Goal: Task Accomplishment & Management: Manage account settings

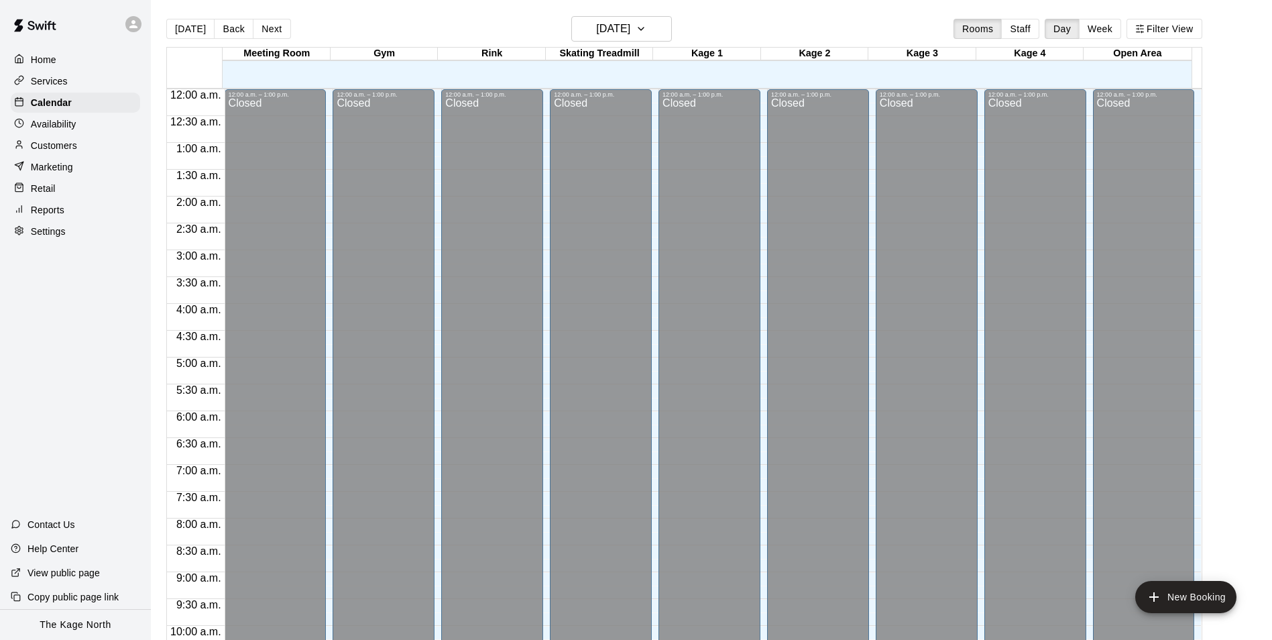
scroll to position [681, 0]
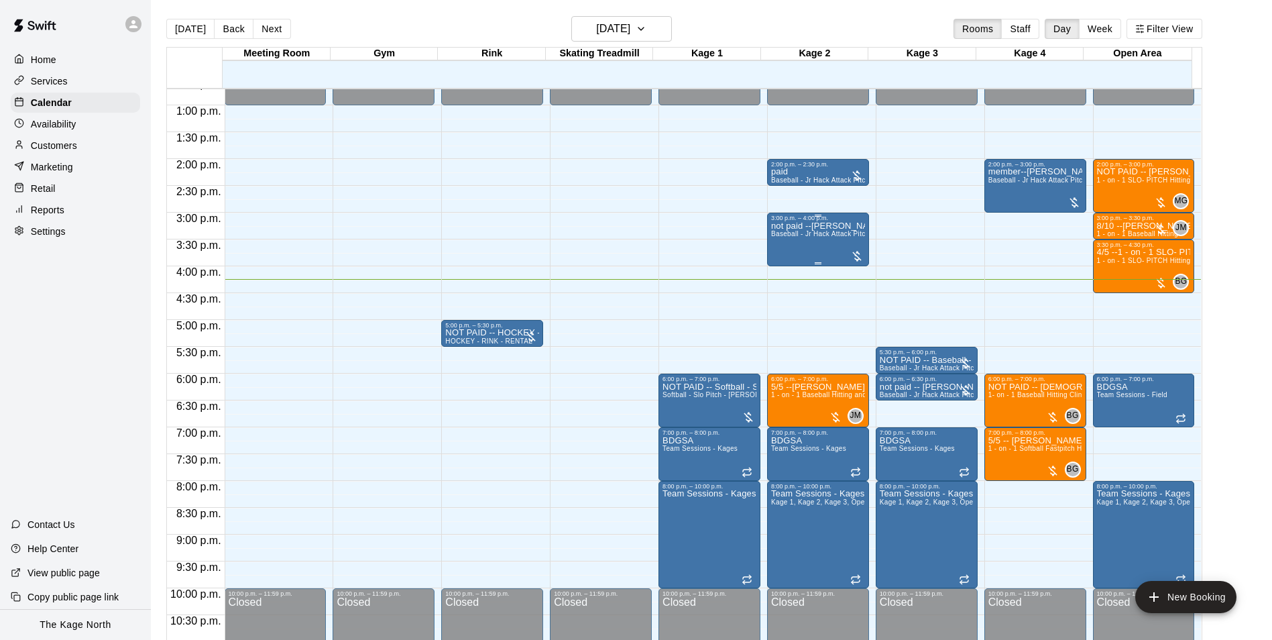
click at [809, 237] on span "Baseball - Jr Hack Attack Pitching Machine - Perfect for all ages and skill lev…" at bounding box center [898, 233] width 255 height 7
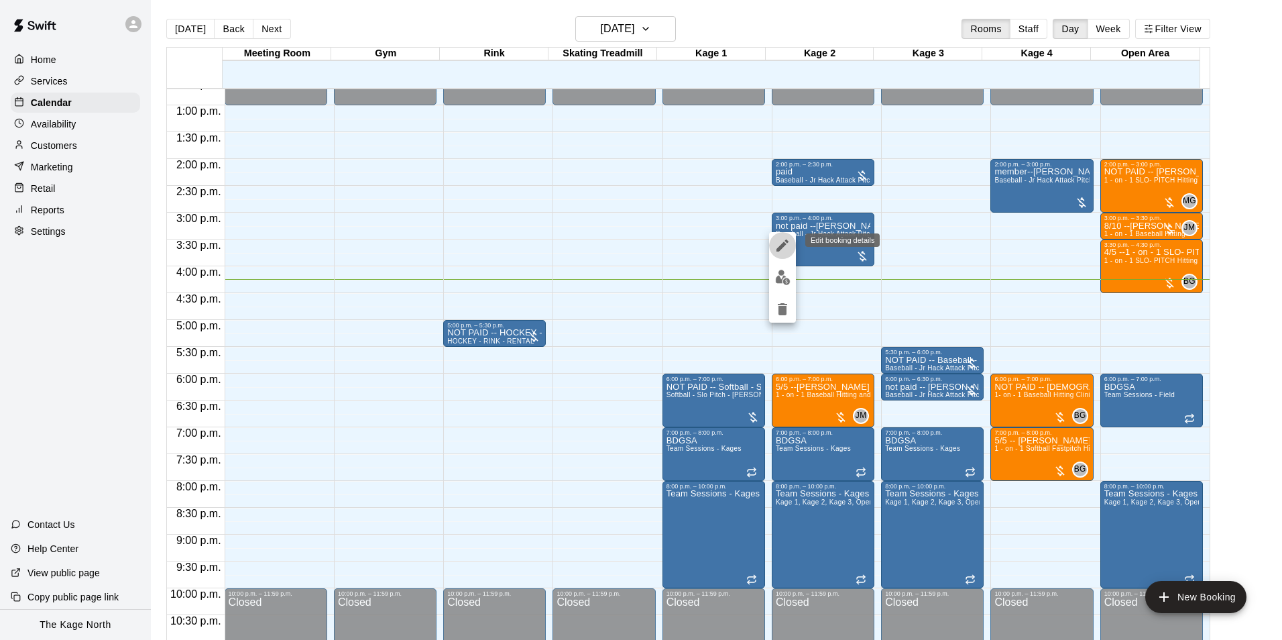
click at [782, 239] on icon "edit" at bounding box center [782, 245] width 16 height 16
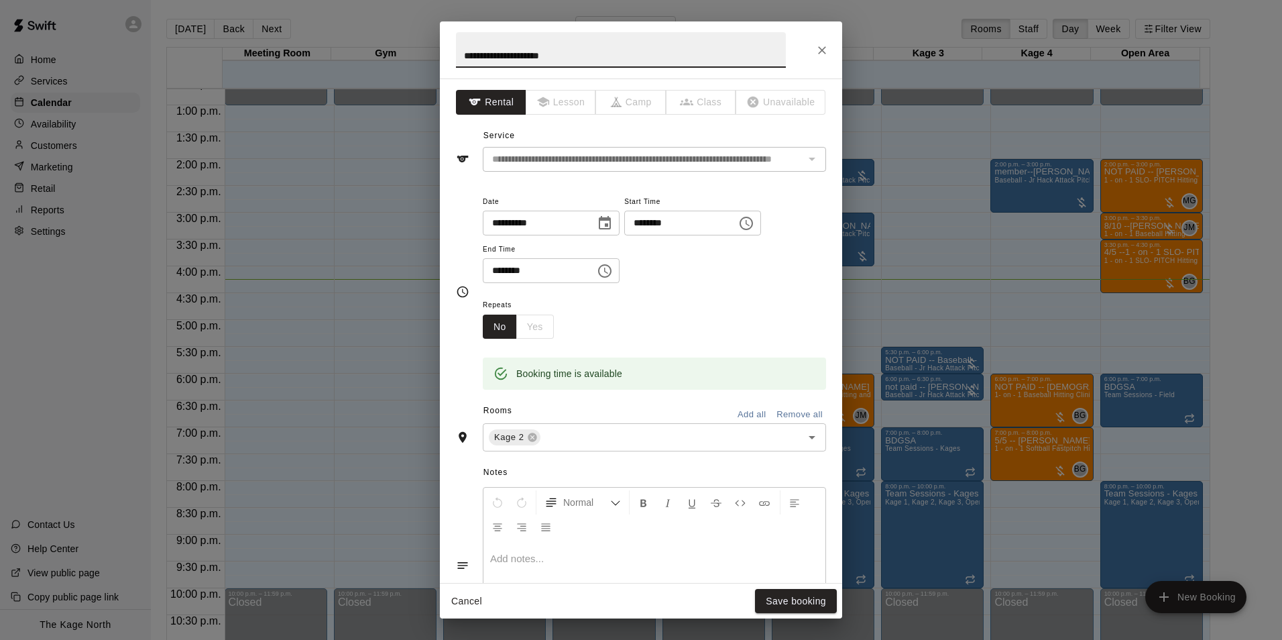
drag, startPoint x: 477, startPoint y: 55, endPoint x: 447, endPoint y: 56, distance: 30.8
click at [447, 56] on h2 "**********" at bounding box center [621, 49] width 362 height 57
type input "**********"
click at [790, 603] on button "Save booking" at bounding box center [796, 601] width 82 height 25
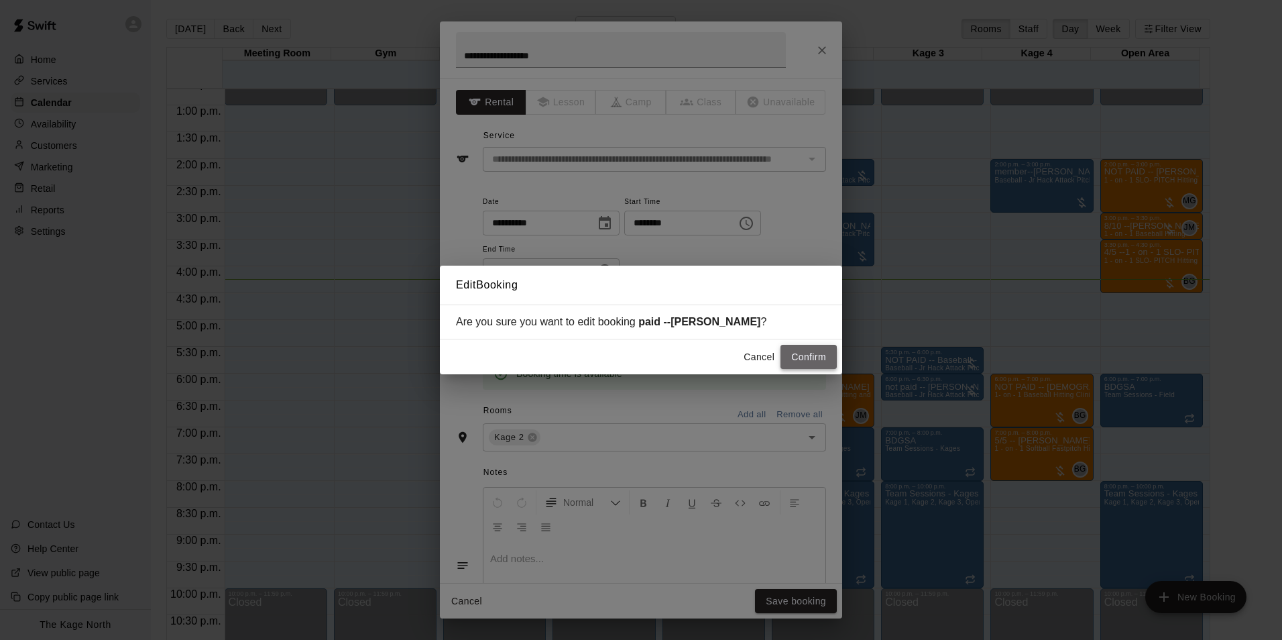
click at [815, 351] on button "Confirm" at bounding box center [808, 357] width 56 height 25
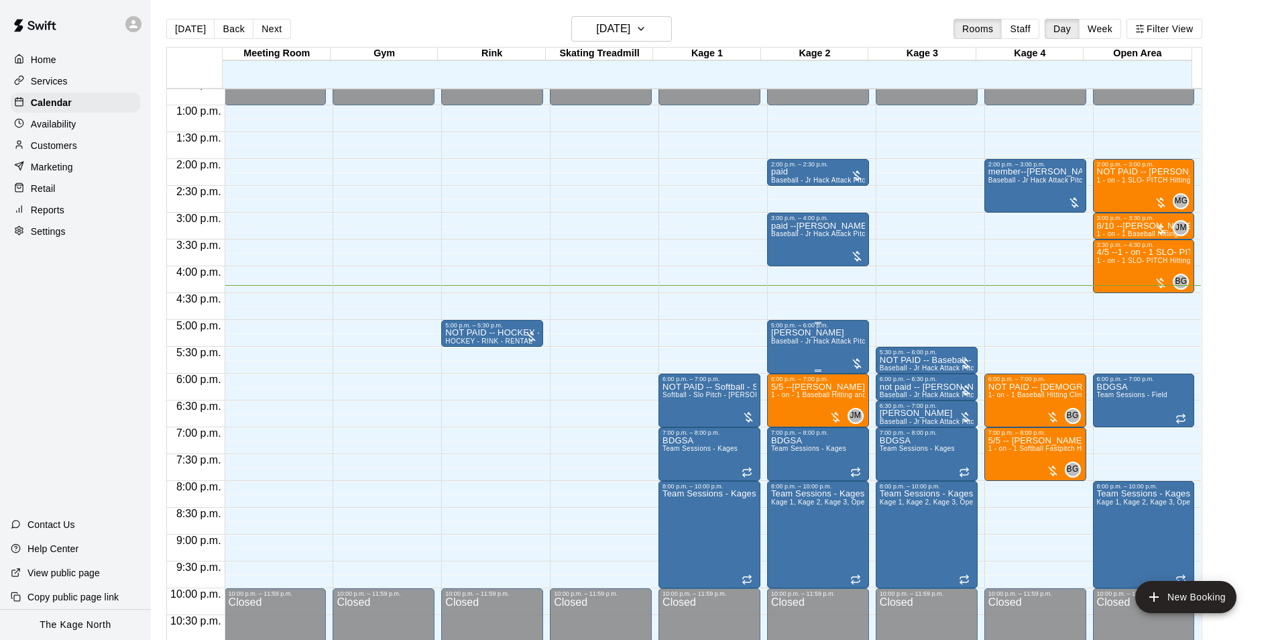
click at [828, 345] on span "Baseball - Jr Hack Attack Pitching Machine - Perfect for all ages and skill lev…" at bounding box center [898, 340] width 255 height 7
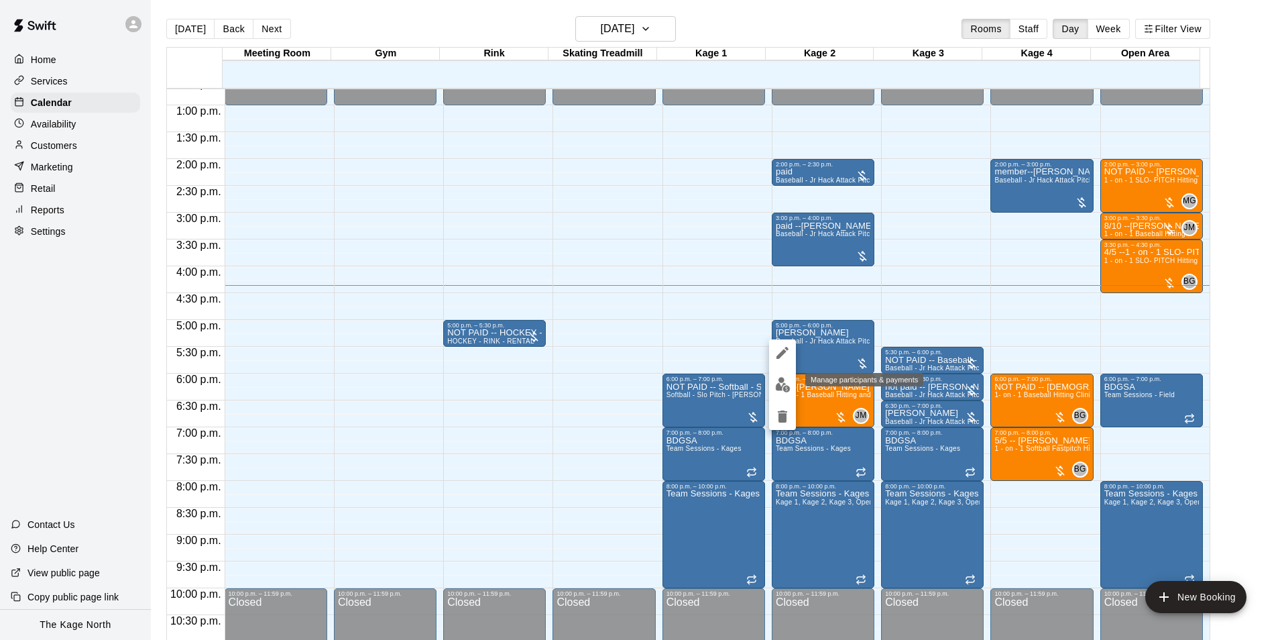
click at [781, 386] on img "edit" at bounding box center [782, 384] width 15 height 15
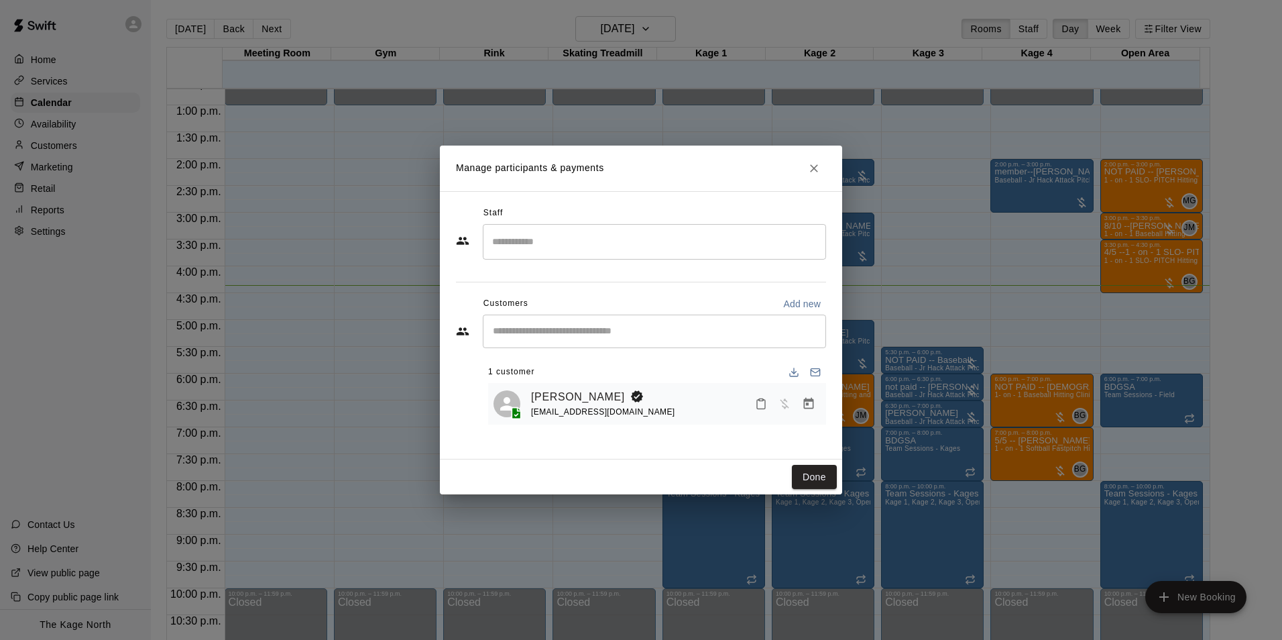
click at [812, 168] on icon "Close" at bounding box center [813, 168] width 13 height 13
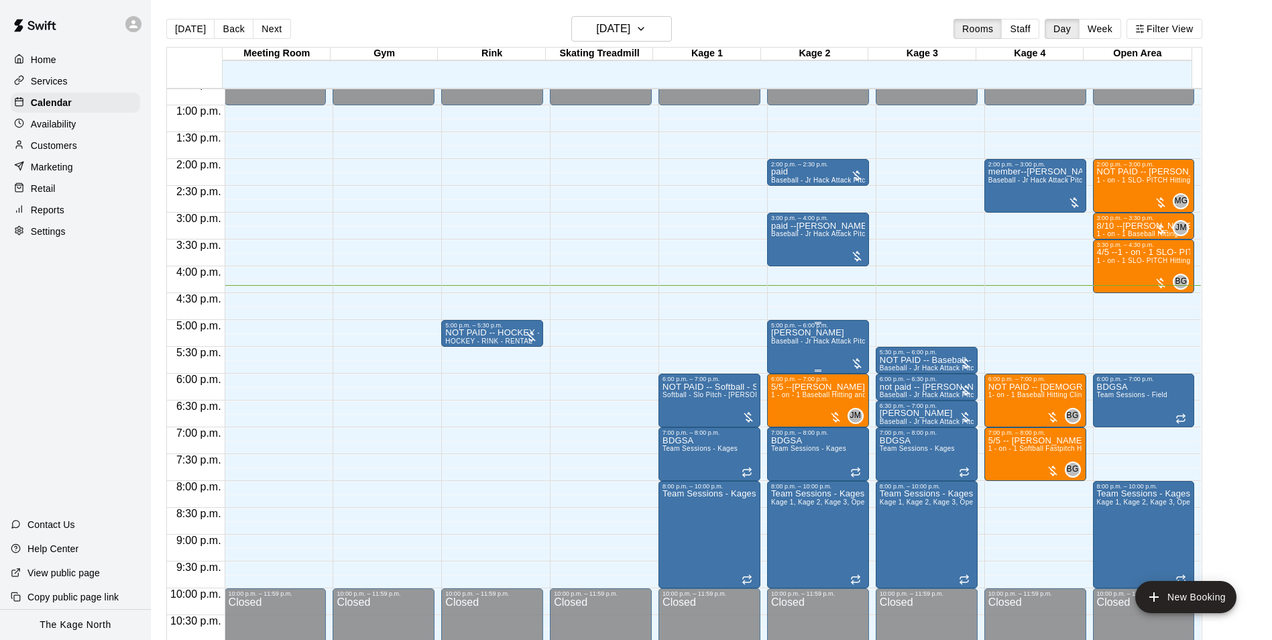
click at [831, 345] on span "Baseball - Jr Hack Attack Pitching Machine - Perfect for all ages and skill lev…" at bounding box center [898, 340] width 255 height 7
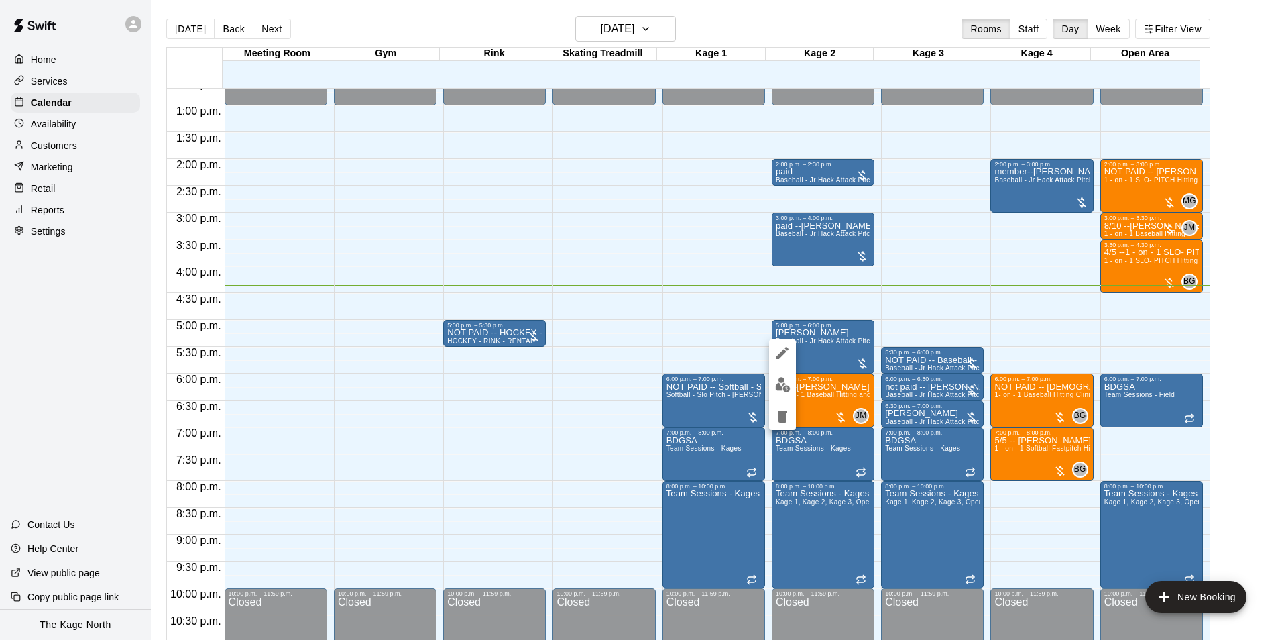
click at [789, 354] on icon "edit" at bounding box center [782, 353] width 16 height 16
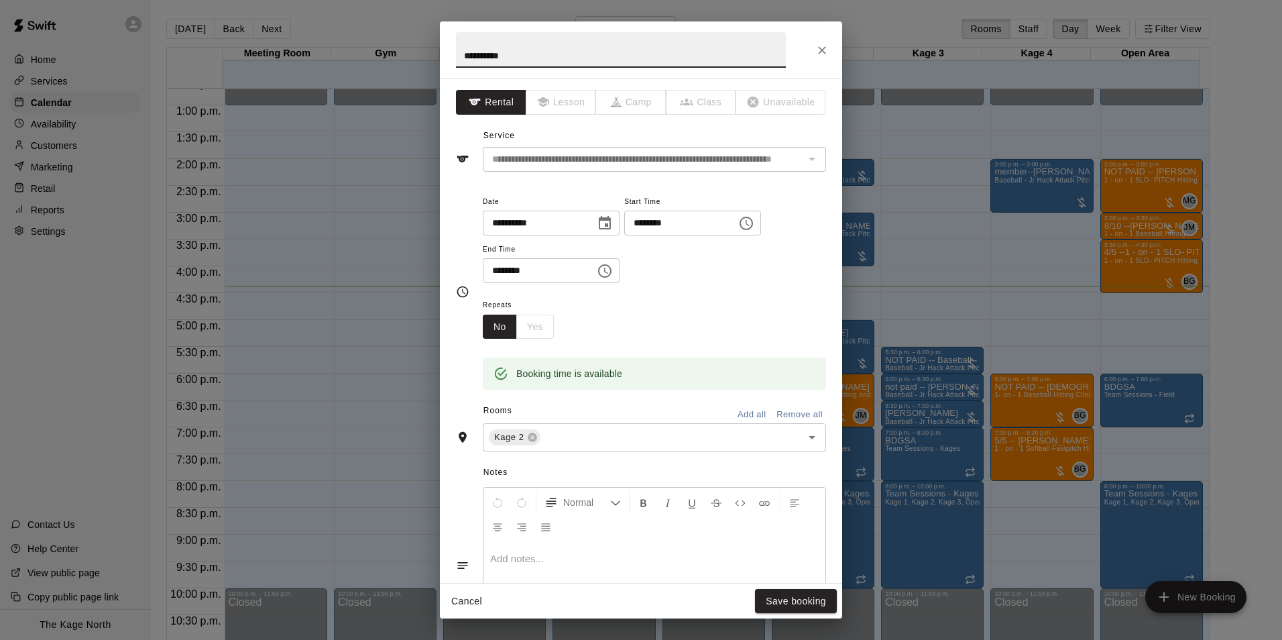
click at [462, 50] on input "**********" at bounding box center [621, 50] width 330 height 36
type input "**********"
click at [808, 604] on button "Save booking" at bounding box center [796, 601] width 82 height 25
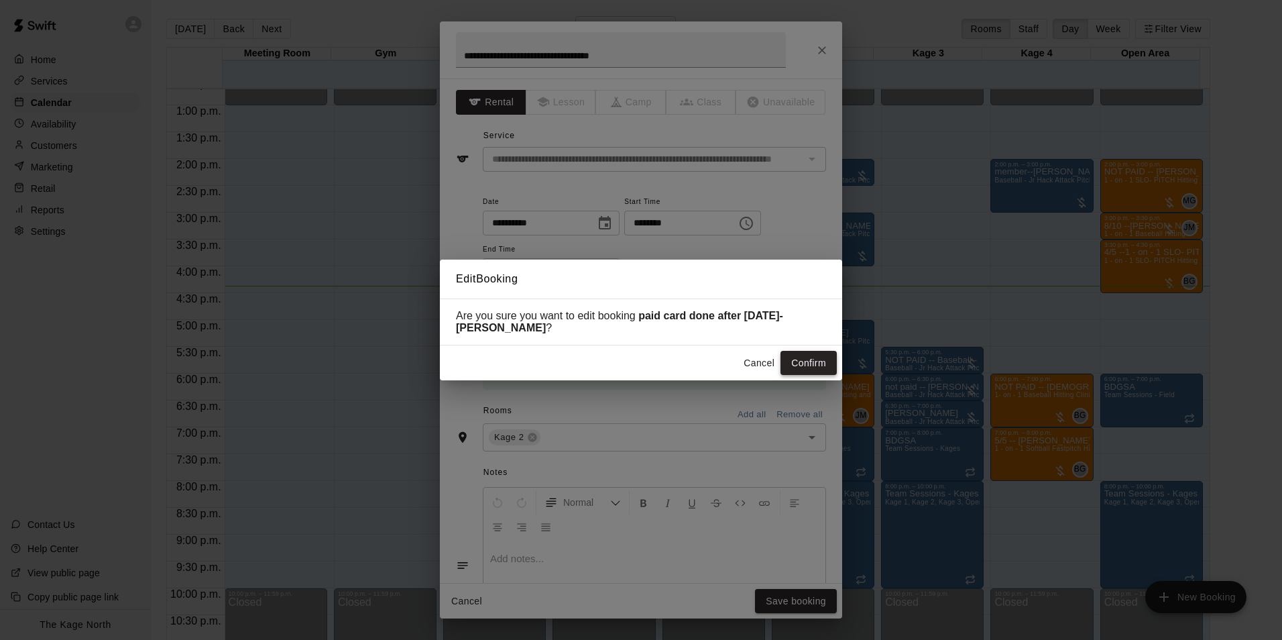
click at [811, 360] on button "Confirm" at bounding box center [808, 363] width 56 height 25
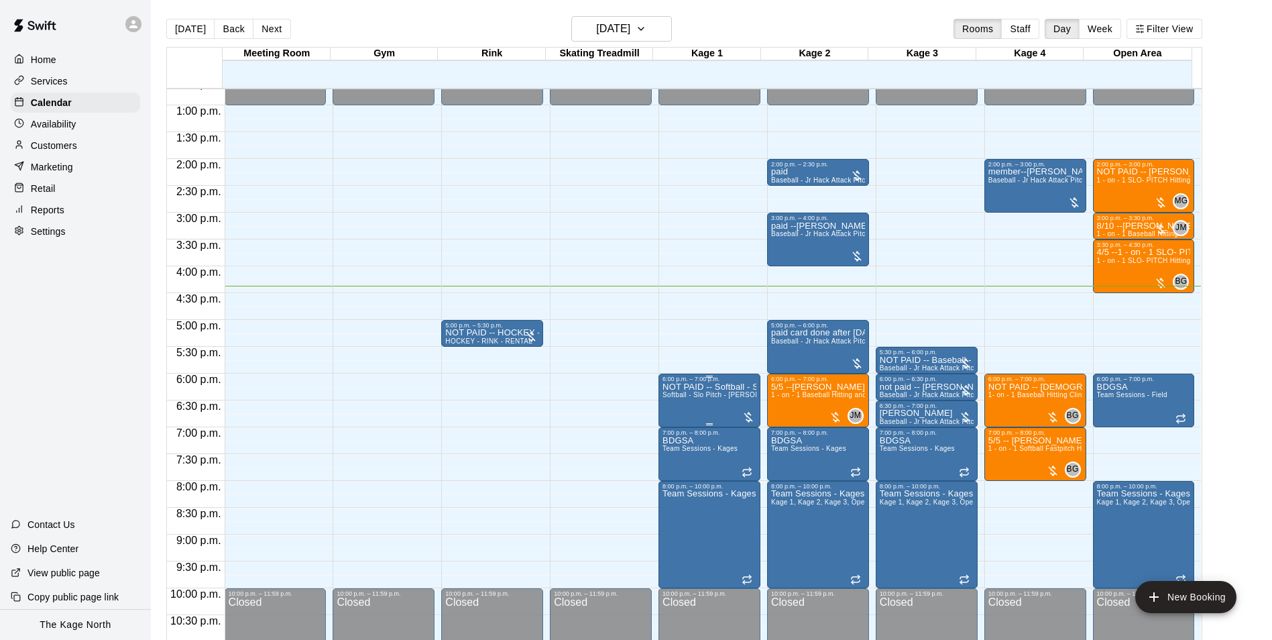
click at [722, 398] on span "Softball - Slo Pitch - [PERSON_NAME] Fed Pitching Machine" at bounding box center [759, 394] width 195 height 7
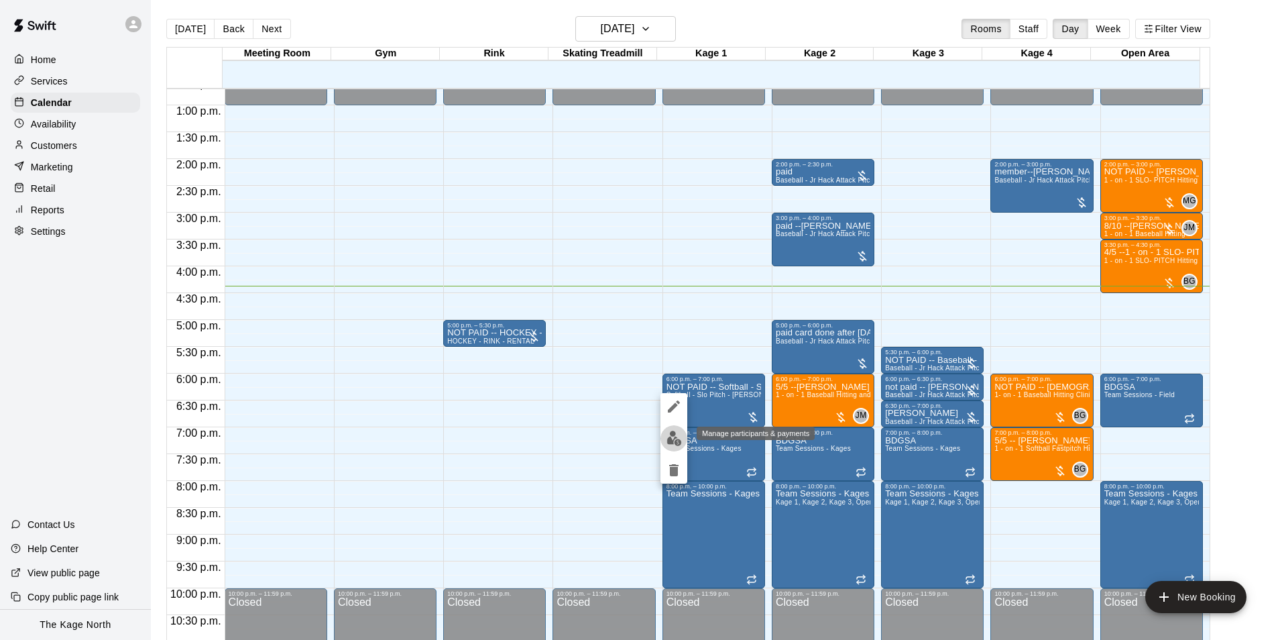
click at [676, 435] on img "edit" at bounding box center [673, 437] width 15 height 15
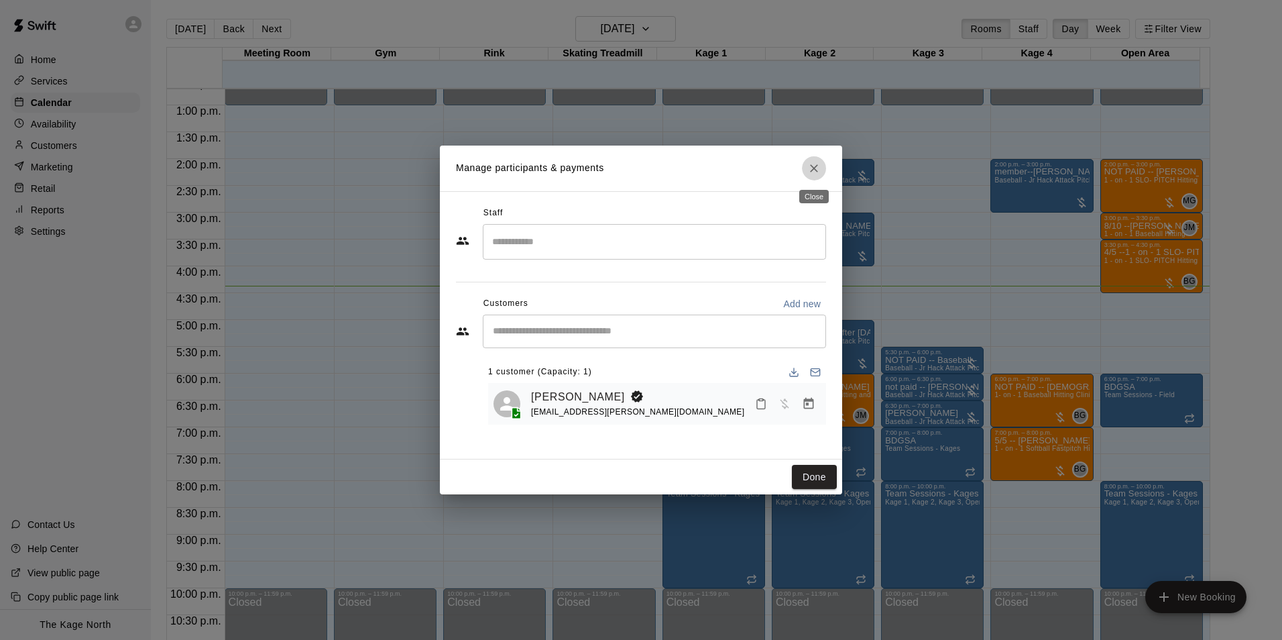
click at [813, 162] on icon "Close" at bounding box center [813, 168] width 13 height 13
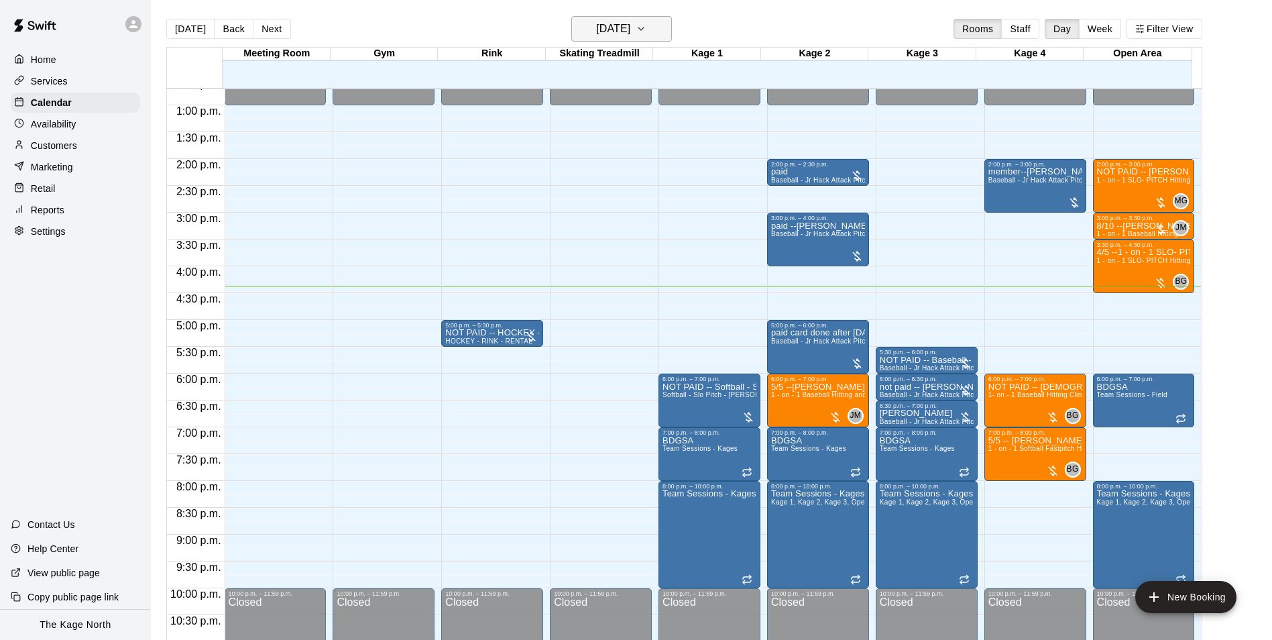
click at [630, 23] on h6 "[DATE]" at bounding box center [613, 28] width 34 height 19
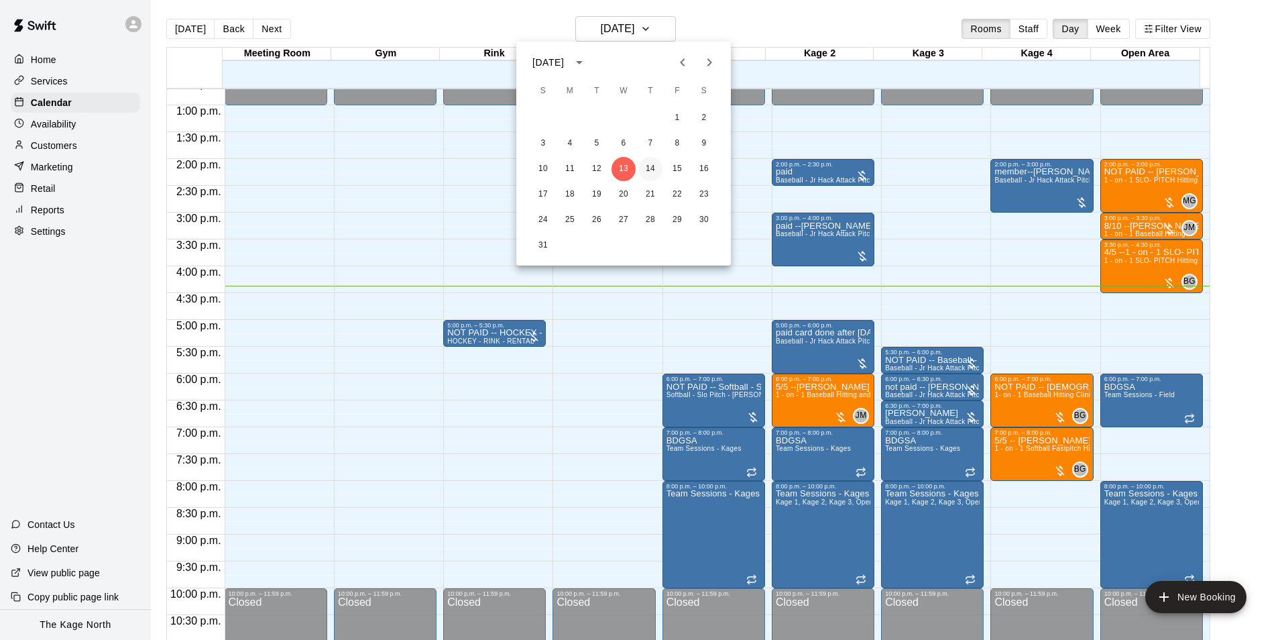
click at [645, 164] on button "14" at bounding box center [650, 169] width 24 height 24
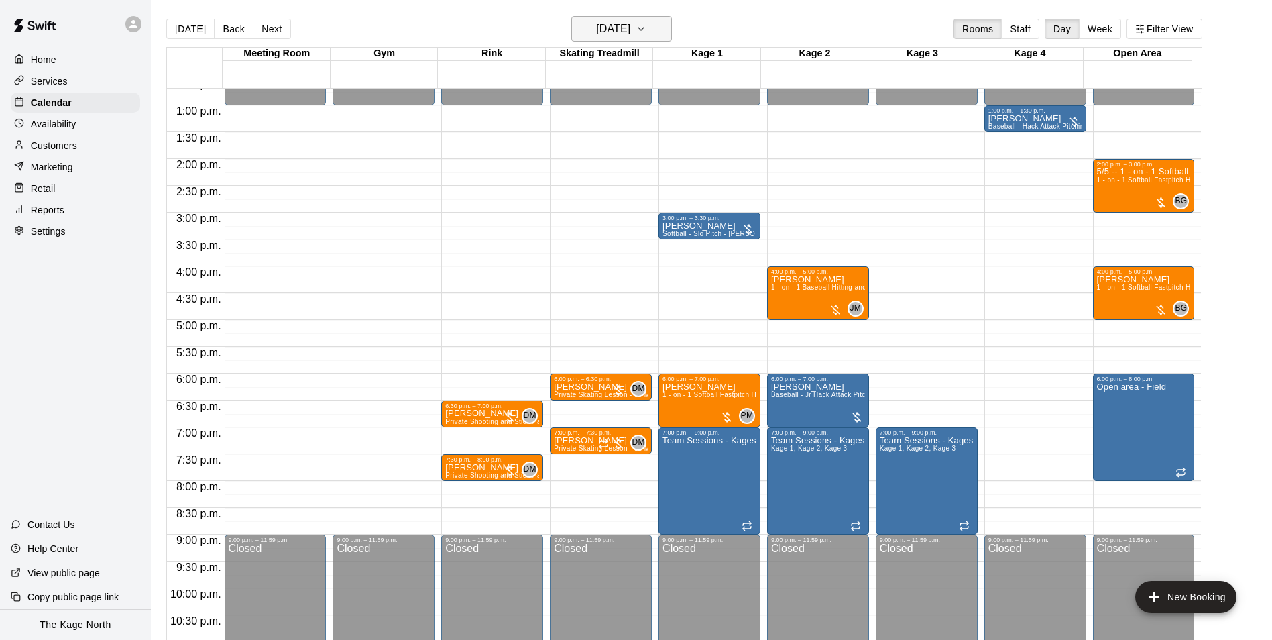
click at [630, 19] on button "Thursday Aug 14" at bounding box center [621, 28] width 101 height 25
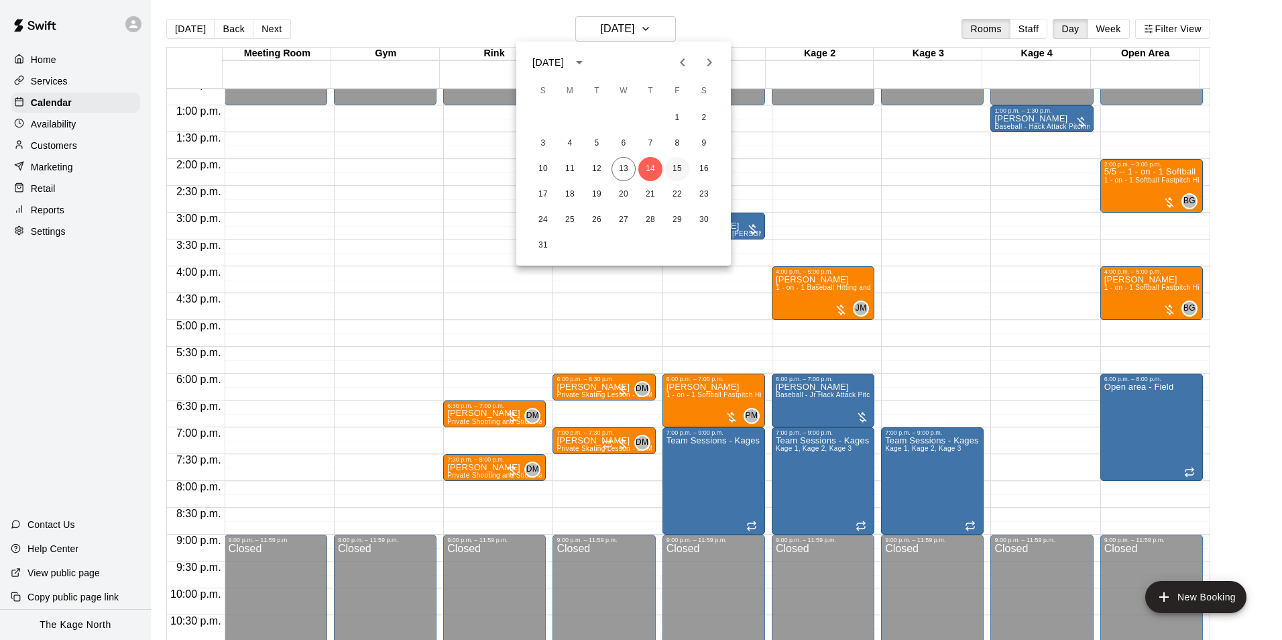
click at [670, 169] on button "15" at bounding box center [677, 169] width 24 height 24
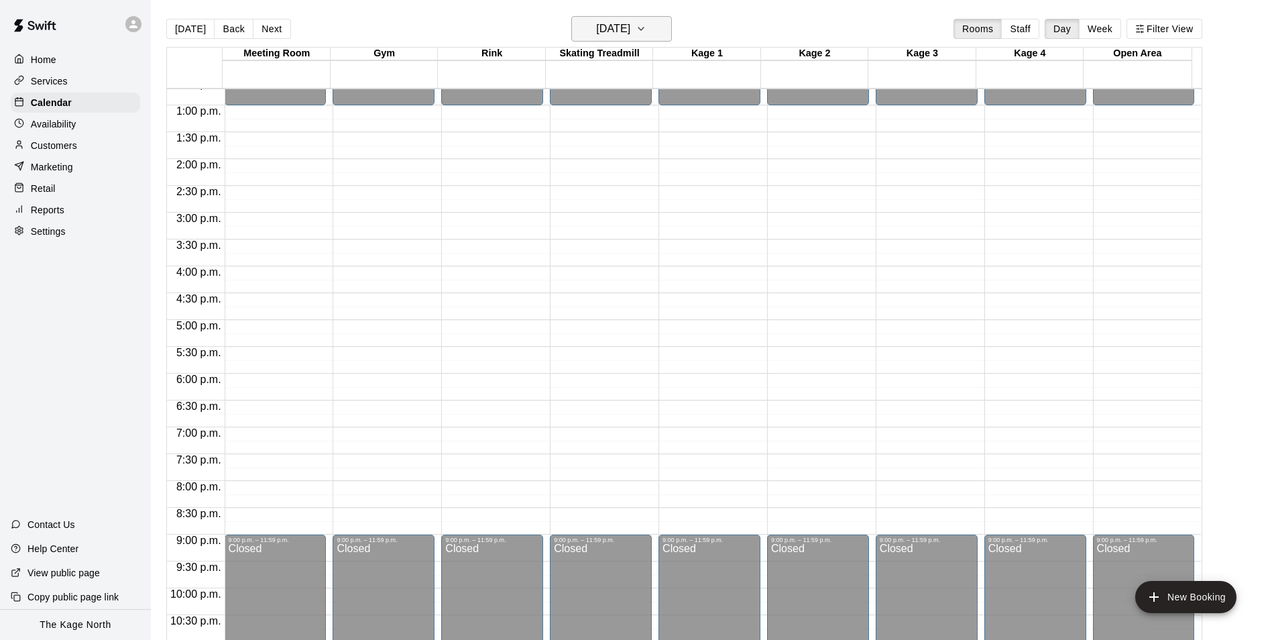
click at [651, 22] on button "Friday Aug 15" at bounding box center [621, 28] width 101 height 25
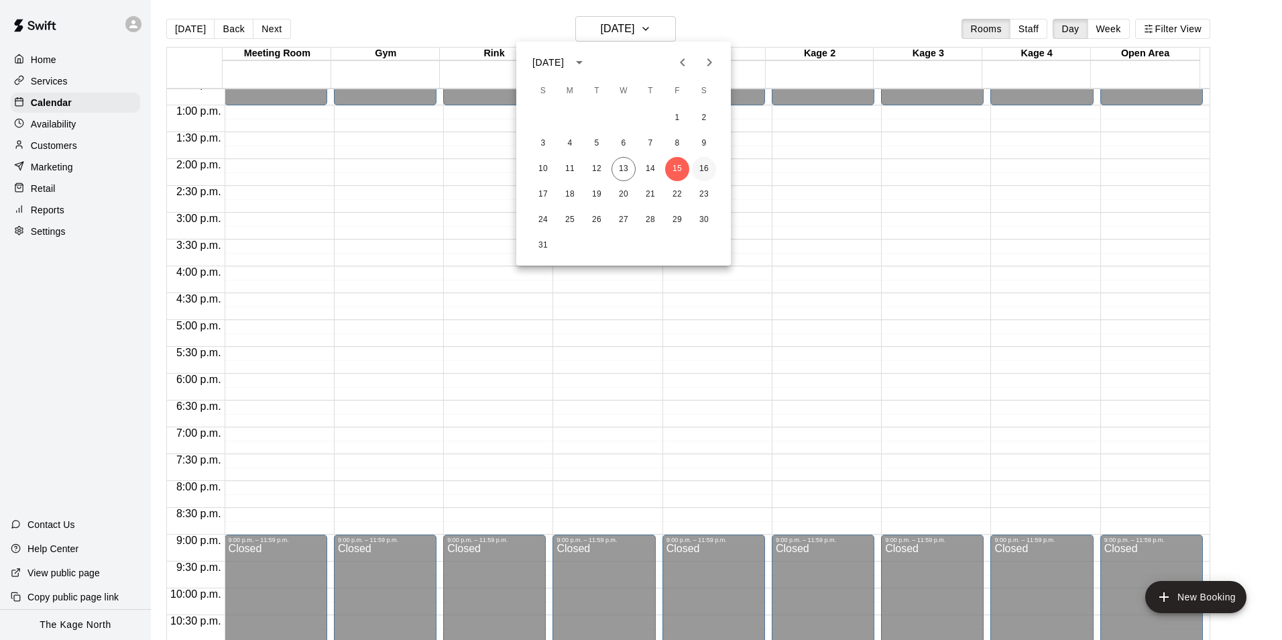
click at [709, 172] on button "16" at bounding box center [704, 169] width 24 height 24
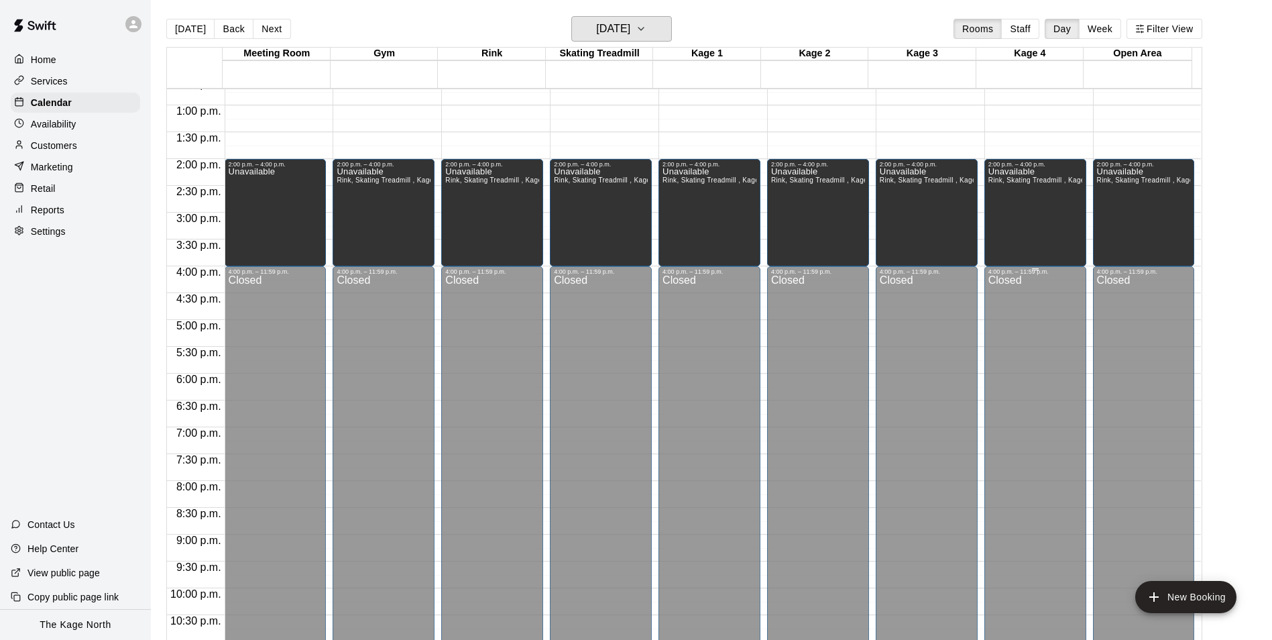
scroll to position [413, 0]
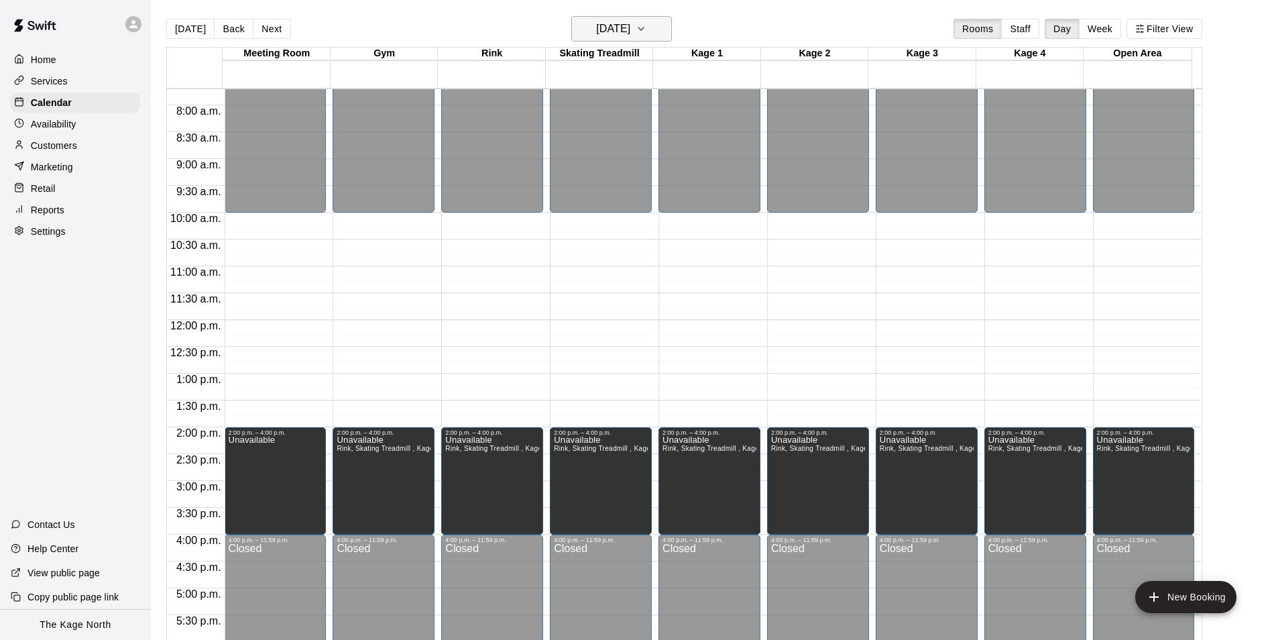
click at [630, 27] on h6 "[DATE]" at bounding box center [613, 28] width 34 height 19
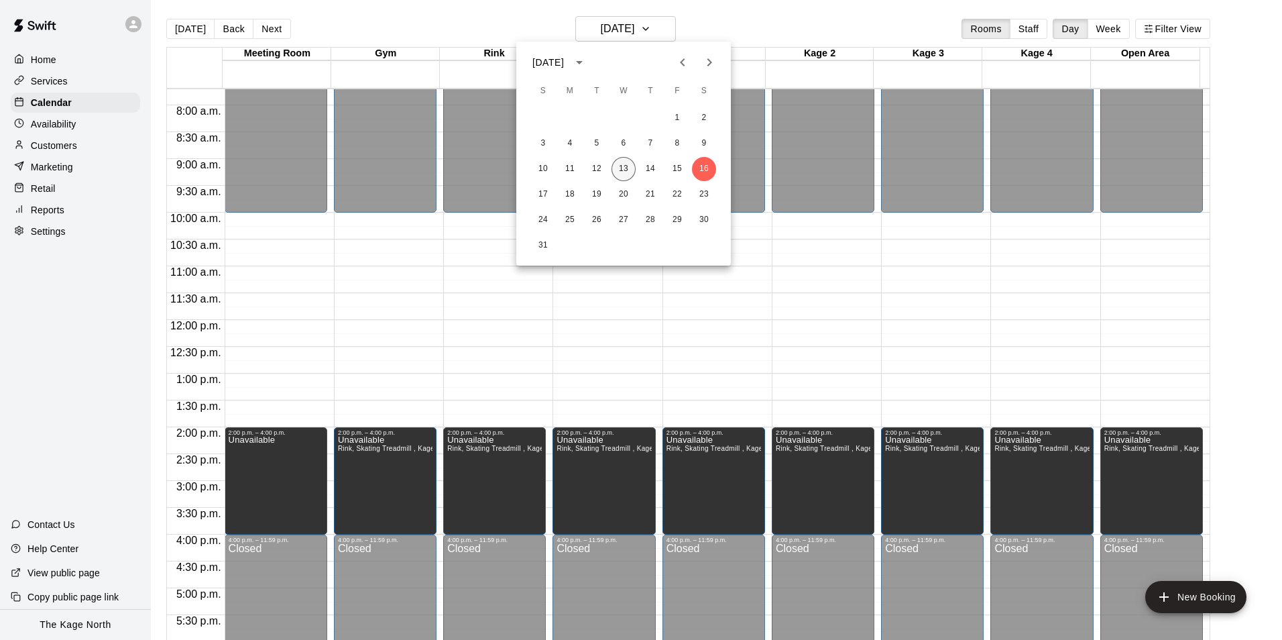
click at [623, 164] on button "13" at bounding box center [623, 169] width 24 height 24
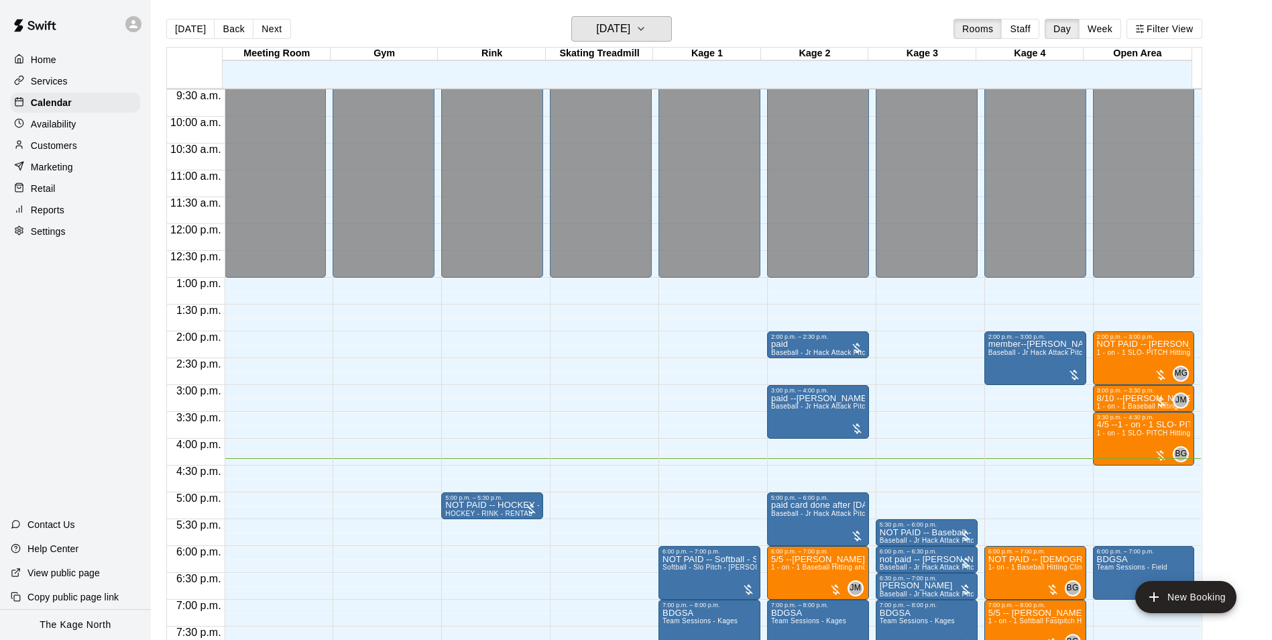
scroll to position [681, 0]
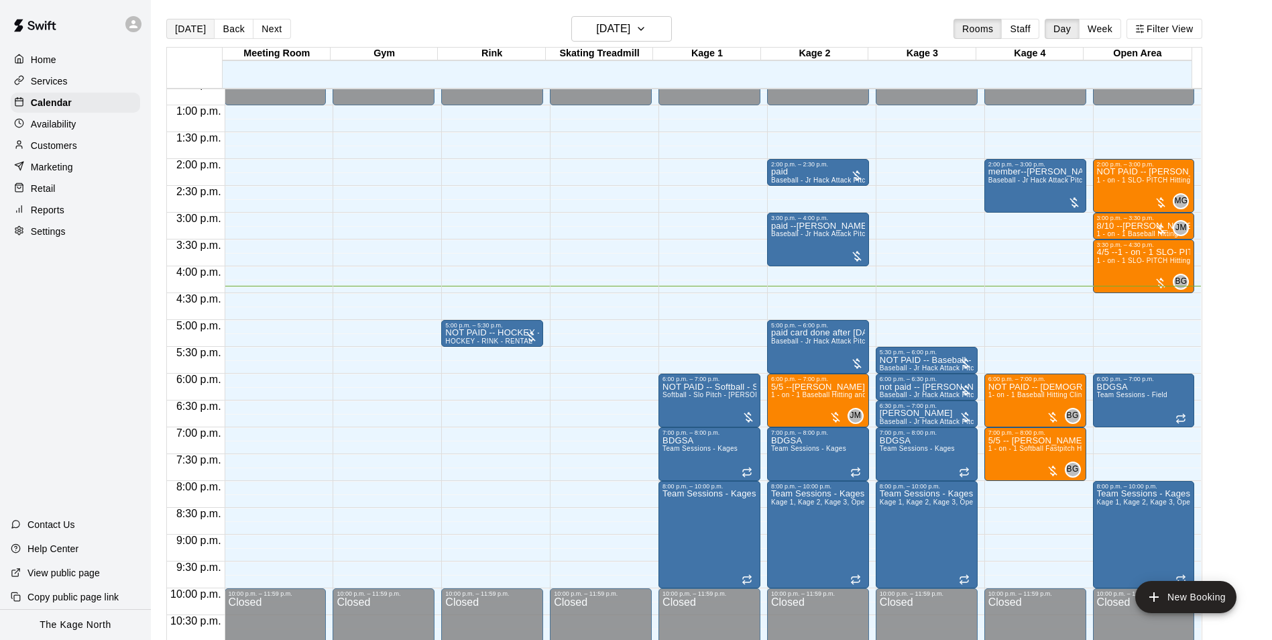
click at [182, 24] on button "[DATE]" at bounding box center [190, 29] width 48 height 20
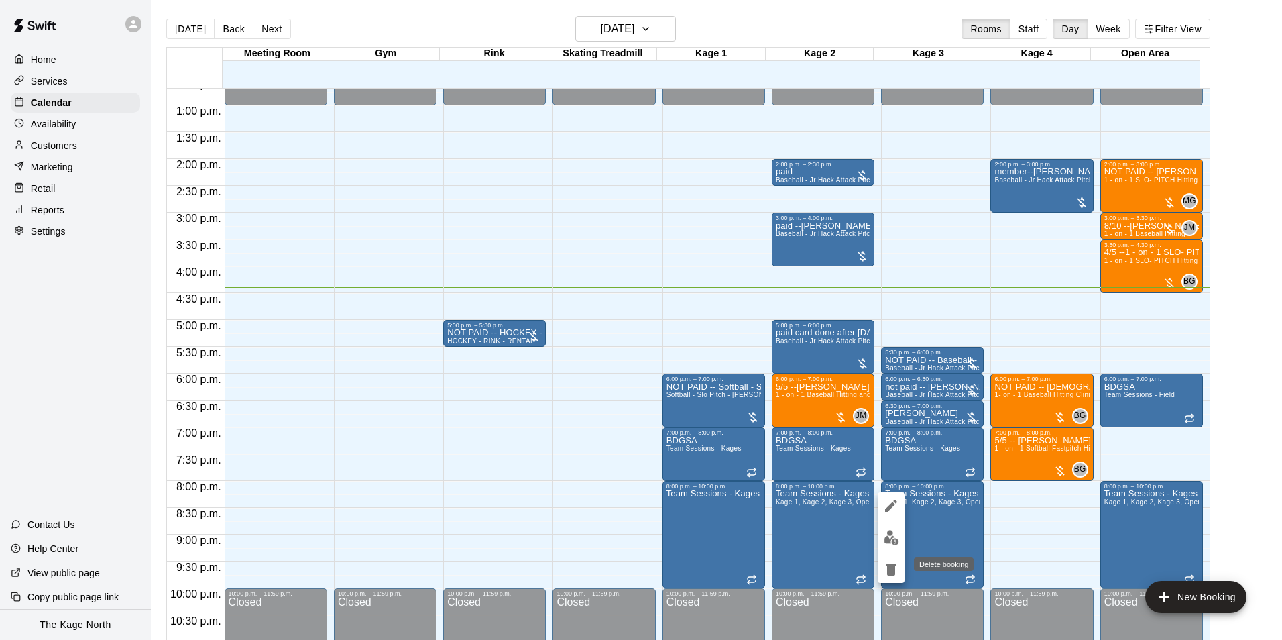
click at [890, 570] on icon "delete" at bounding box center [890, 569] width 9 height 12
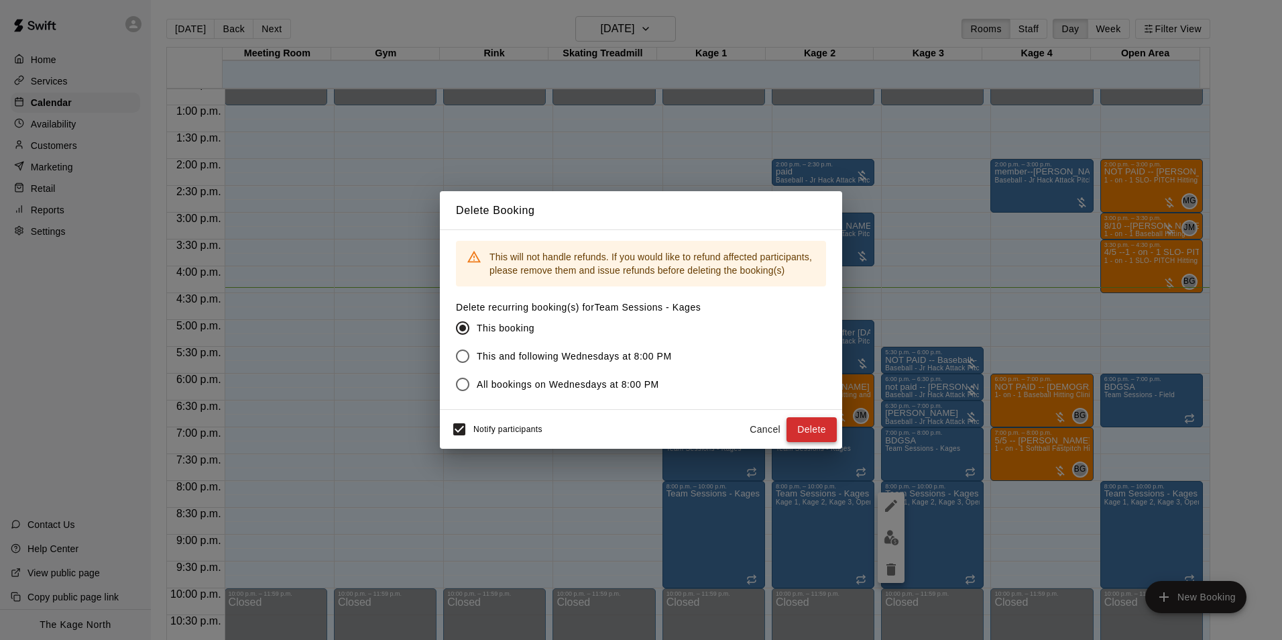
click at [801, 428] on button "Delete" at bounding box center [811, 429] width 50 height 25
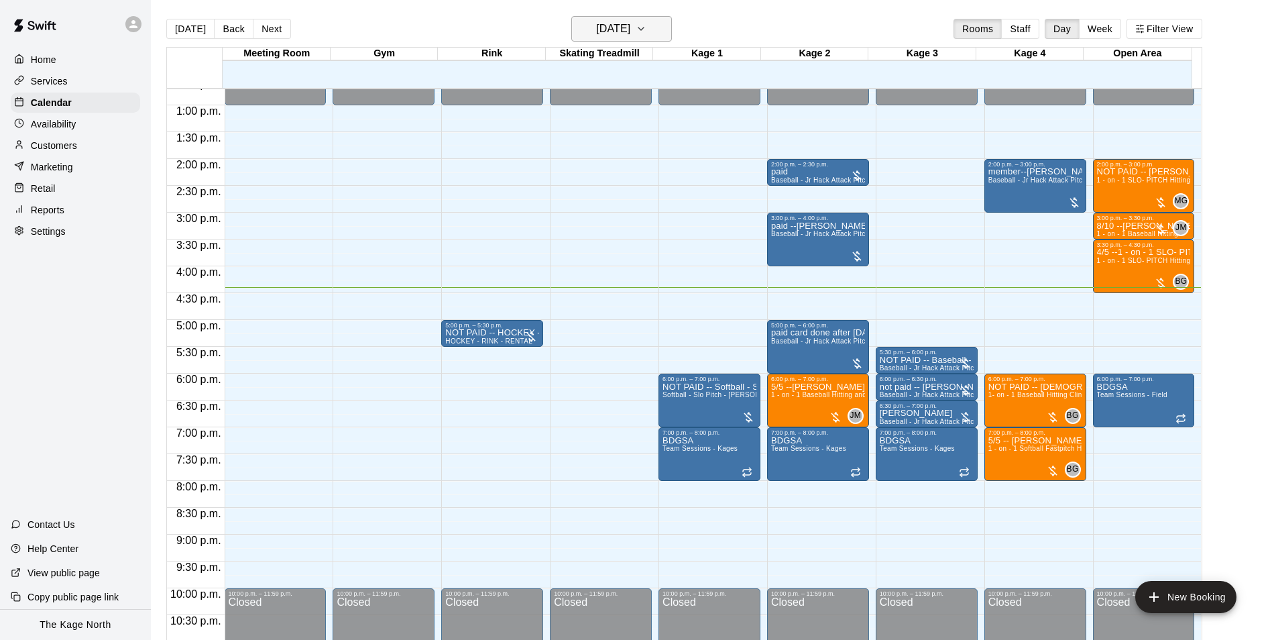
click at [630, 30] on h6 "[DATE]" at bounding box center [613, 28] width 34 height 19
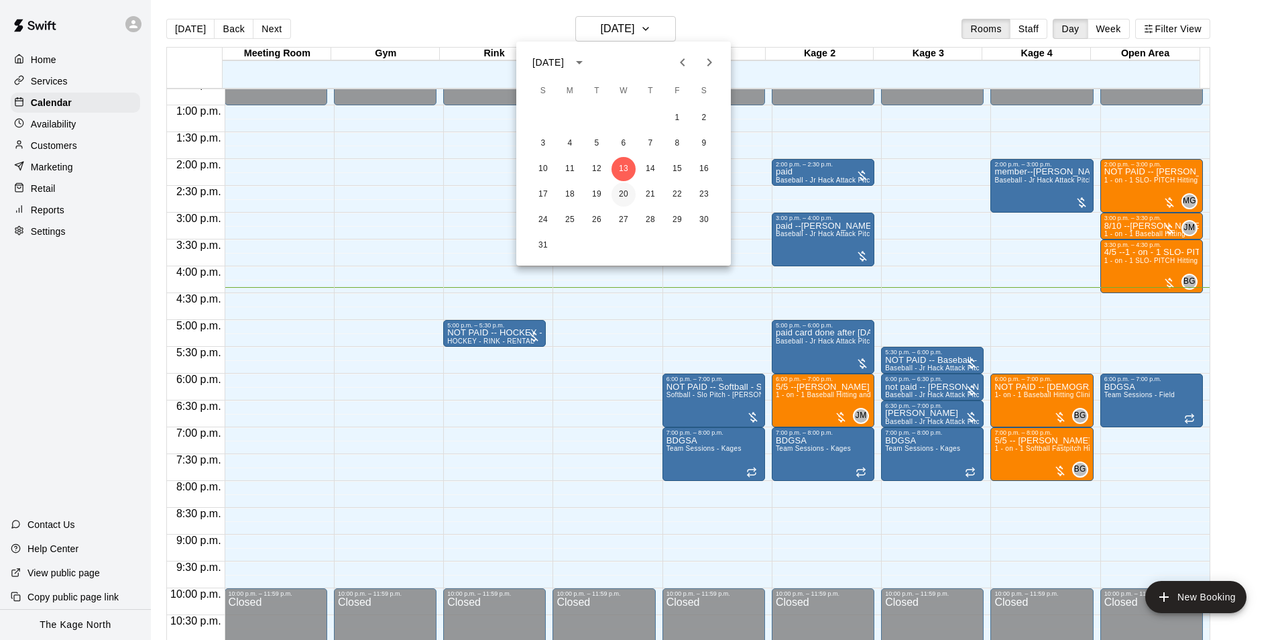
click at [623, 194] on button "20" at bounding box center [623, 194] width 24 height 24
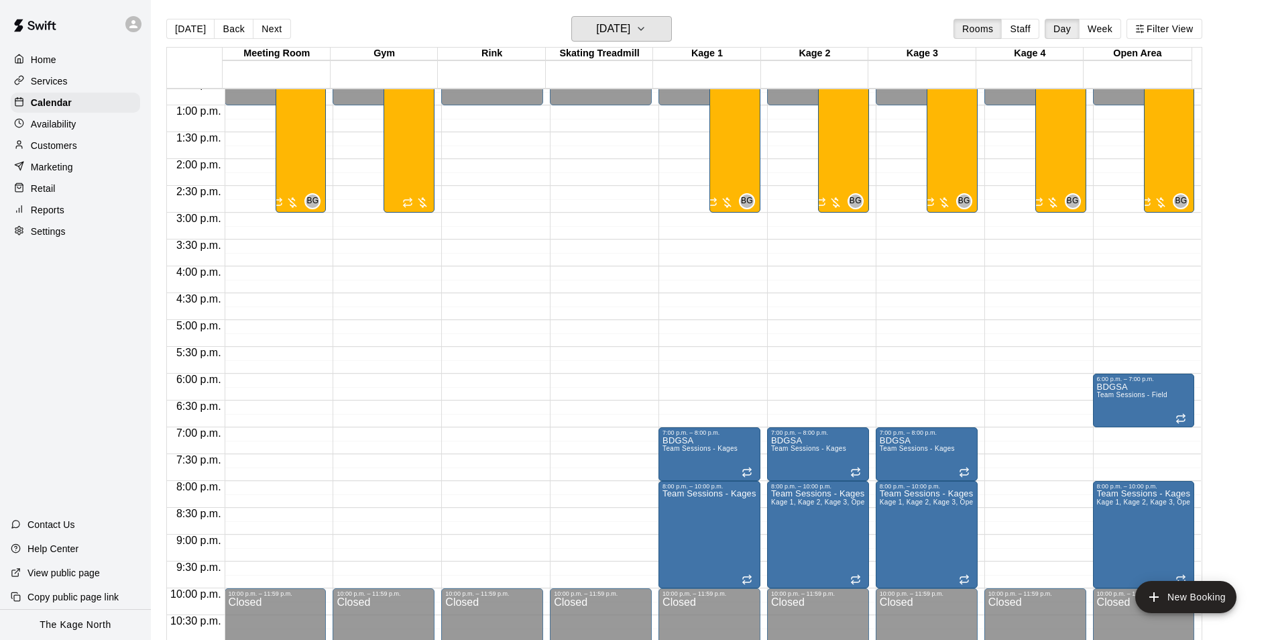
scroll to position [723, 0]
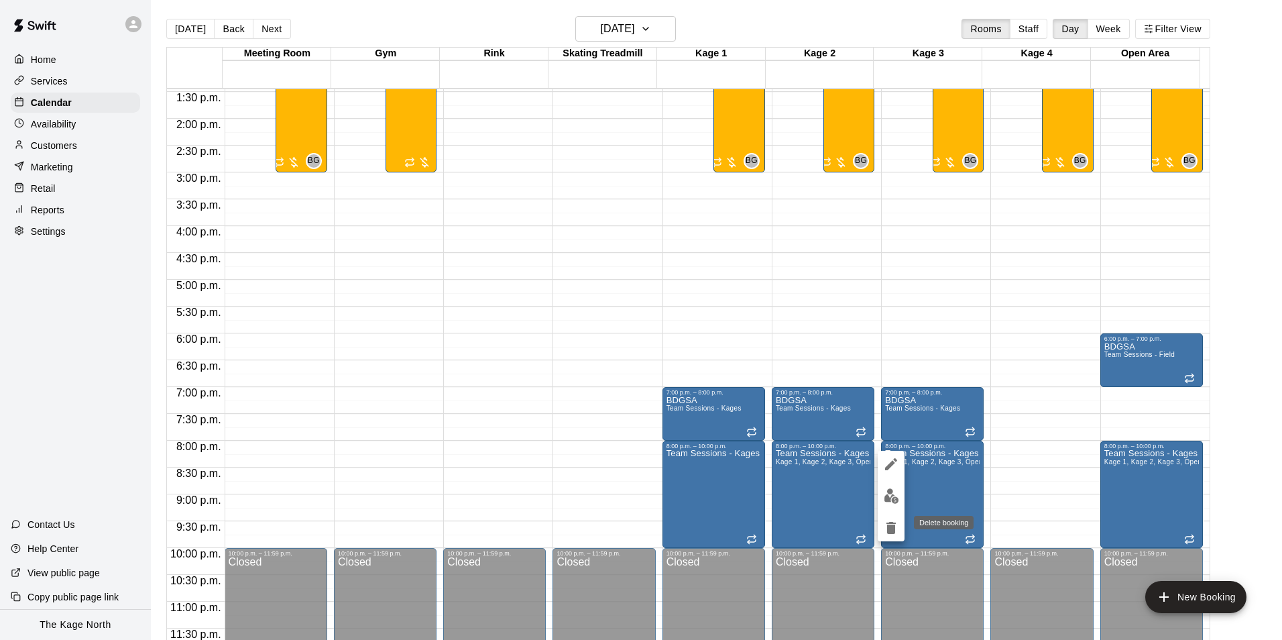
click at [890, 531] on icon "delete" at bounding box center [890, 528] width 9 height 12
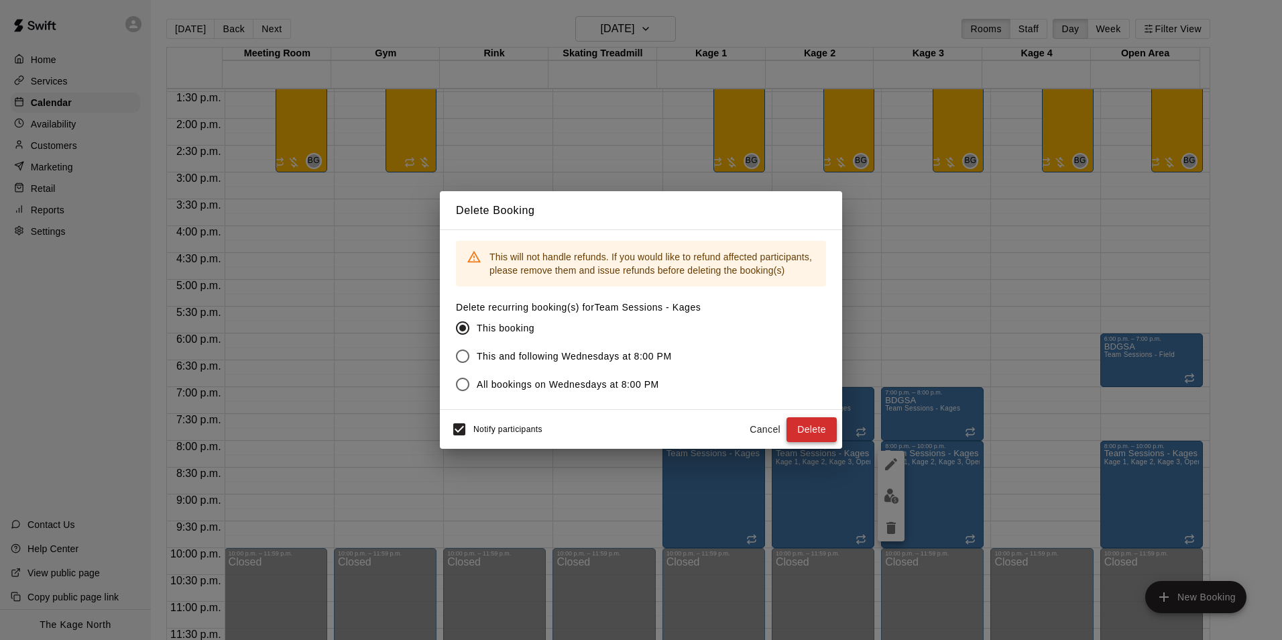
click at [807, 434] on button "Delete" at bounding box center [811, 429] width 50 height 25
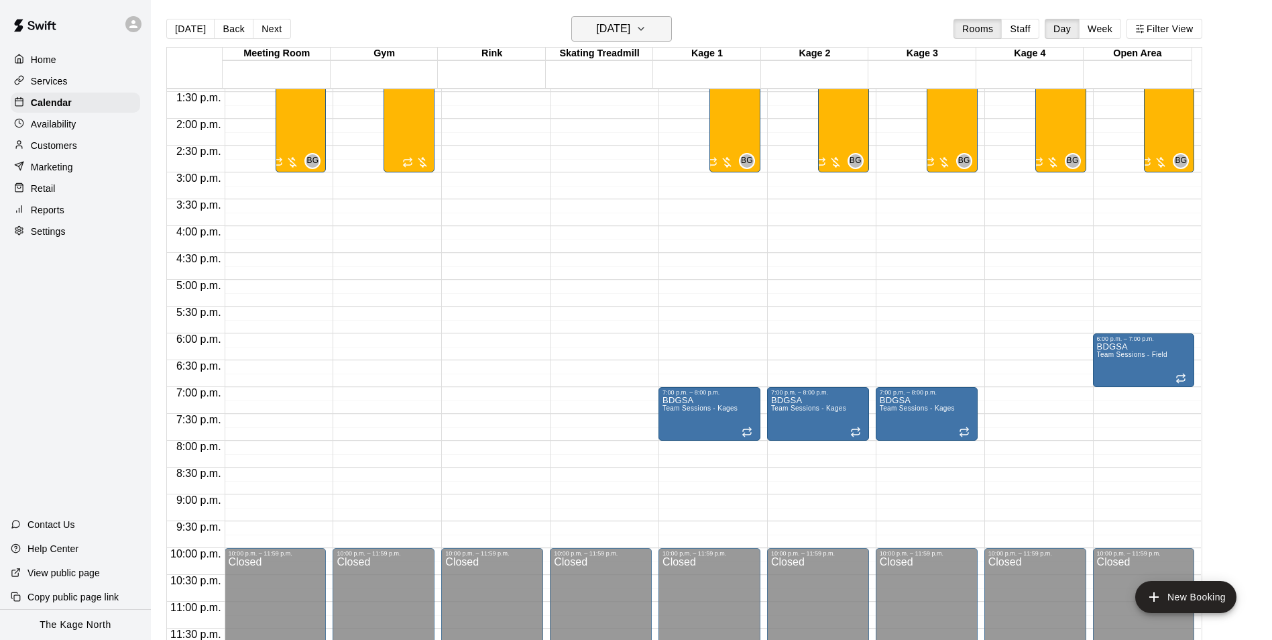
click at [630, 23] on h6 "[DATE]" at bounding box center [613, 28] width 34 height 19
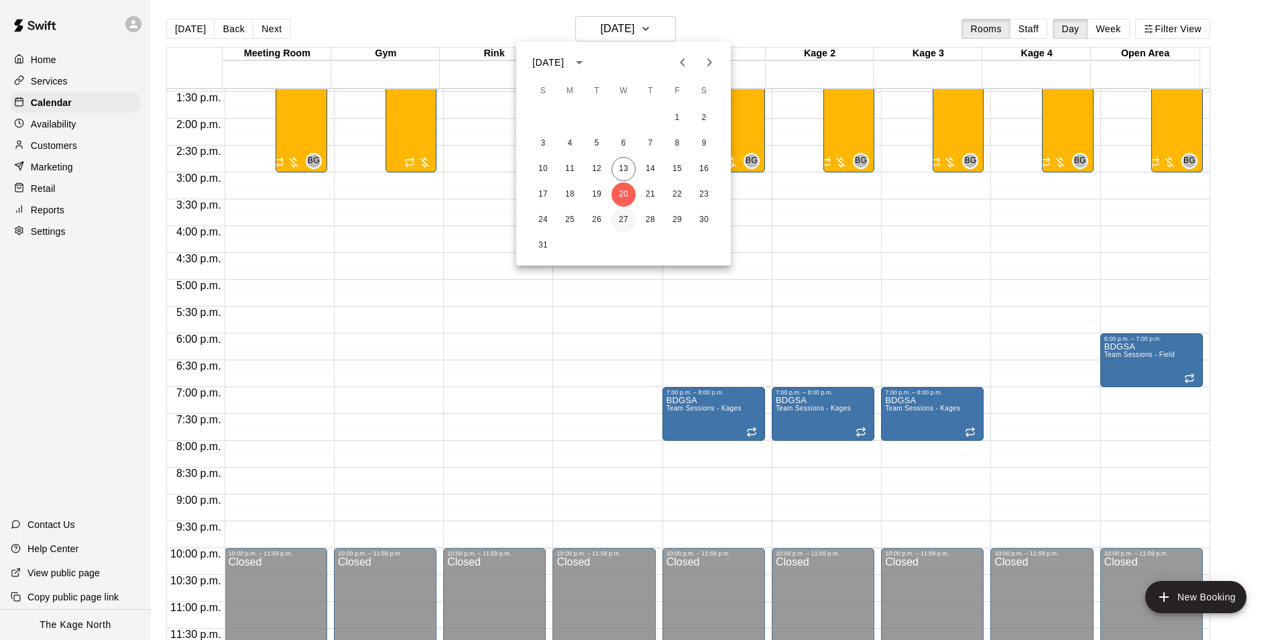
click at [620, 217] on button "27" at bounding box center [623, 220] width 24 height 24
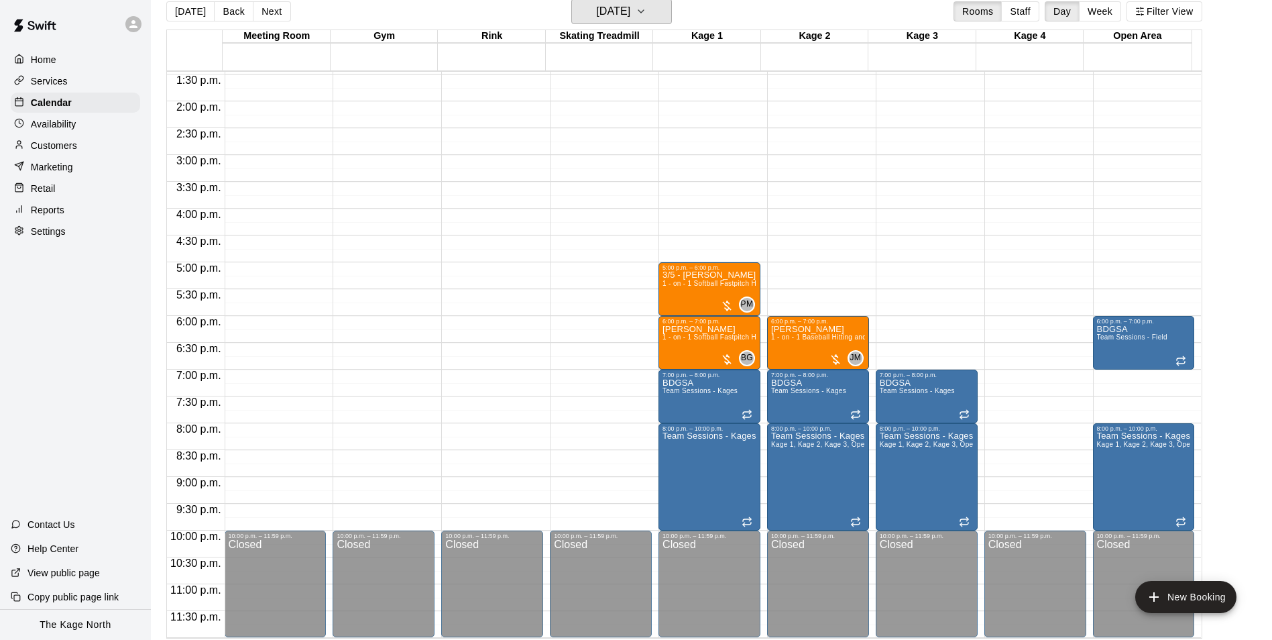
scroll to position [21, 0]
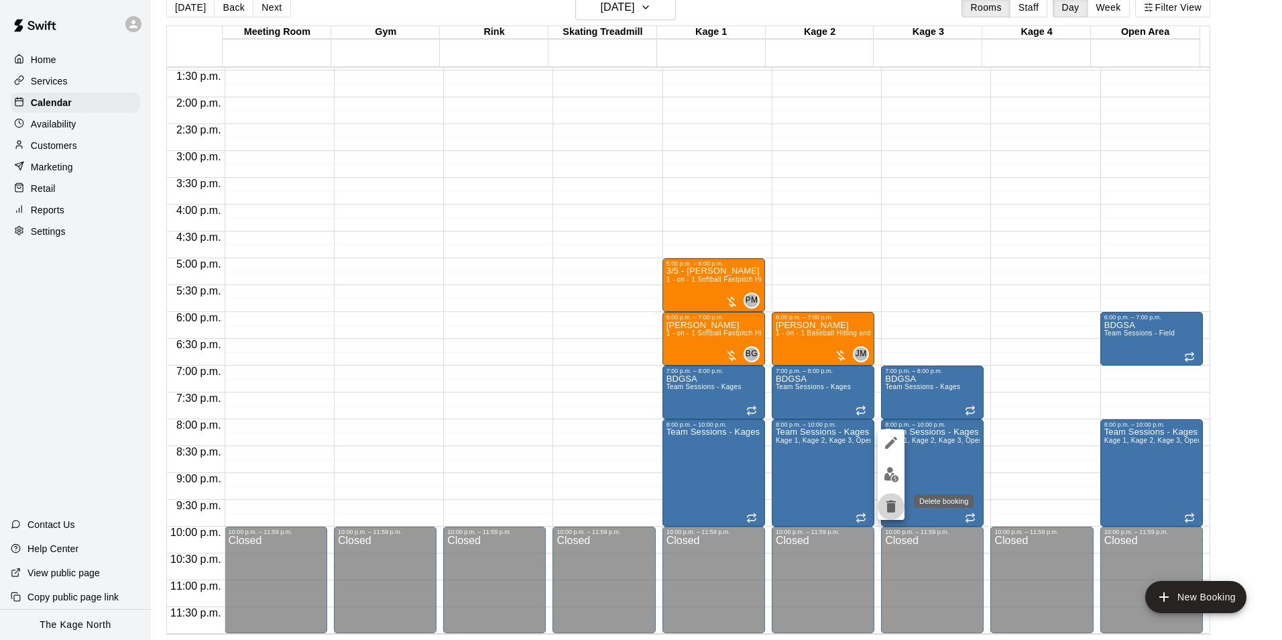
click at [891, 508] on icon "delete" at bounding box center [890, 506] width 9 height 12
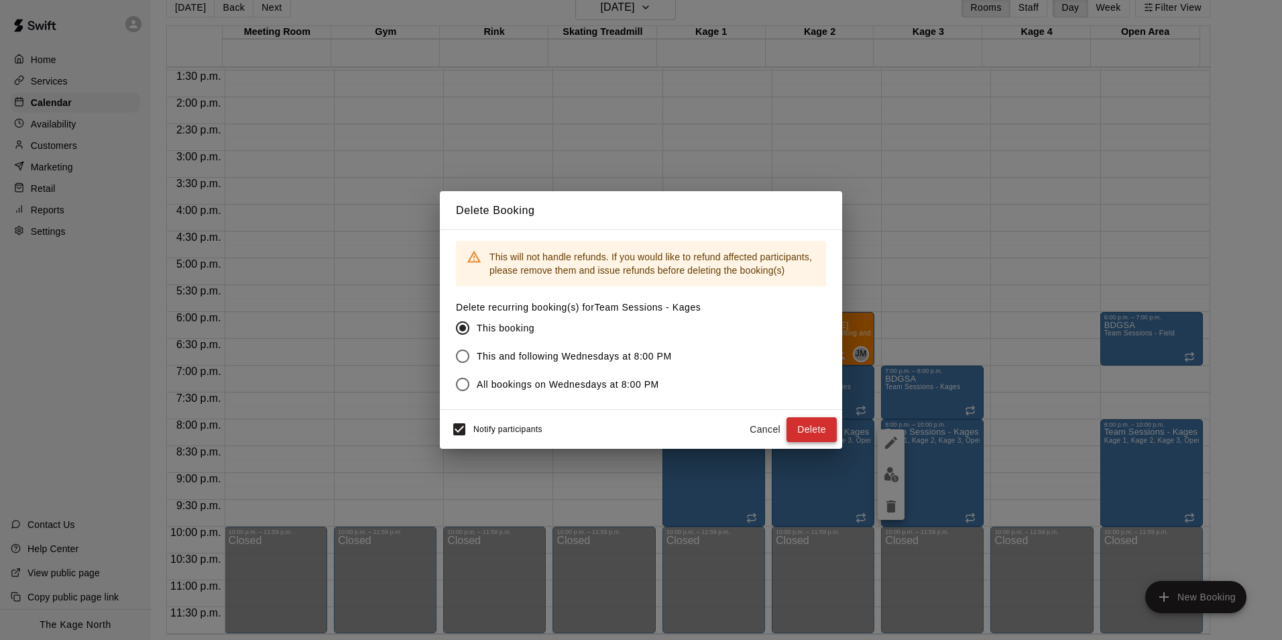
click at [825, 436] on button "Delete" at bounding box center [811, 429] width 50 height 25
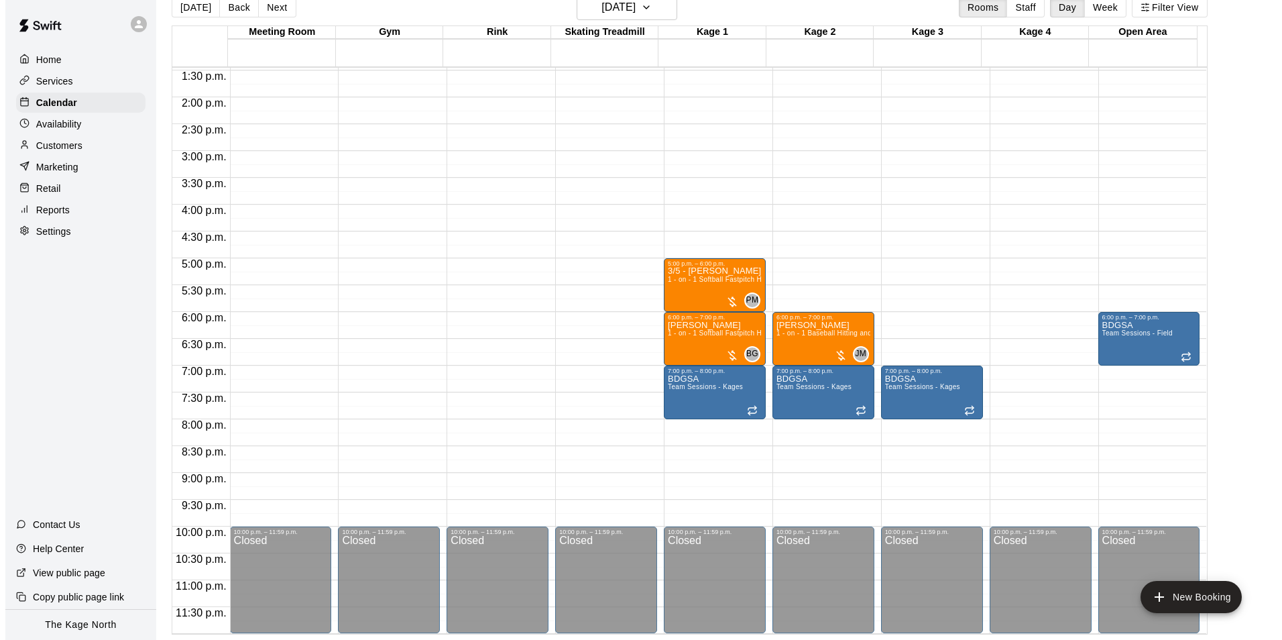
scroll to position [589, 0]
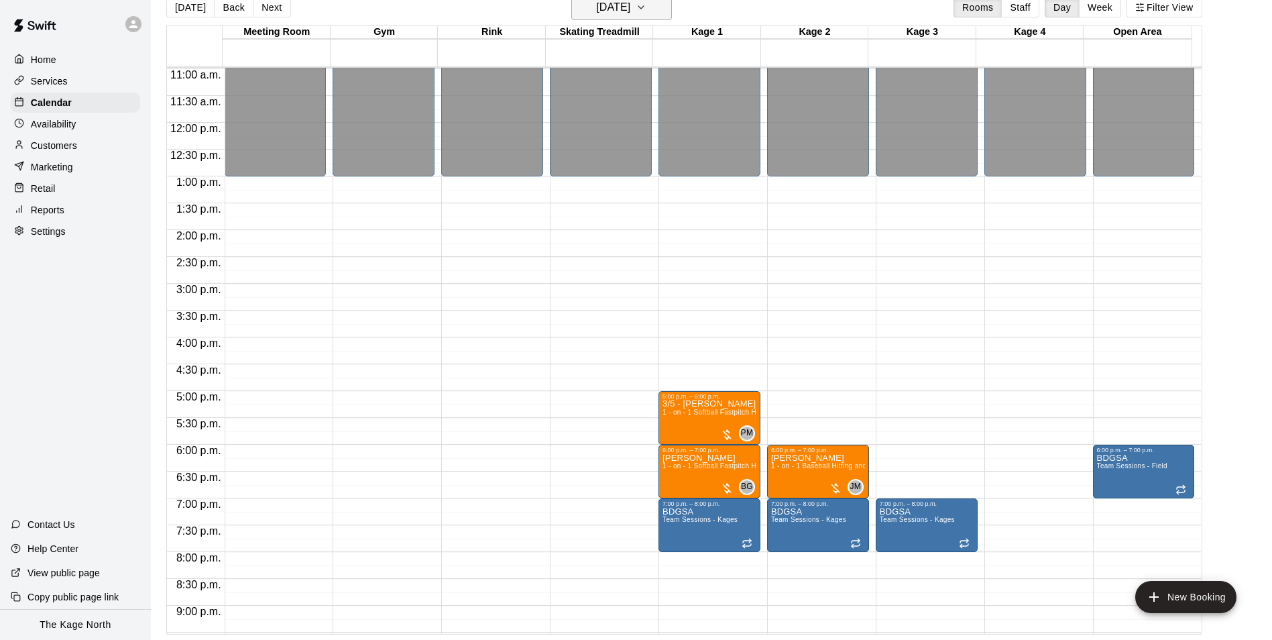
click at [630, 7] on h6 "Wednesday Aug 27" at bounding box center [613, 7] width 34 height 19
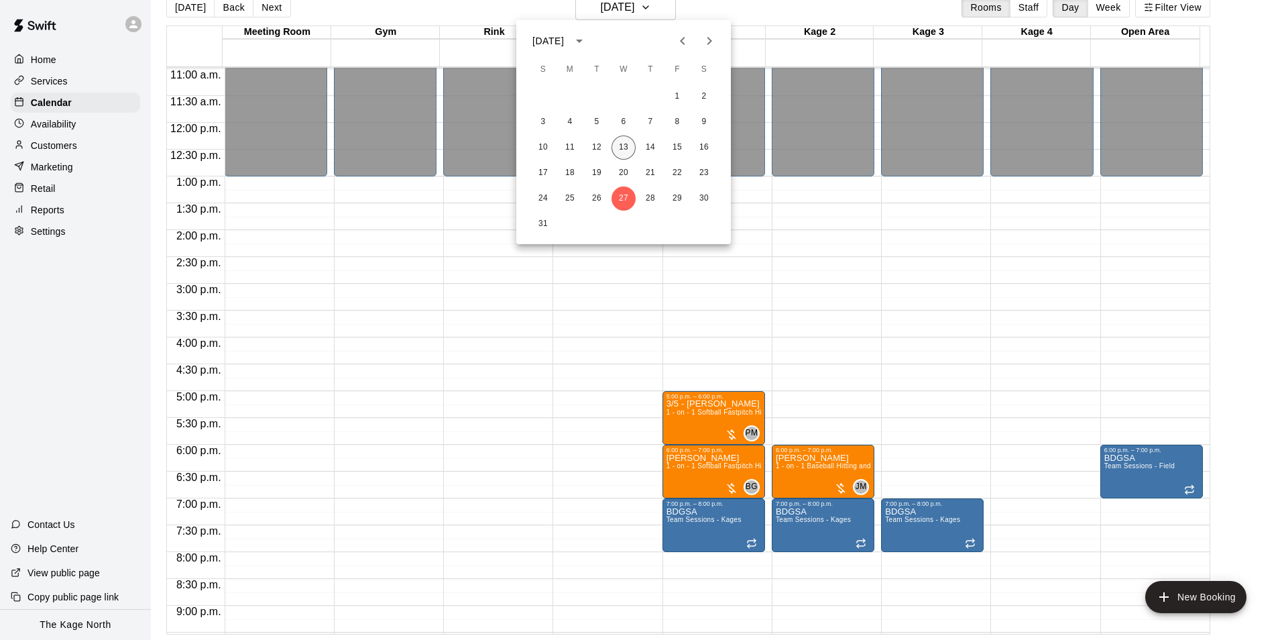
click at [620, 145] on button "13" at bounding box center [623, 147] width 24 height 24
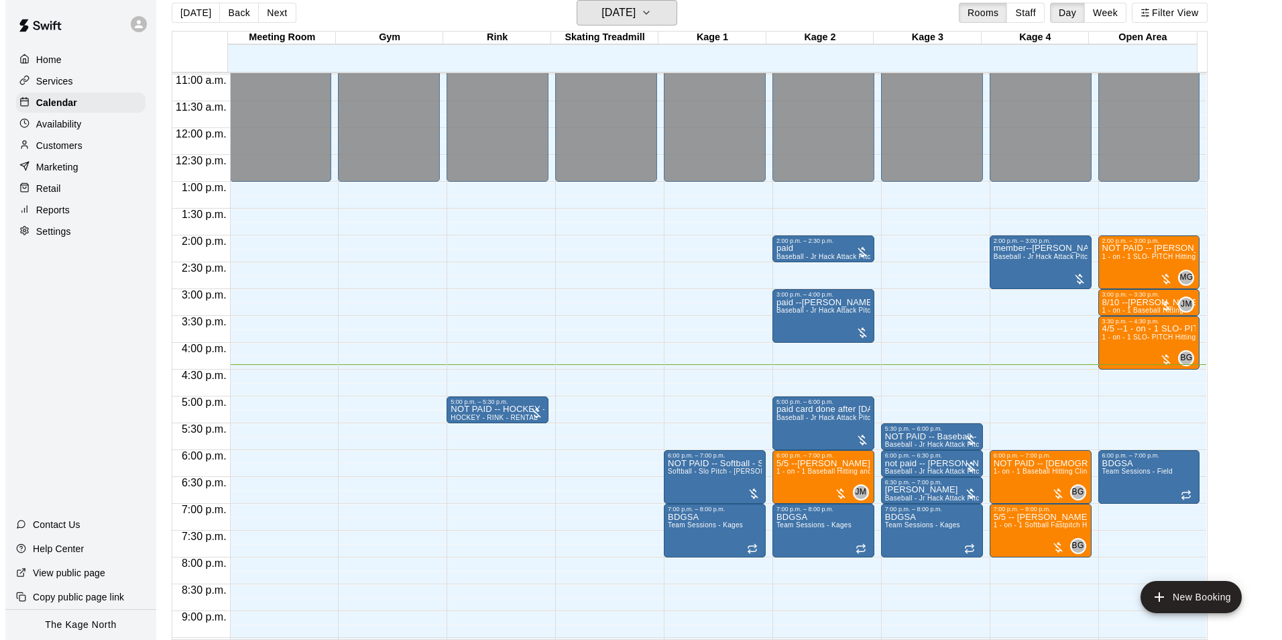
scroll to position [723, 0]
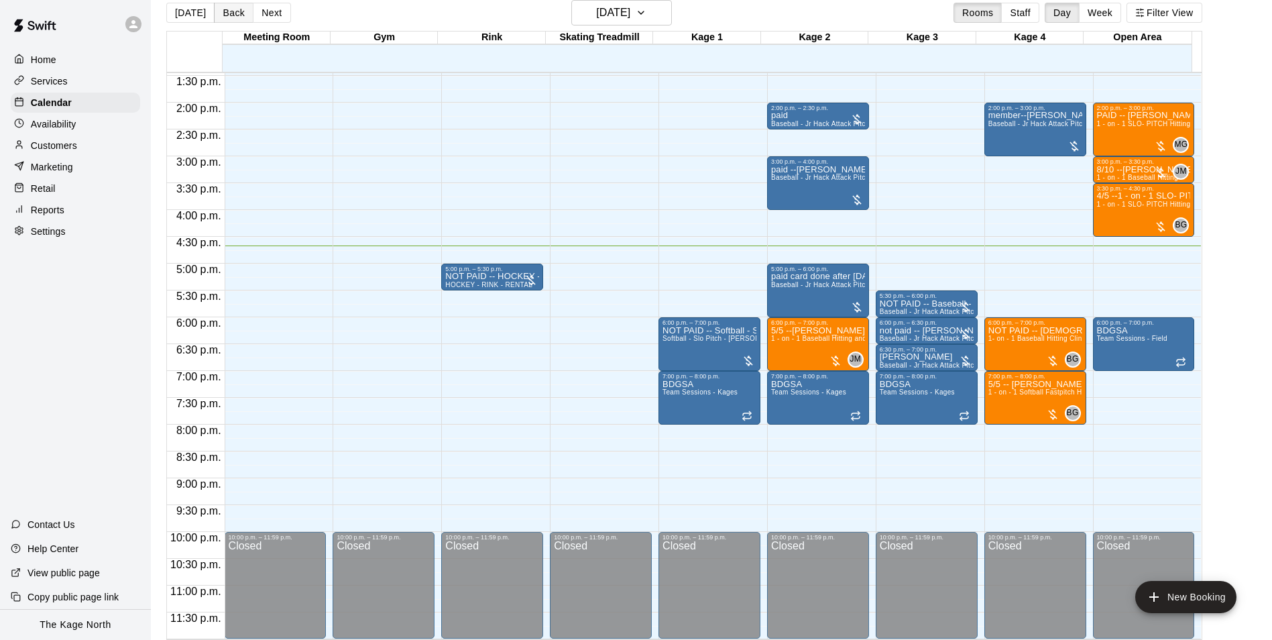
click at [233, 15] on button "Back" at bounding box center [234, 13] width 40 height 20
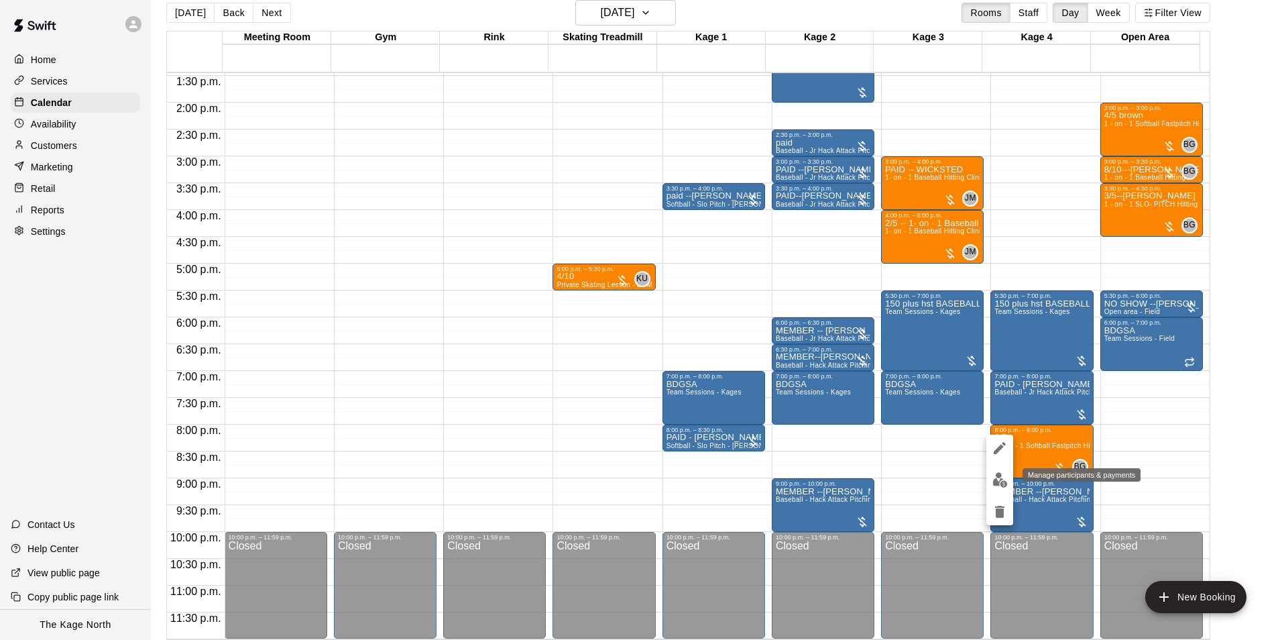
click at [1002, 477] on img "edit" at bounding box center [999, 479] width 15 height 15
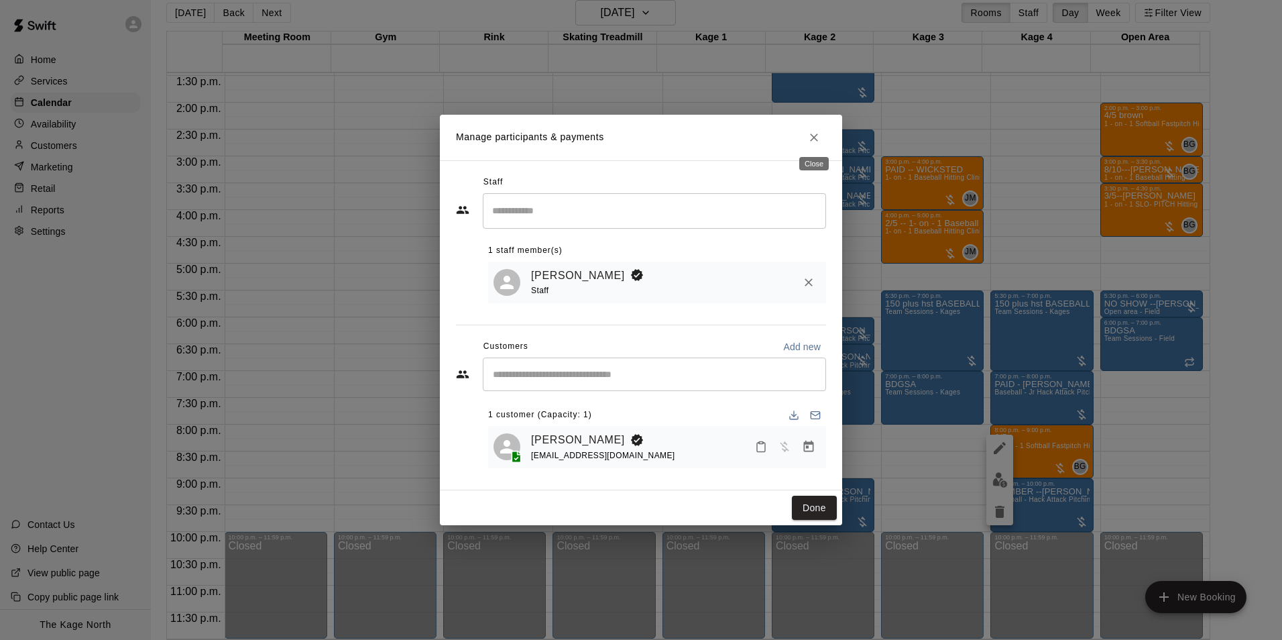
click at [811, 134] on icon "Close" at bounding box center [813, 137] width 13 height 13
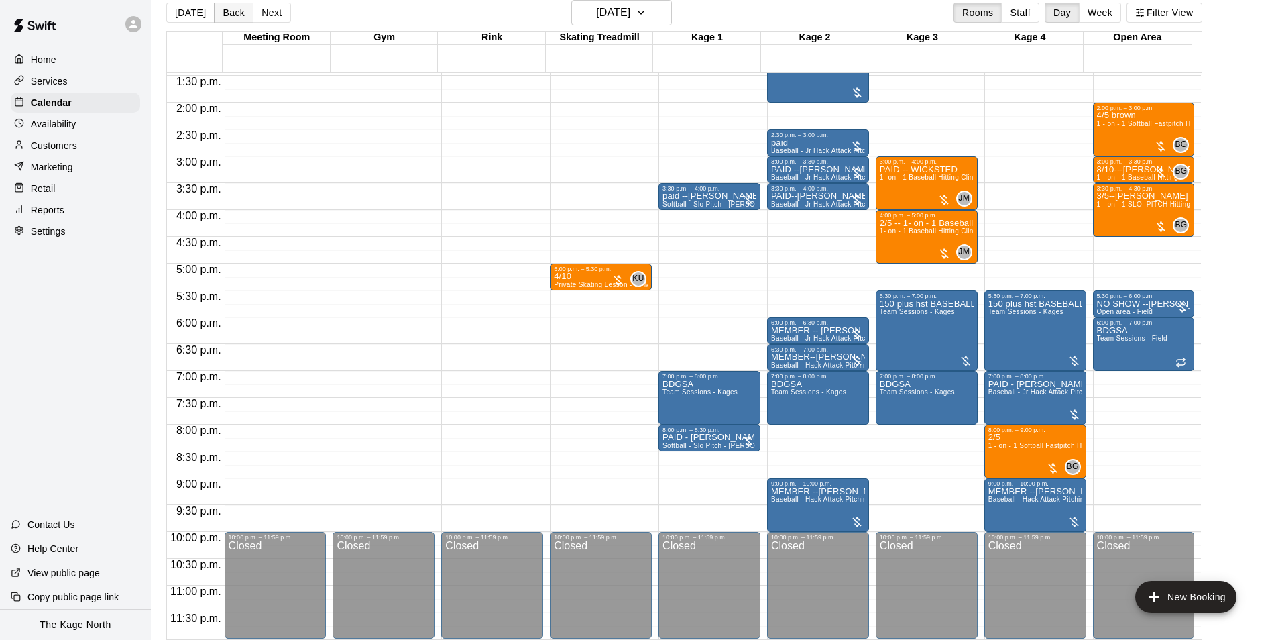
click at [221, 11] on button "Back" at bounding box center [234, 13] width 40 height 20
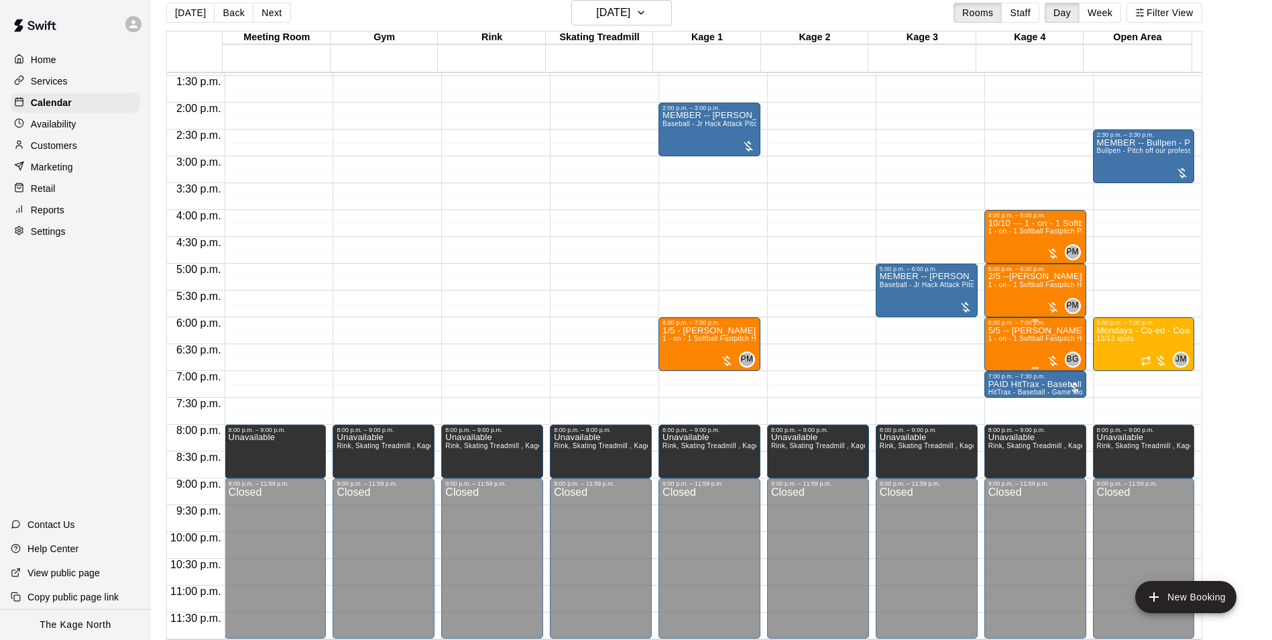
click at [1035, 353] on div "5/5 -- Hadley Kennedy 1 - on - 1 Softball Fastpitch Hitting Clinic" at bounding box center [1035, 646] width 94 height 640
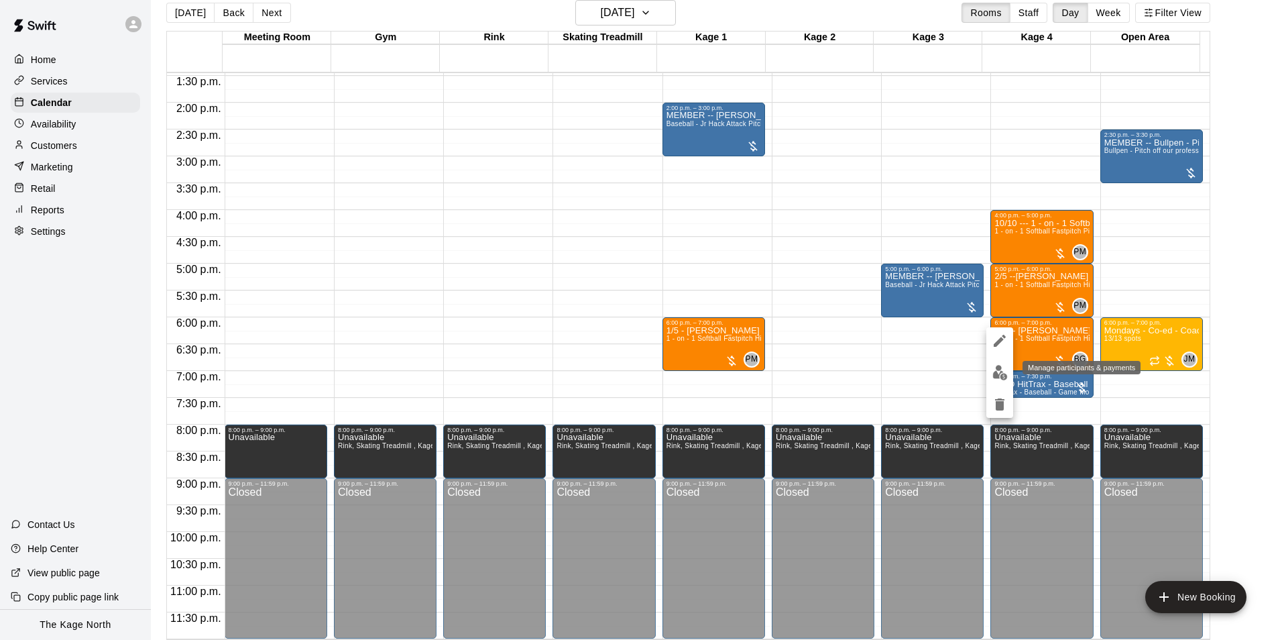
click at [993, 368] on img "edit" at bounding box center [999, 372] width 15 height 15
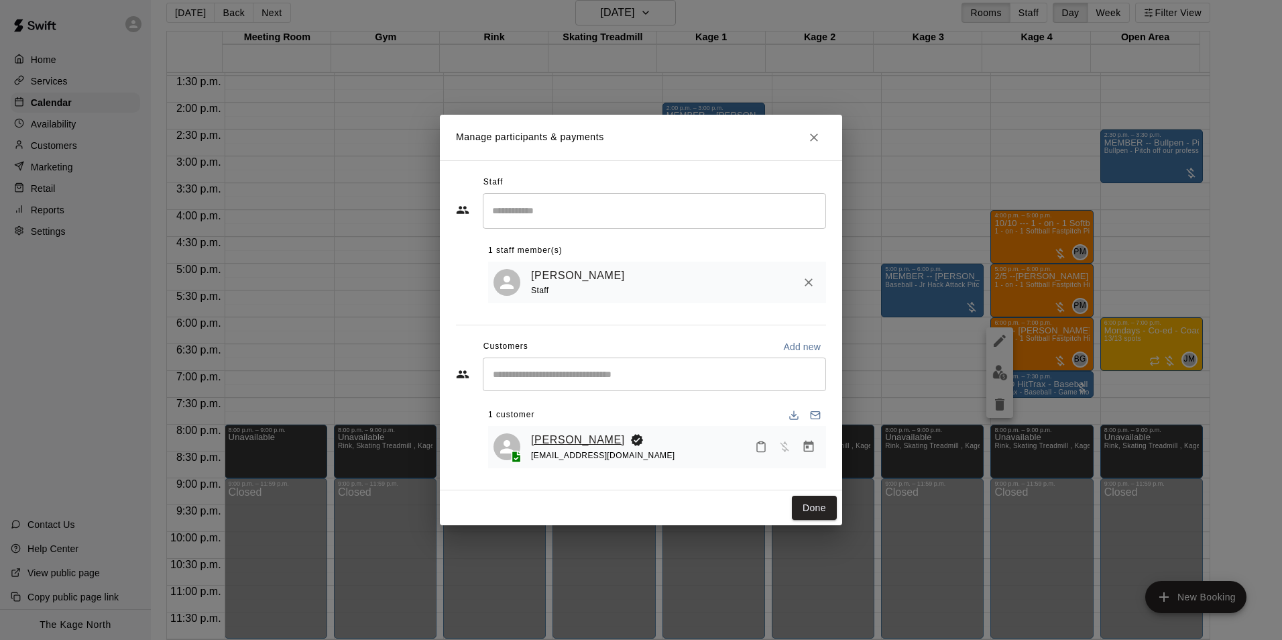
click at [550, 443] on link "Hadley Kennedy" at bounding box center [578, 439] width 94 height 17
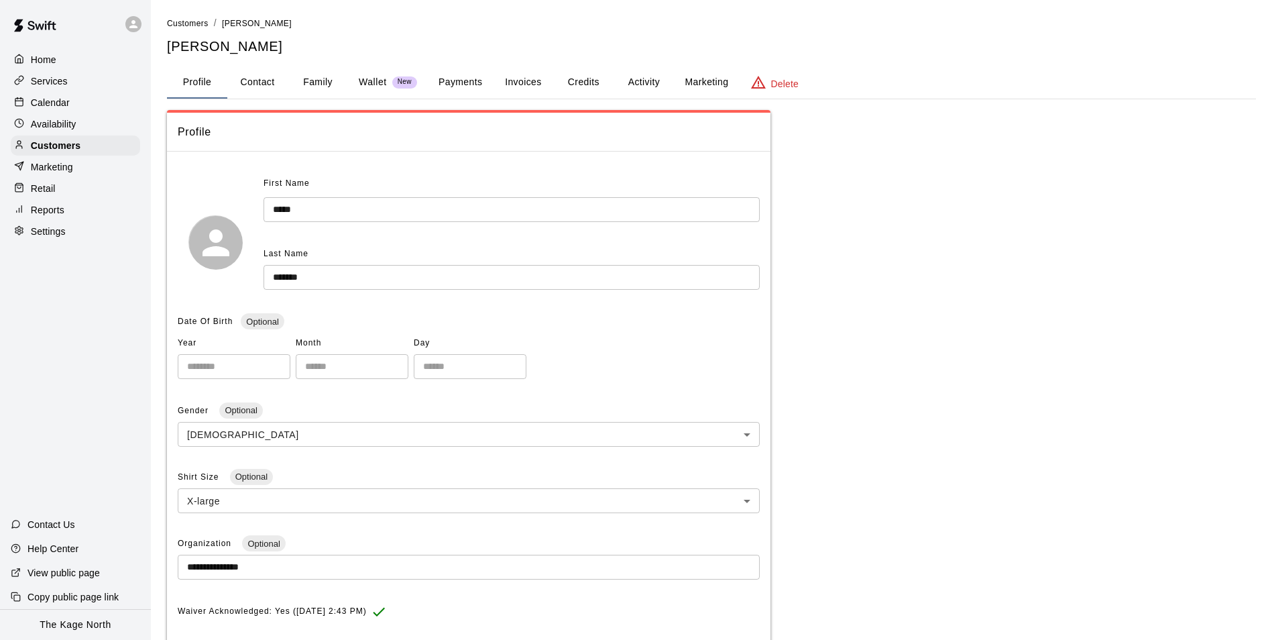
click at [269, 76] on button "Contact" at bounding box center [257, 82] width 60 height 32
select select "**"
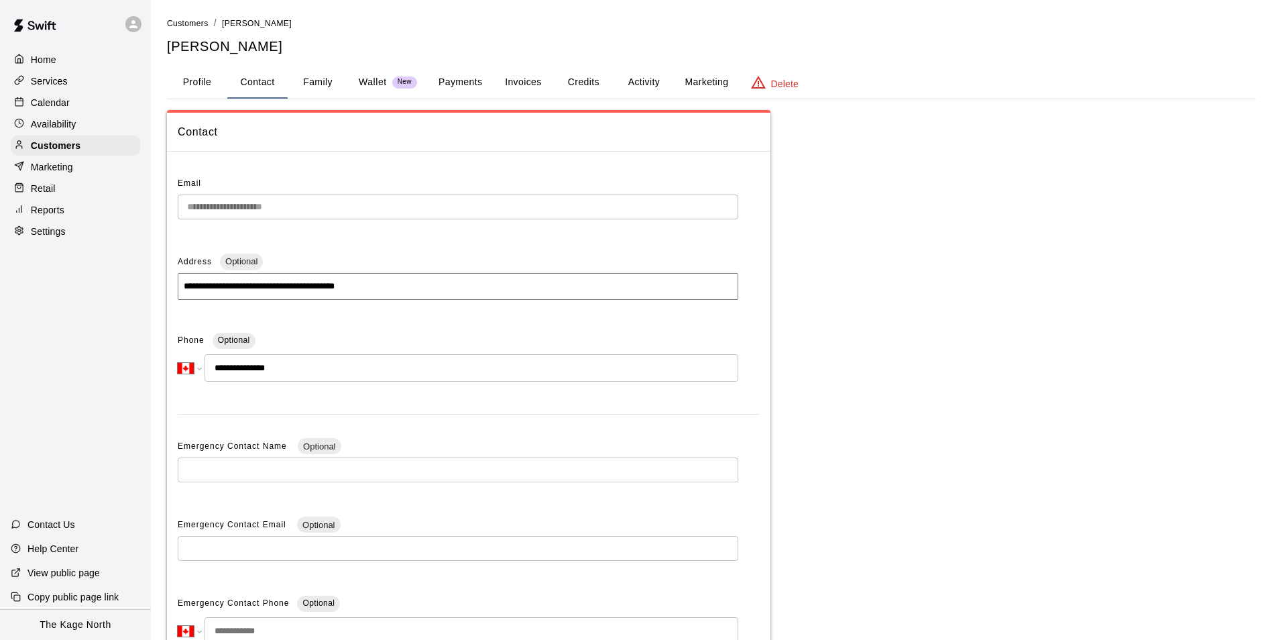
click at [72, 111] on div "Calendar" at bounding box center [75, 103] width 129 height 20
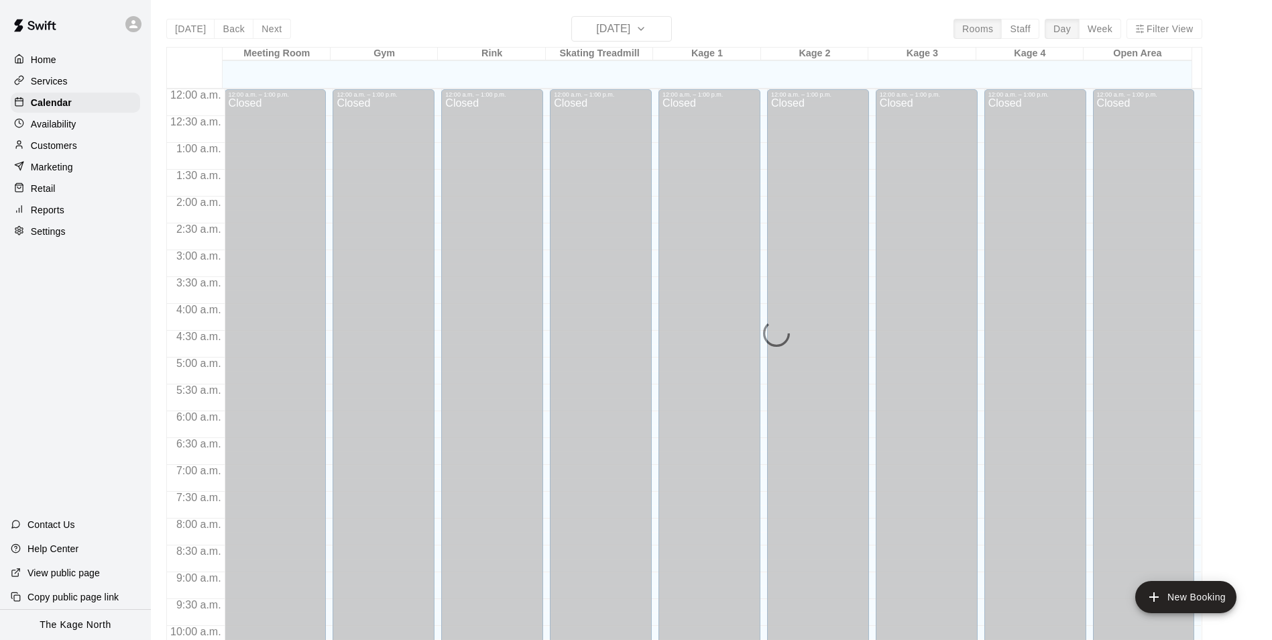
scroll to position [681, 0]
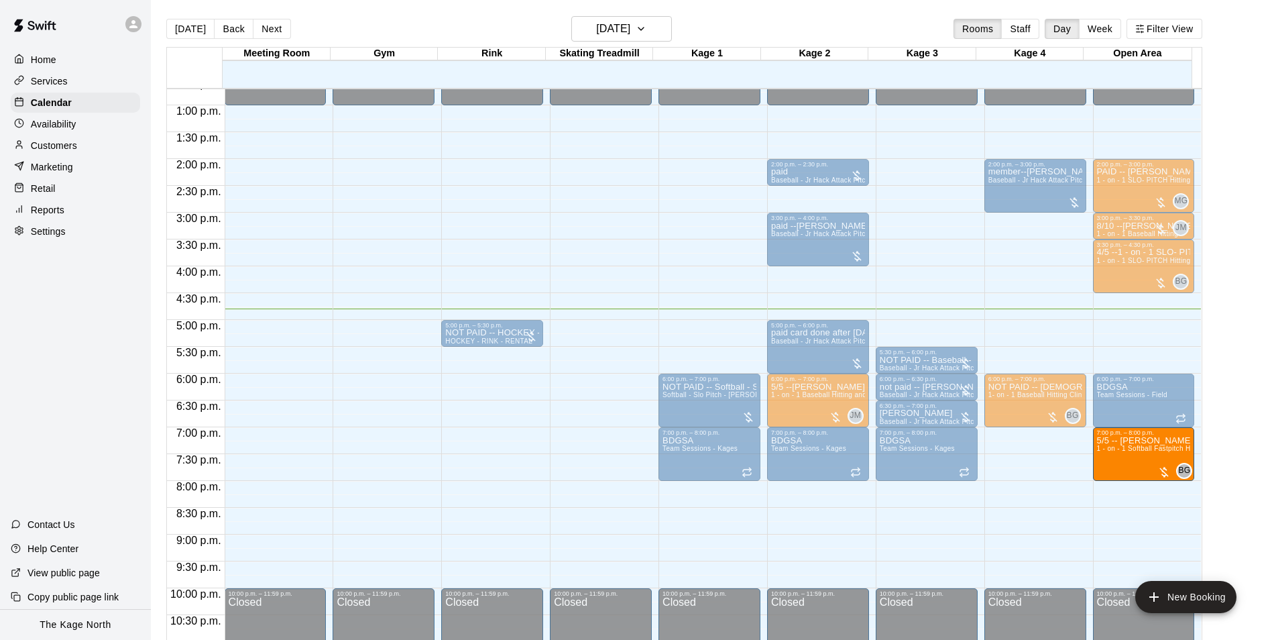
drag, startPoint x: 1016, startPoint y: 463, endPoint x: 1130, endPoint y: 465, distance: 113.3
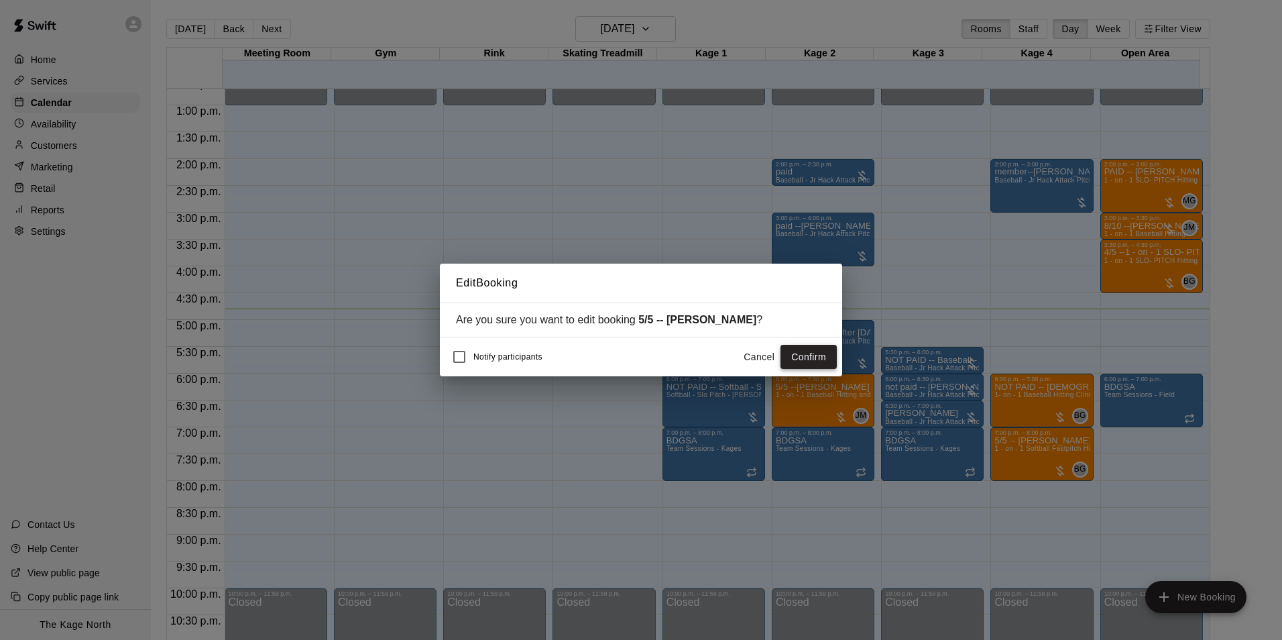
click at [799, 361] on button "Confirm" at bounding box center [808, 357] width 56 height 25
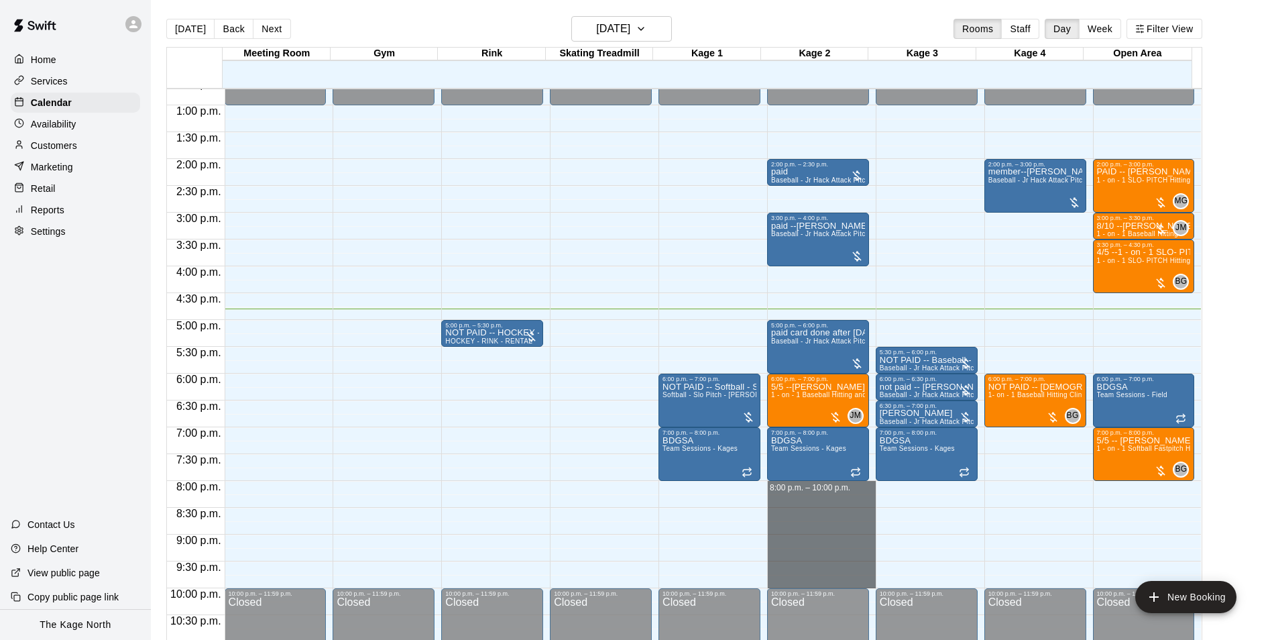
drag, startPoint x: 782, startPoint y: 487, endPoint x: 796, endPoint y: 584, distance: 98.1
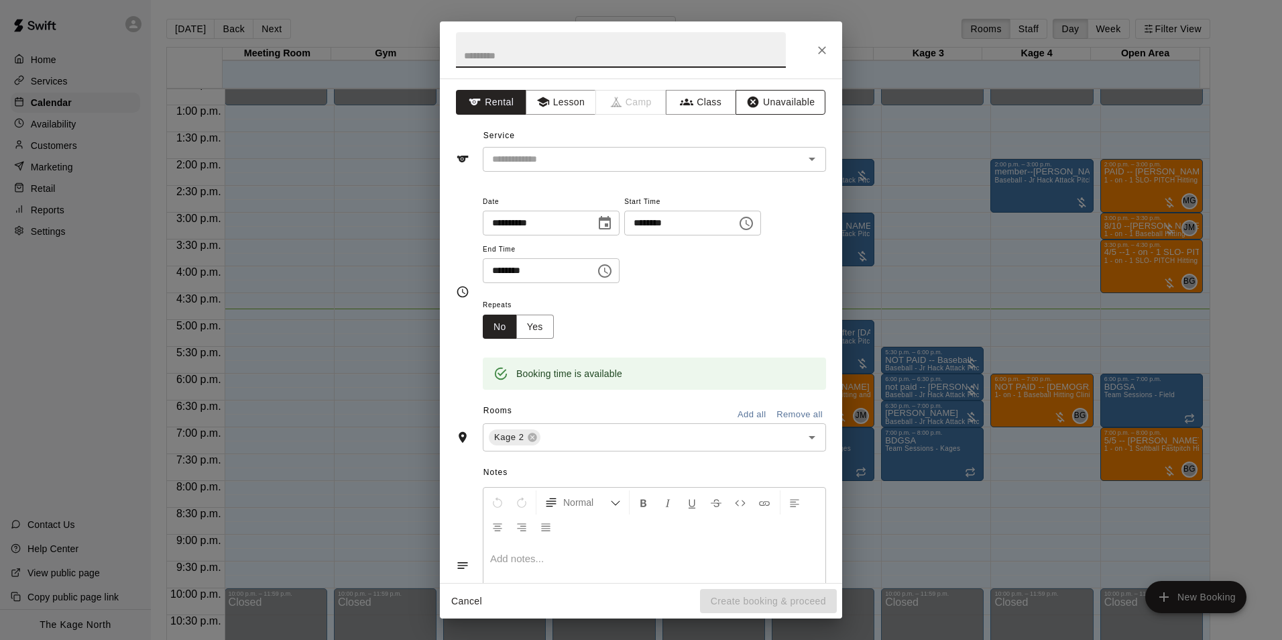
click at [764, 110] on button "Unavailable" at bounding box center [780, 102] width 90 height 25
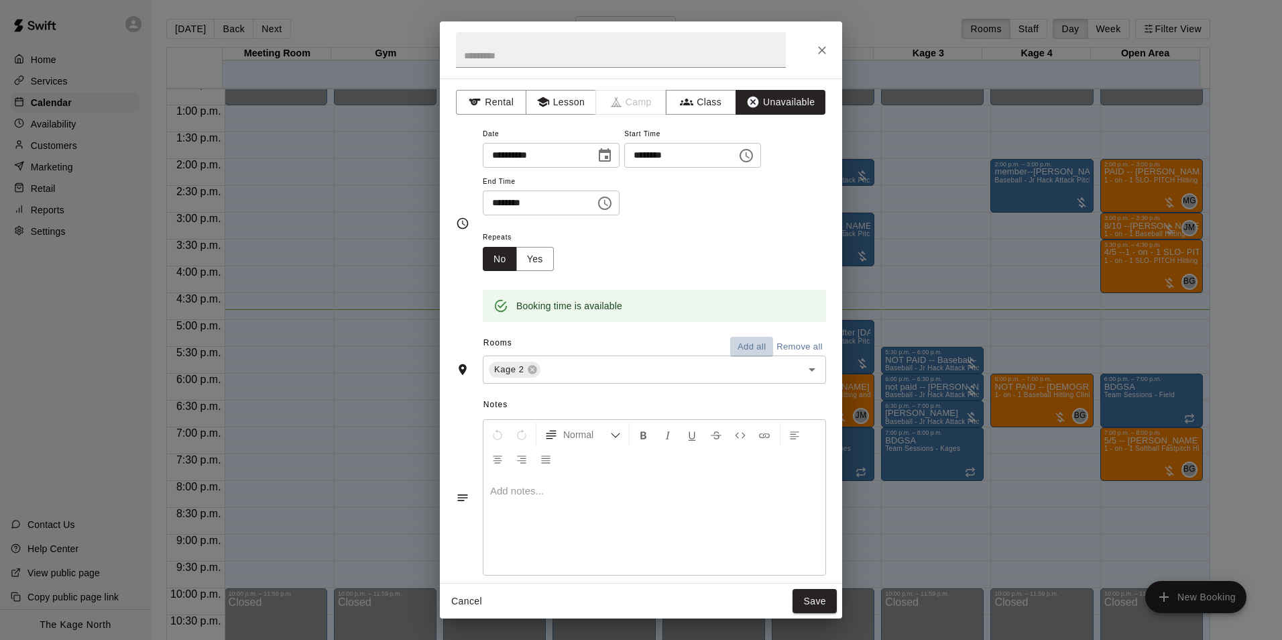
click at [741, 345] on button "Add all" at bounding box center [751, 347] width 43 height 21
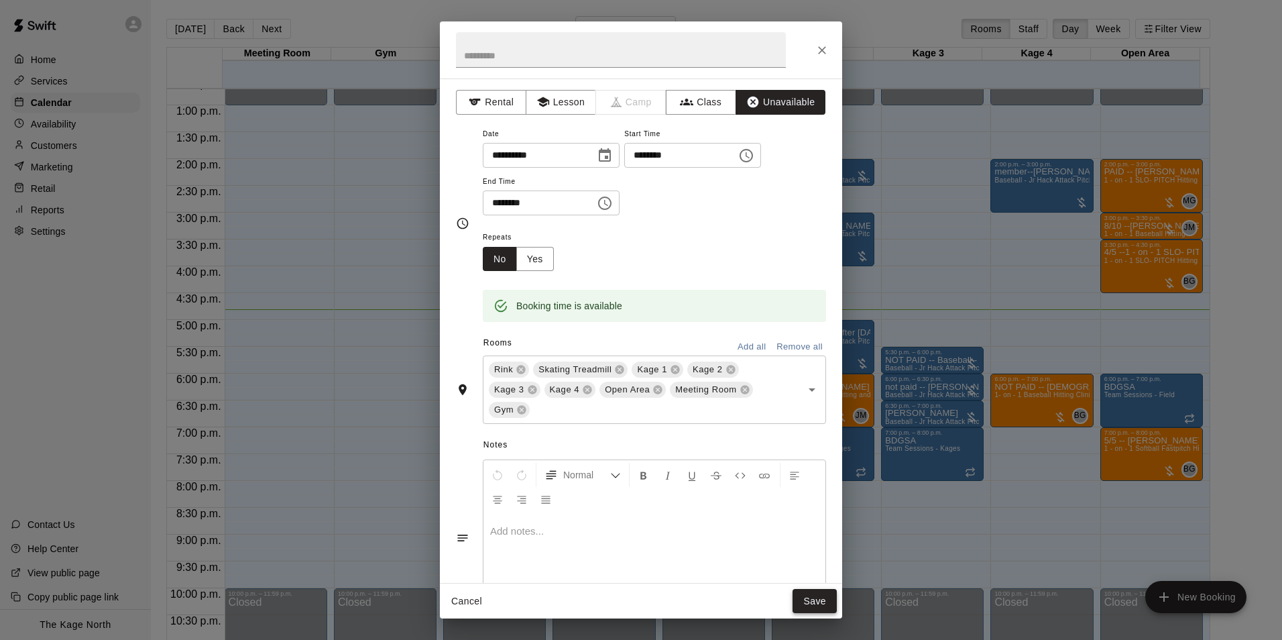
click at [820, 603] on button "Save" at bounding box center [814, 601] width 44 height 25
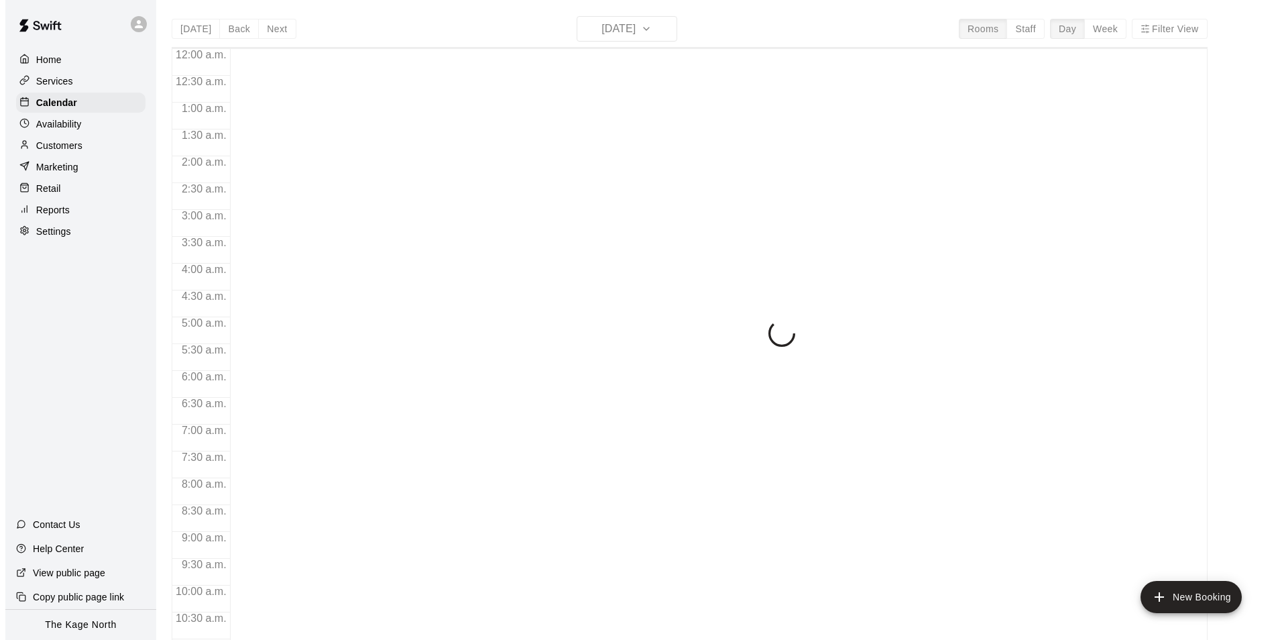
scroll to position [681, 0]
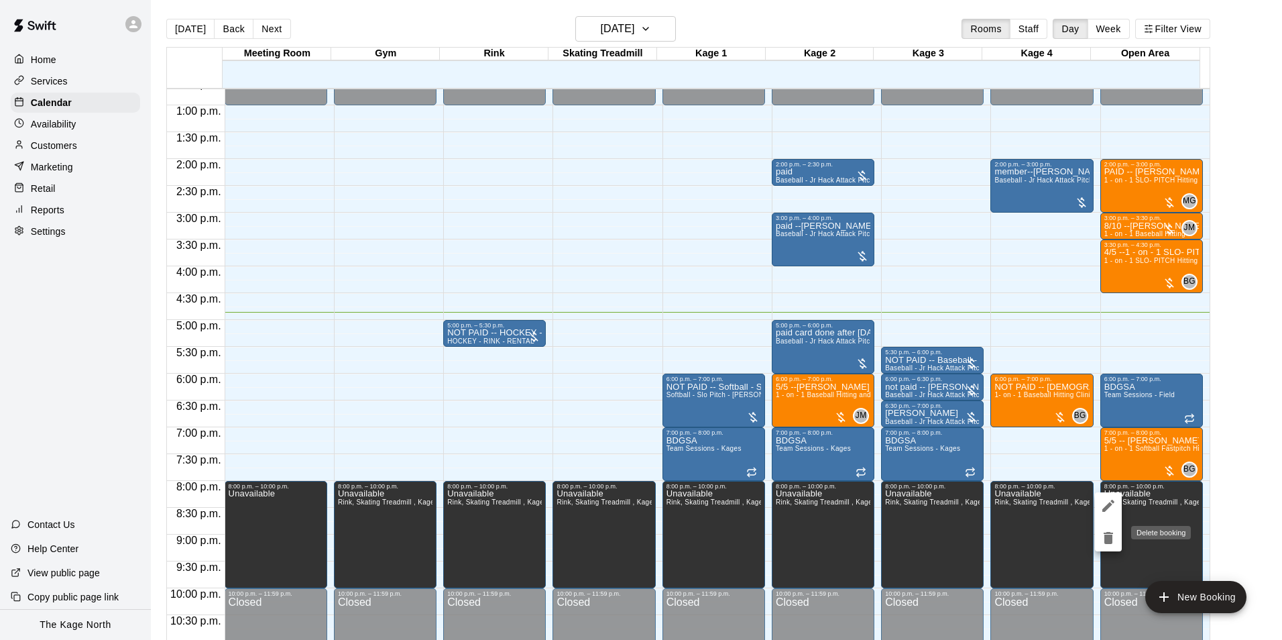
click at [1108, 539] on icon "delete" at bounding box center [1108, 538] width 9 height 12
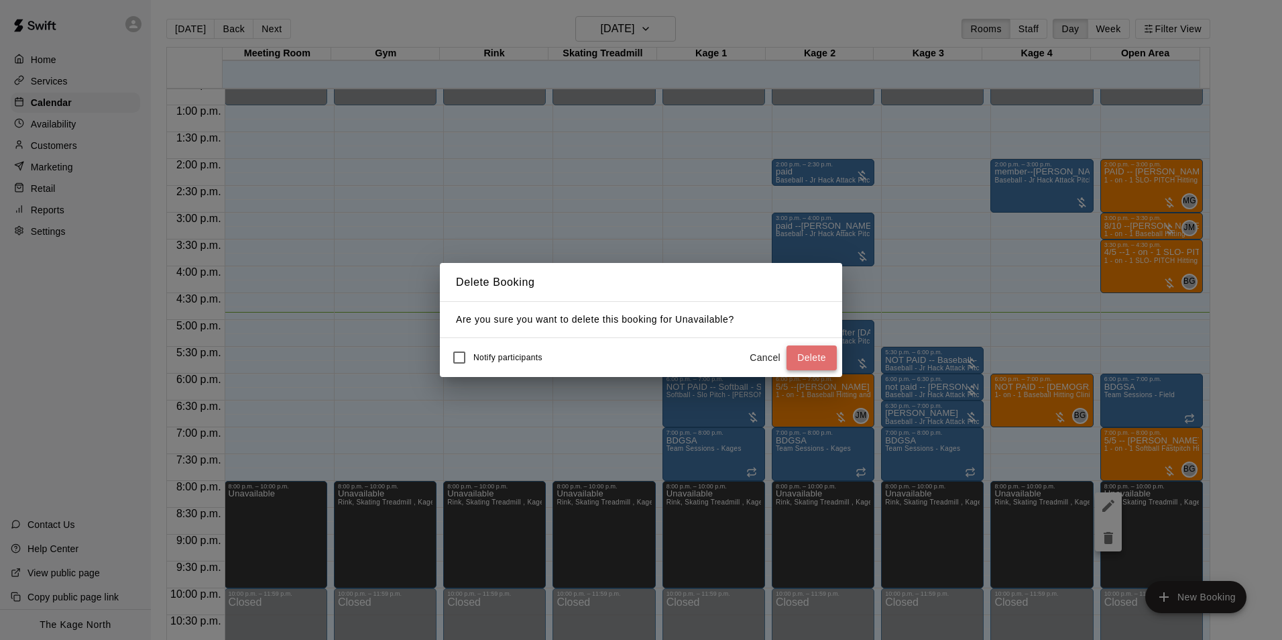
click at [811, 365] on button "Delete" at bounding box center [811, 357] width 50 height 25
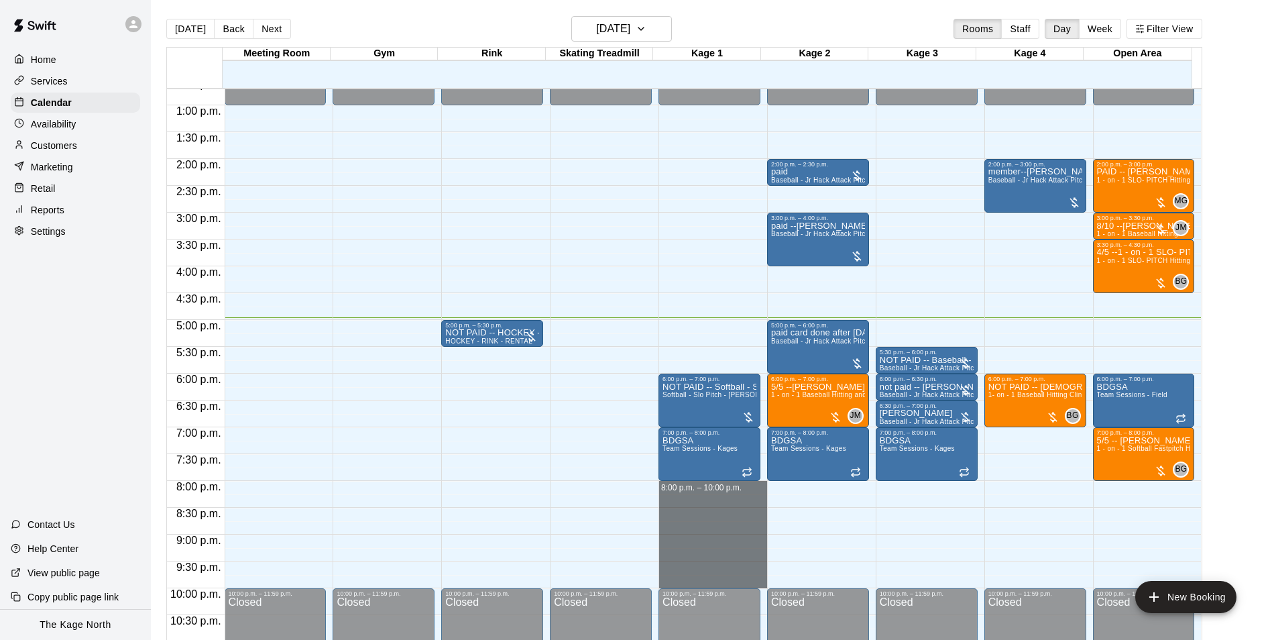
drag, startPoint x: 727, startPoint y: 486, endPoint x: 725, endPoint y: 580, distance: 93.9
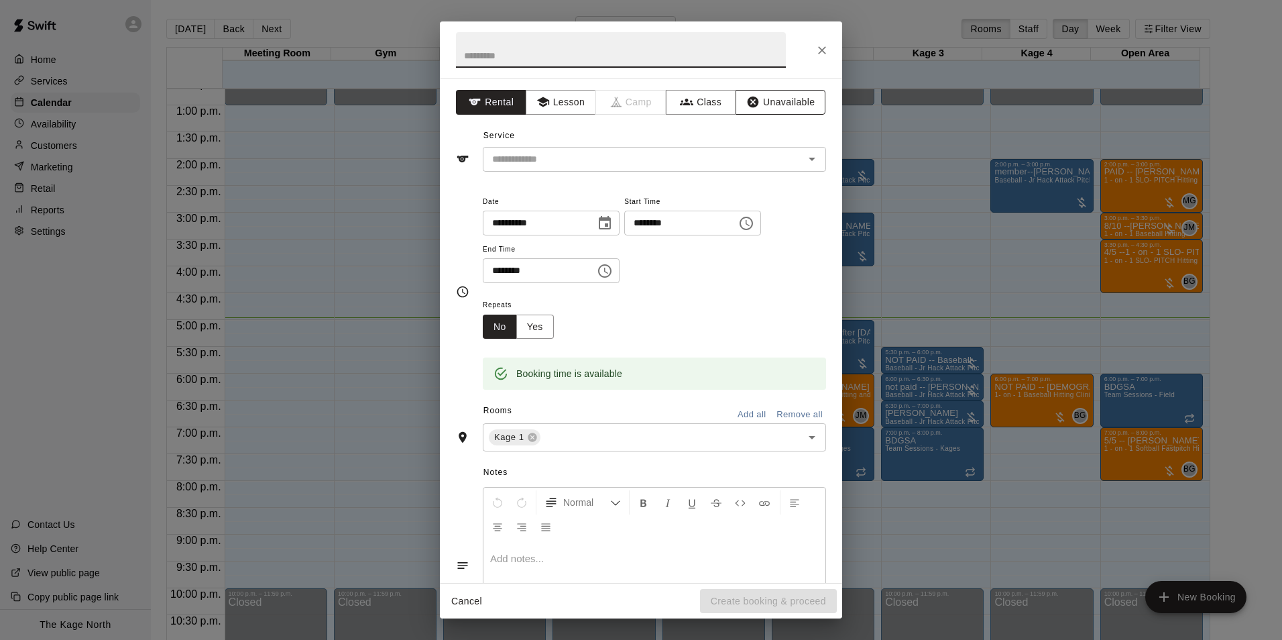
click at [754, 98] on button "Unavailable" at bounding box center [780, 102] width 90 height 25
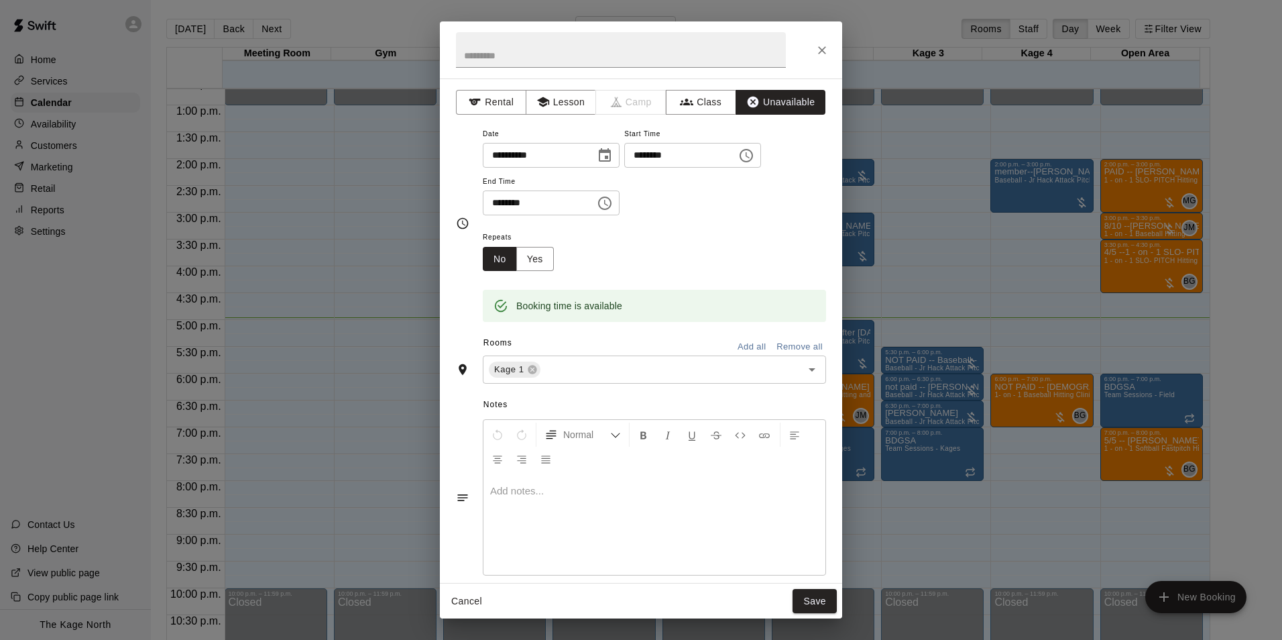
click at [746, 345] on button "Add all" at bounding box center [751, 347] width 43 height 21
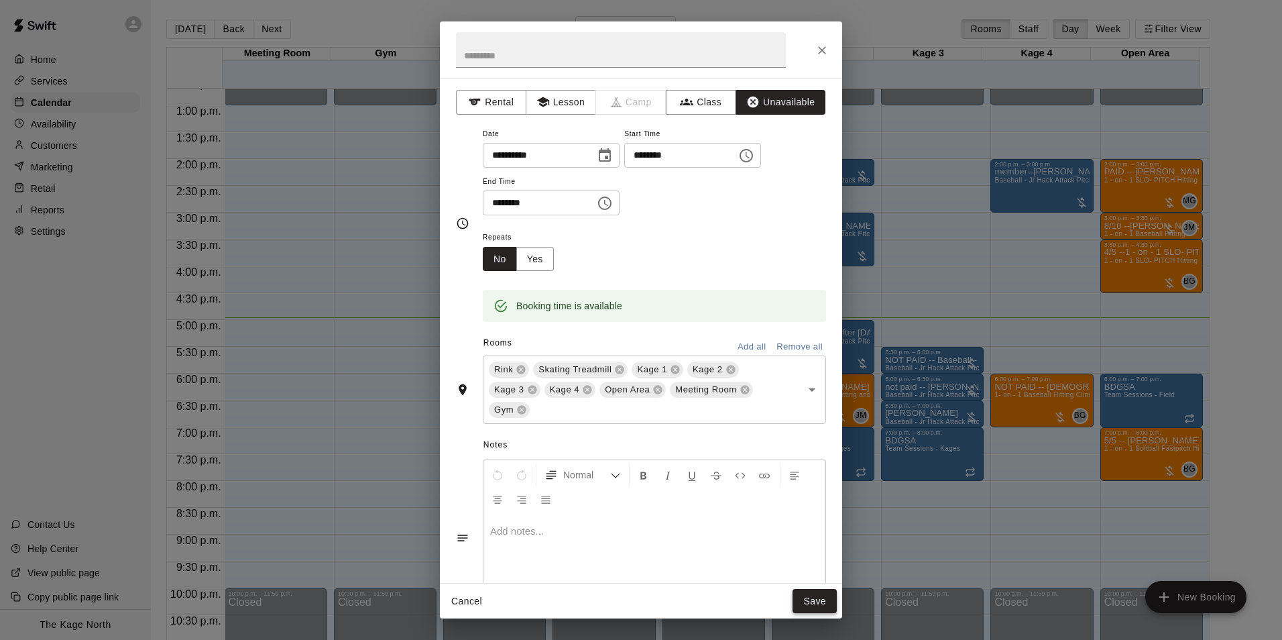
click at [813, 601] on button "Save" at bounding box center [814, 601] width 44 height 25
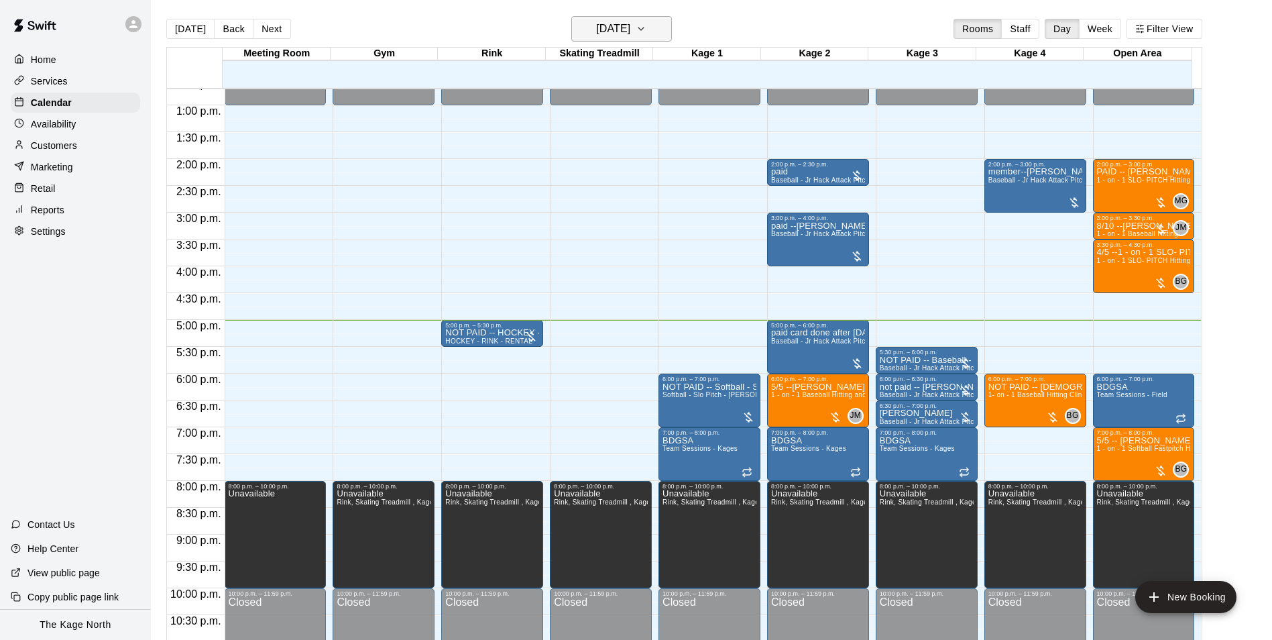
click at [646, 30] on icon "button" at bounding box center [641, 29] width 11 height 16
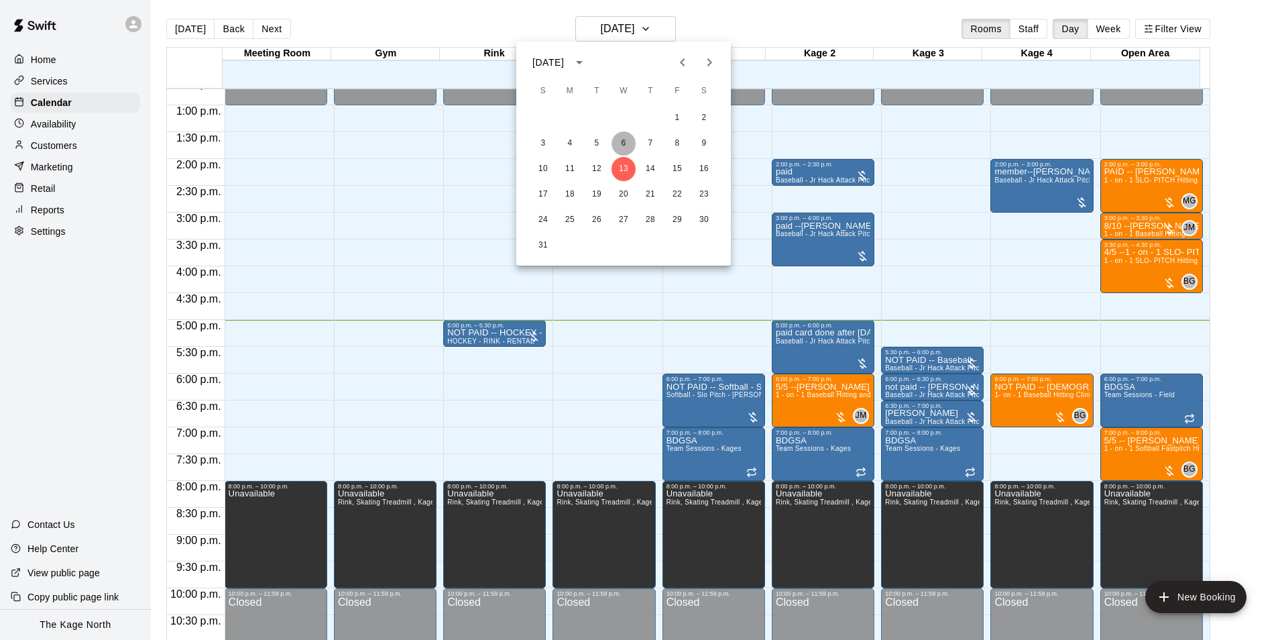
click at [624, 150] on button "6" at bounding box center [623, 143] width 24 height 24
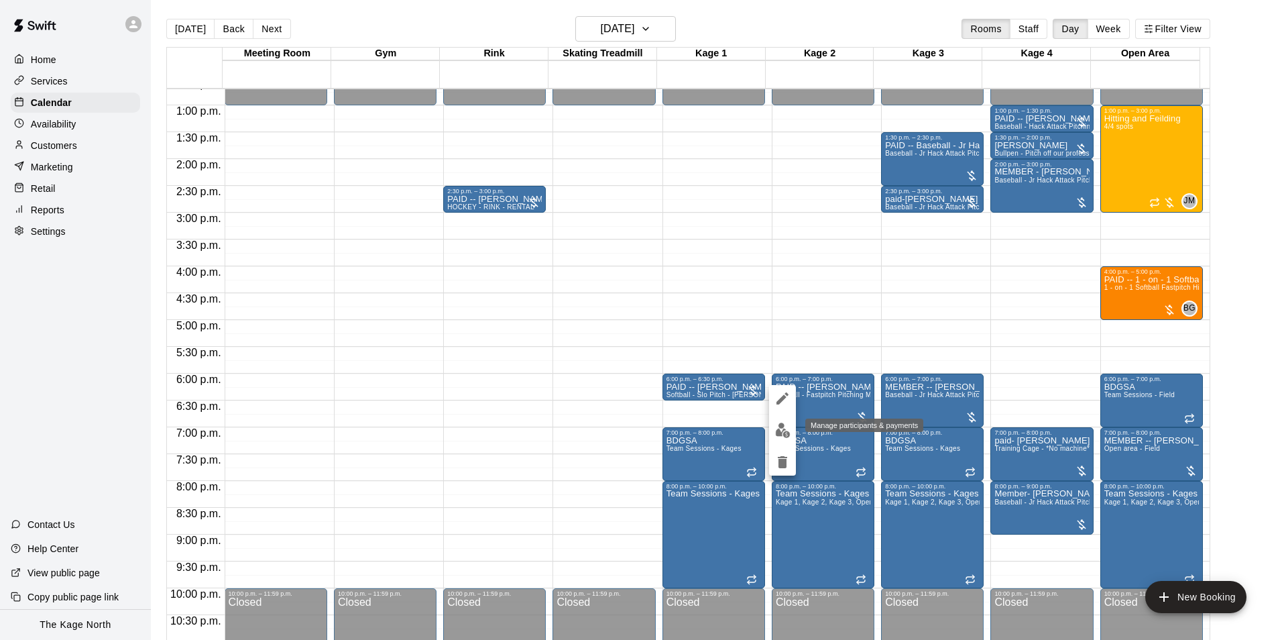
click at [780, 428] on img "edit" at bounding box center [782, 429] width 15 height 15
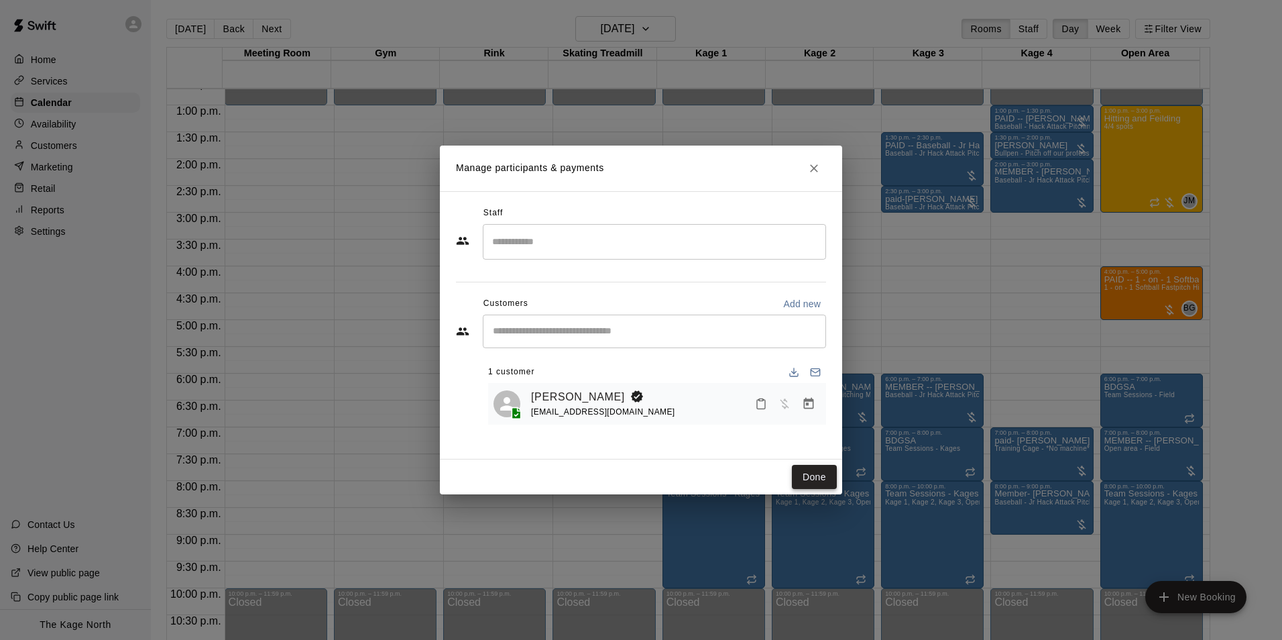
click at [812, 473] on button "Done" at bounding box center [814, 477] width 45 height 25
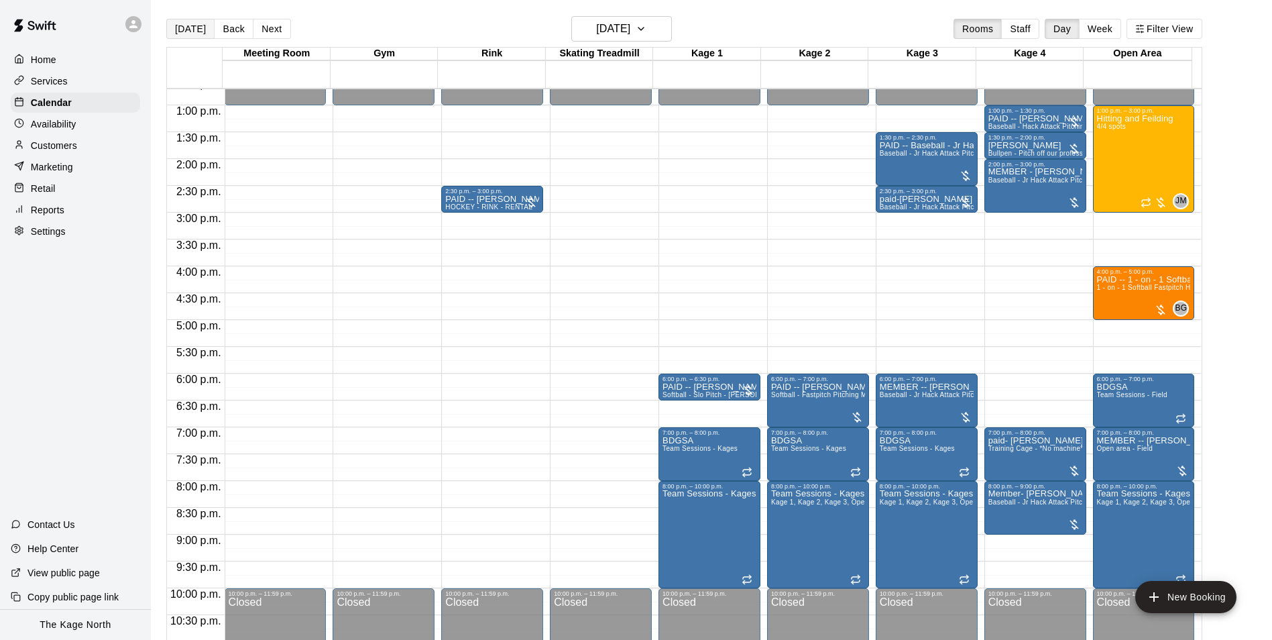
click at [194, 25] on button "[DATE]" at bounding box center [190, 29] width 48 height 20
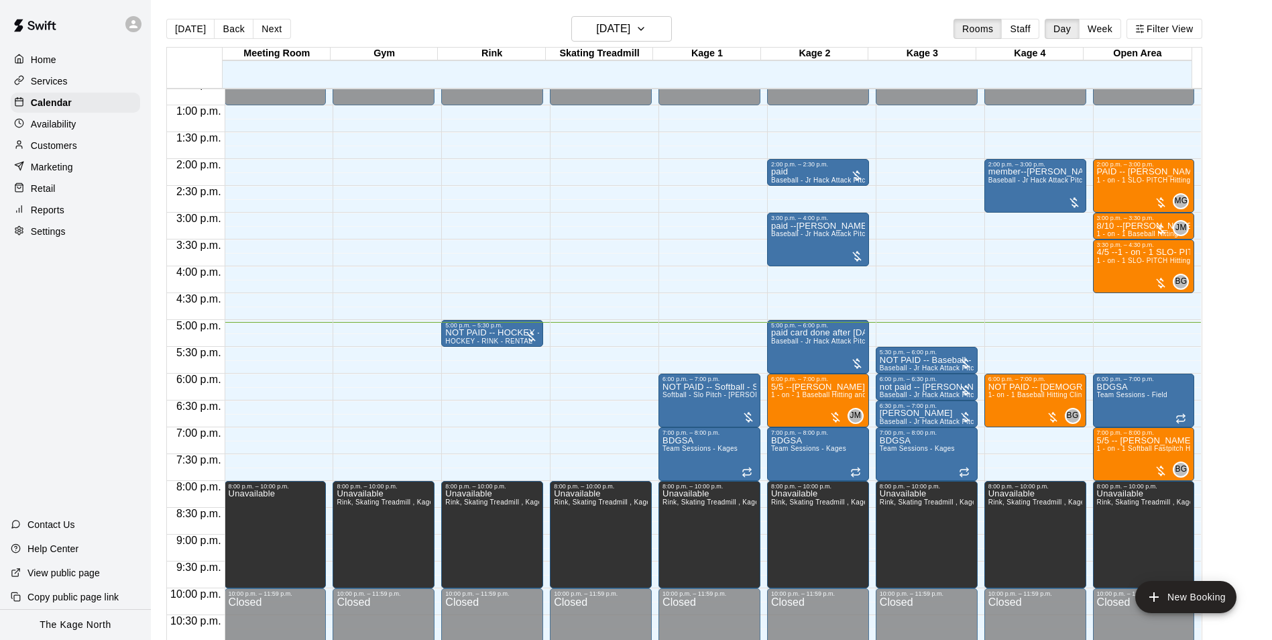
drag, startPoint x: 220, startPoint y: 30, endPoint x: 590, endPoint y: 340, distance: 483.0
click at [220, 30] on button "Back" at bounding box center [234, 29] width 40 height 20
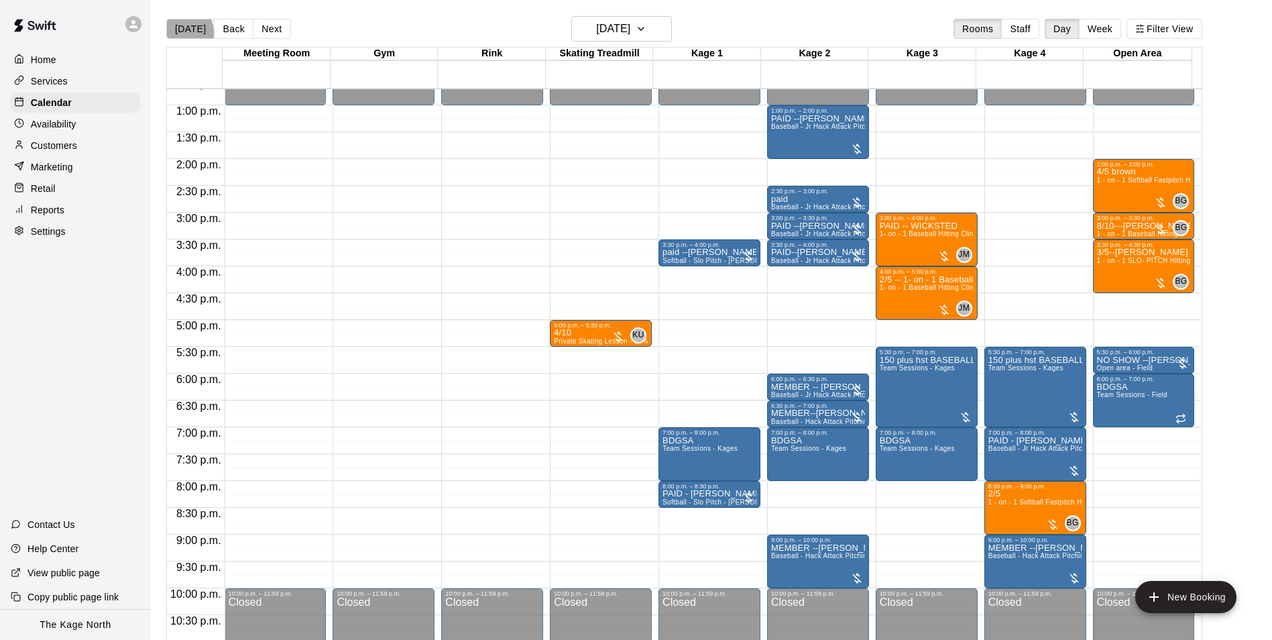
click at [181, 32] on button "[DATE]" at bounding box center [190, 29] width 48 height 20
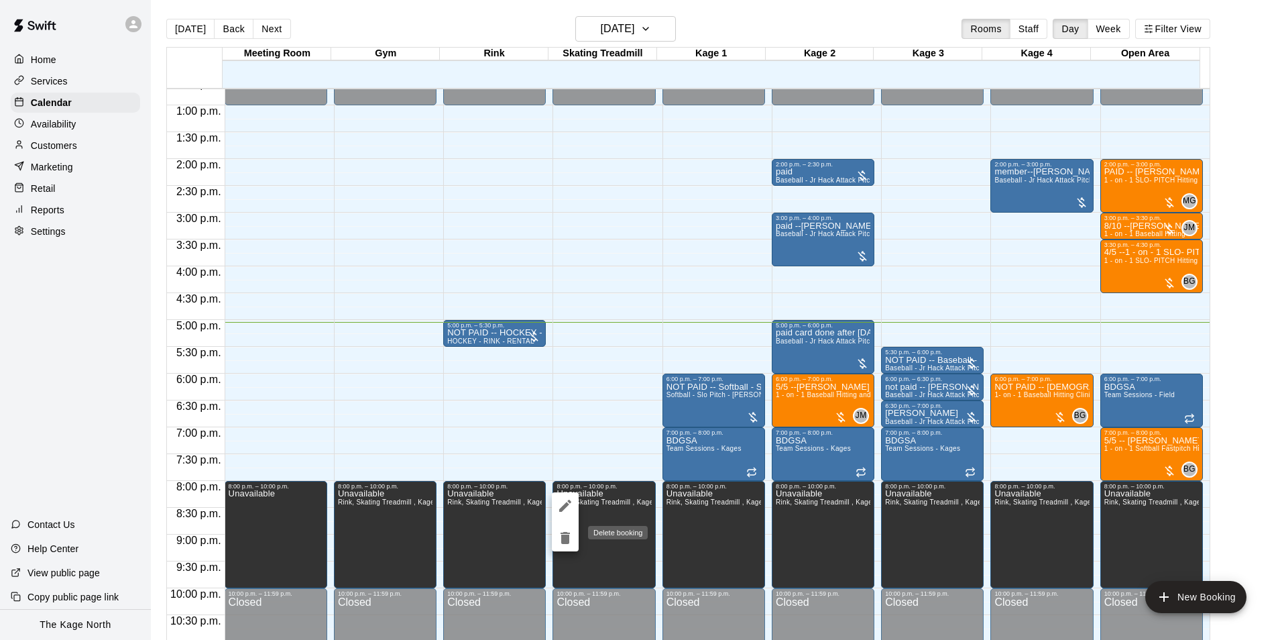
click at [562, 532] on icon "delete" at bounding box center [565, 538] width 9 height 12
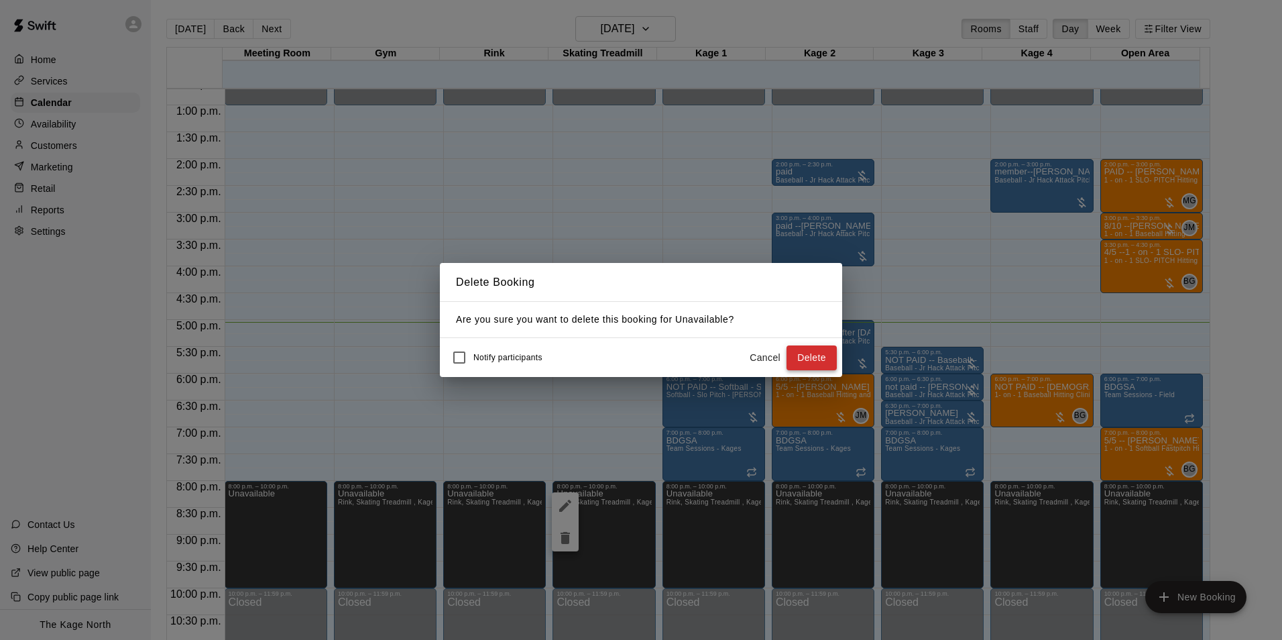
click at [806, 364] on button "Delete" at bounding box center [811, 357] width 50 height 25
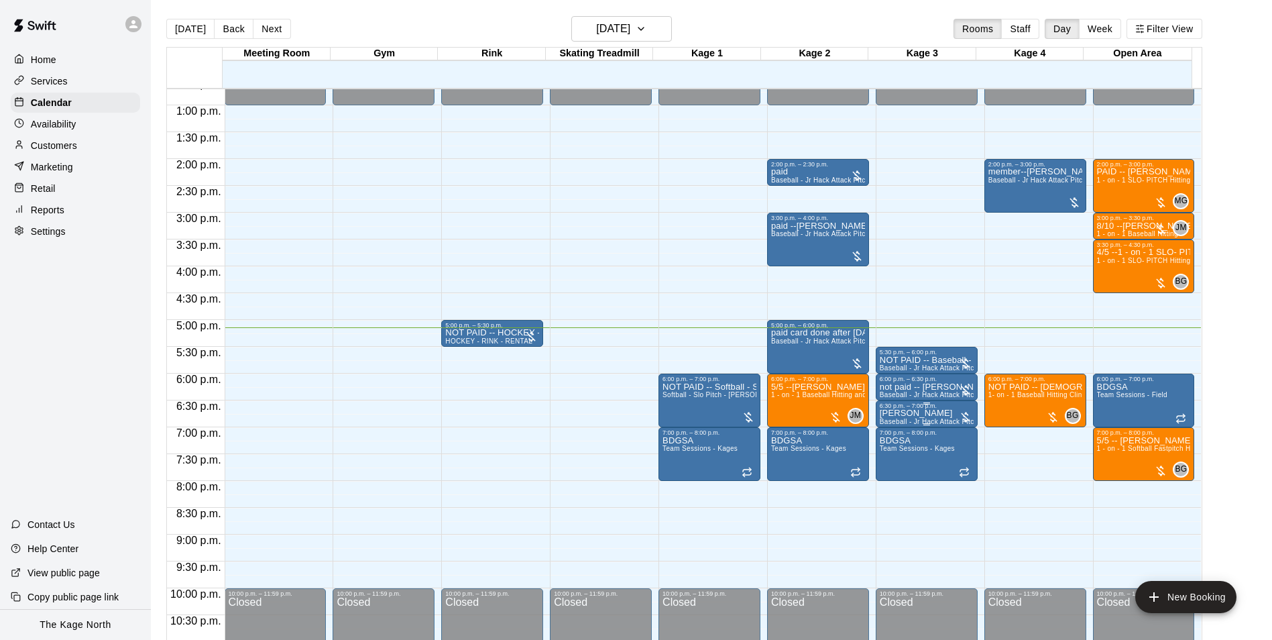
click at [906, 413] on p "[PERSON_NAME]" at bounding box center [927, 413] width 94 height 0
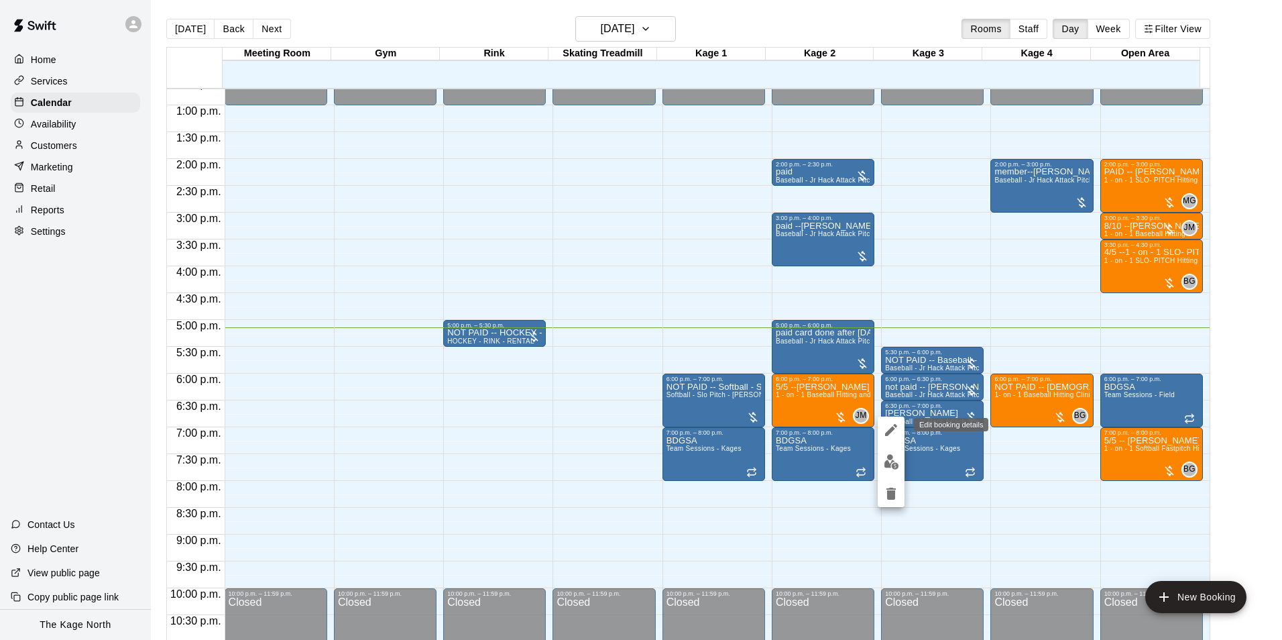
click at [885, 431] on icon "edit" at bounding box center [891, 430] width 16 height 16
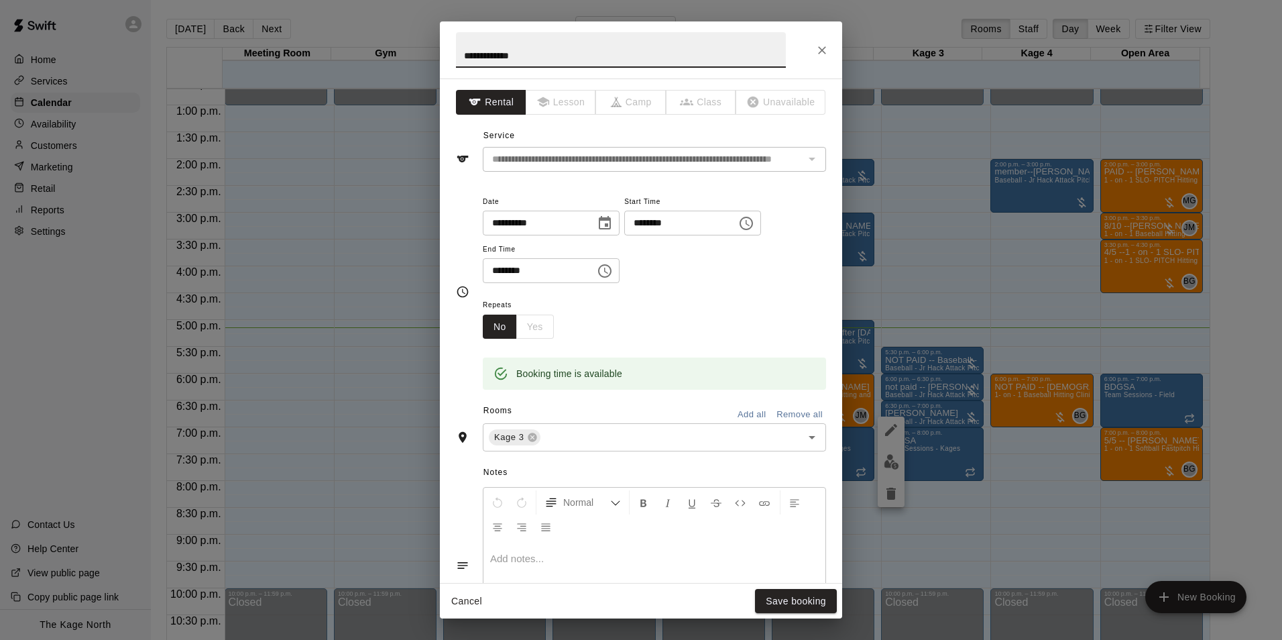
click at [461, 53] on input "**********" at bounding box center [621, 50] width 330 height 36
type input "**********"
click at [806, 602] on button "Save booking" at bounding box center [796, 601] width 82 height 25
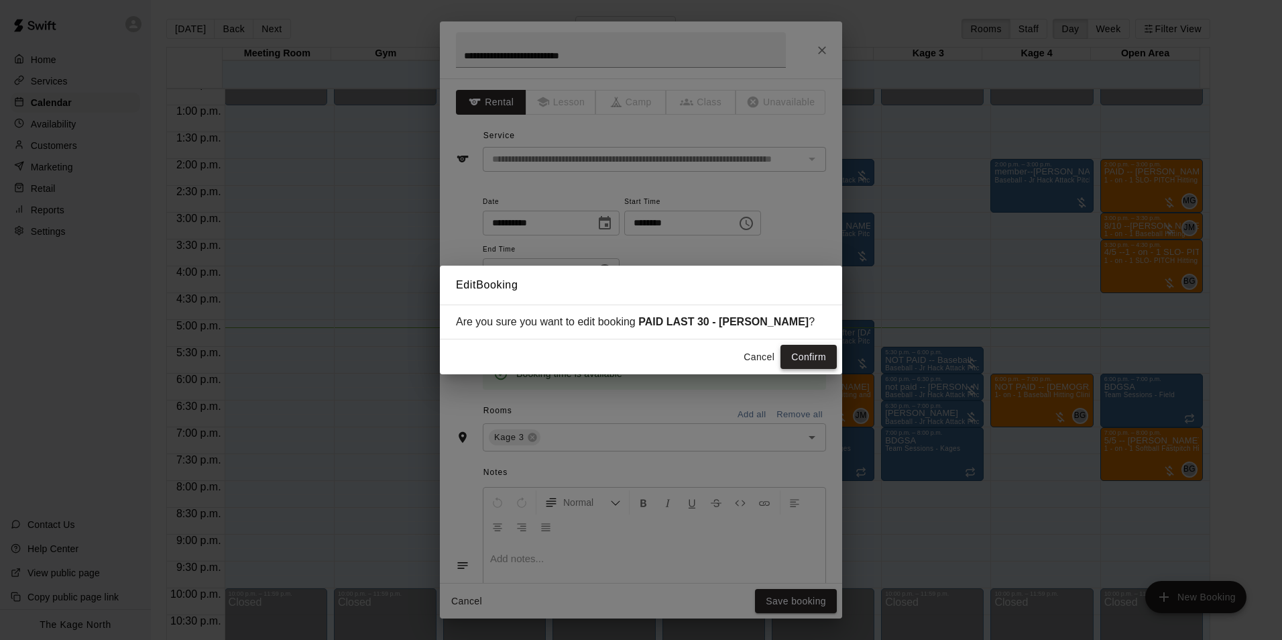
click at [808, 360] on button "Confirm" at bounding box center [808, 357] width 56 height 25
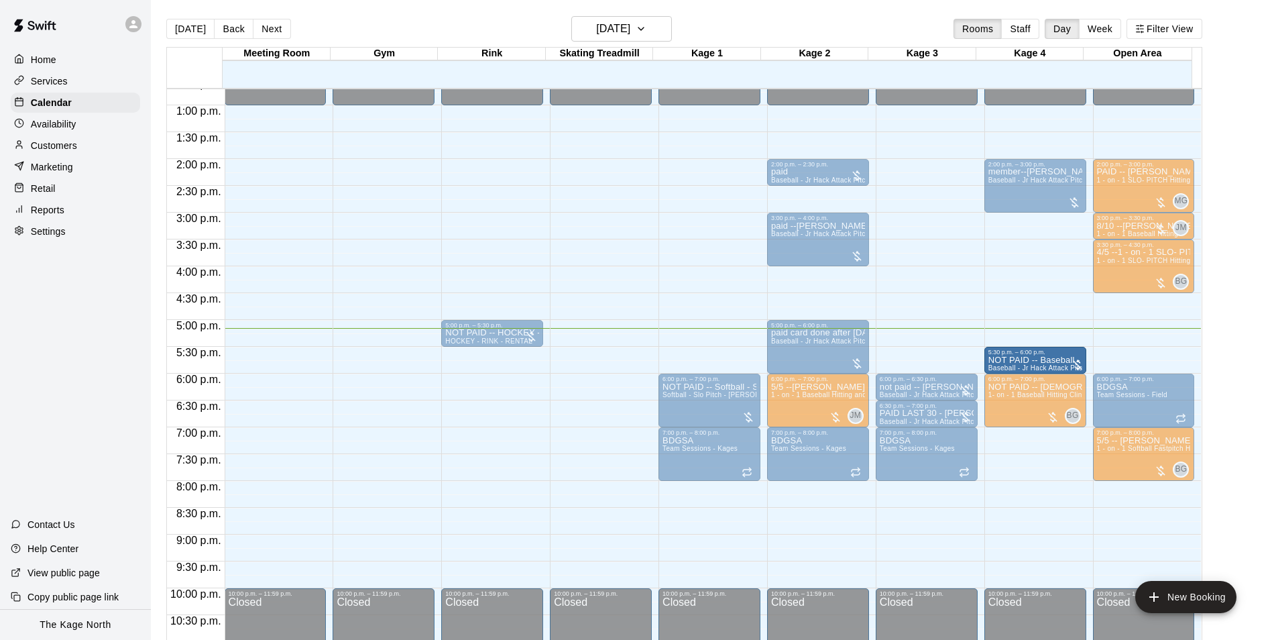
drag, startPoint x: 921, startPoint y: 364, endPoint x: 988, endPoint y: 365, distance: 67.7
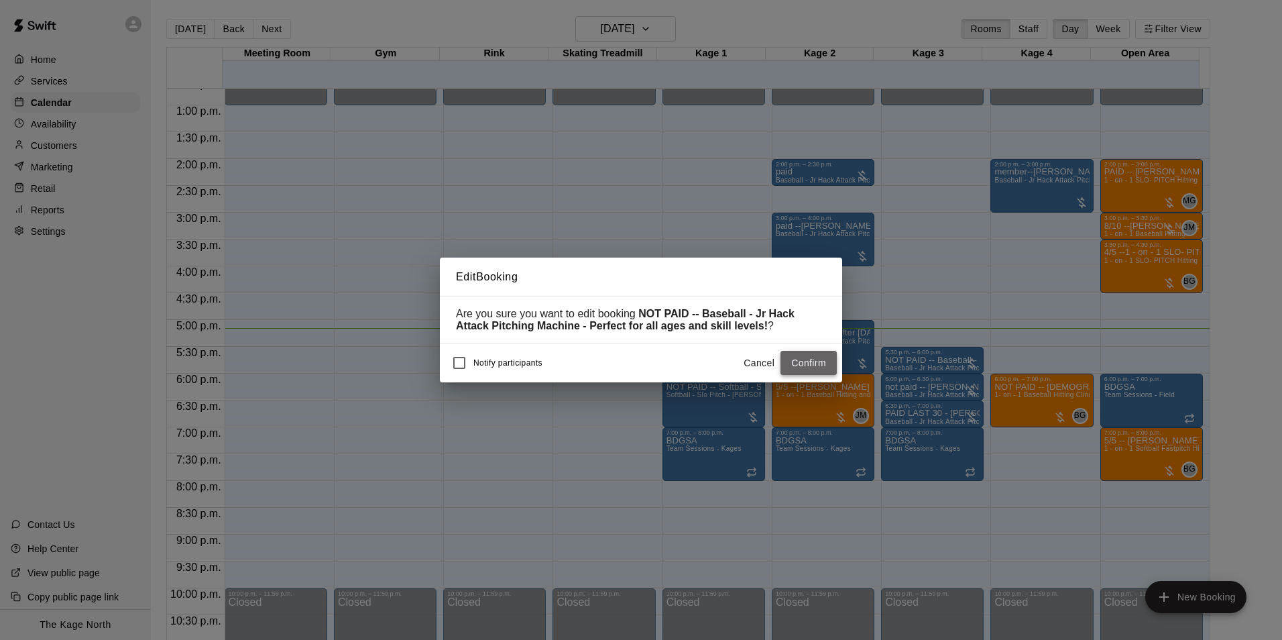
click at [818, 363] on button "Confirm" at bounding box center [808, 363] width 56 height 25
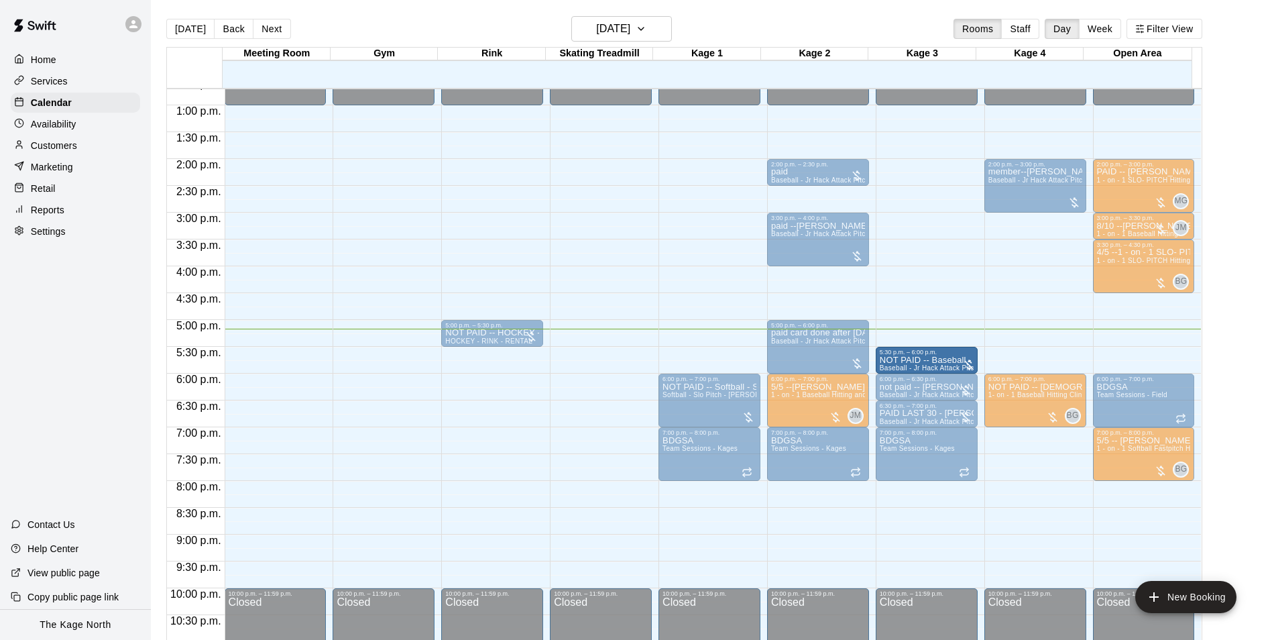
drag, startPoint x: 1028, startPoint y: 356, endPoint x: 904, endPoint y: 362, distance: 123.5
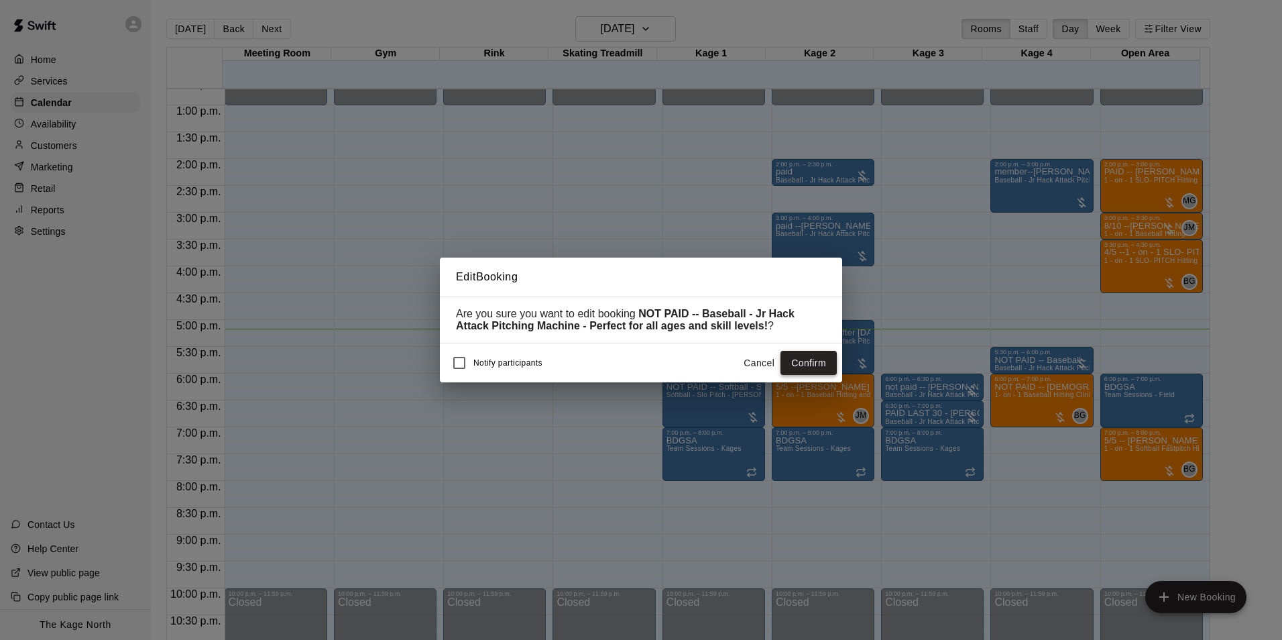
click at [814, 369] on button "Confirm" at bounding box center [808, 363] width 56 height 25
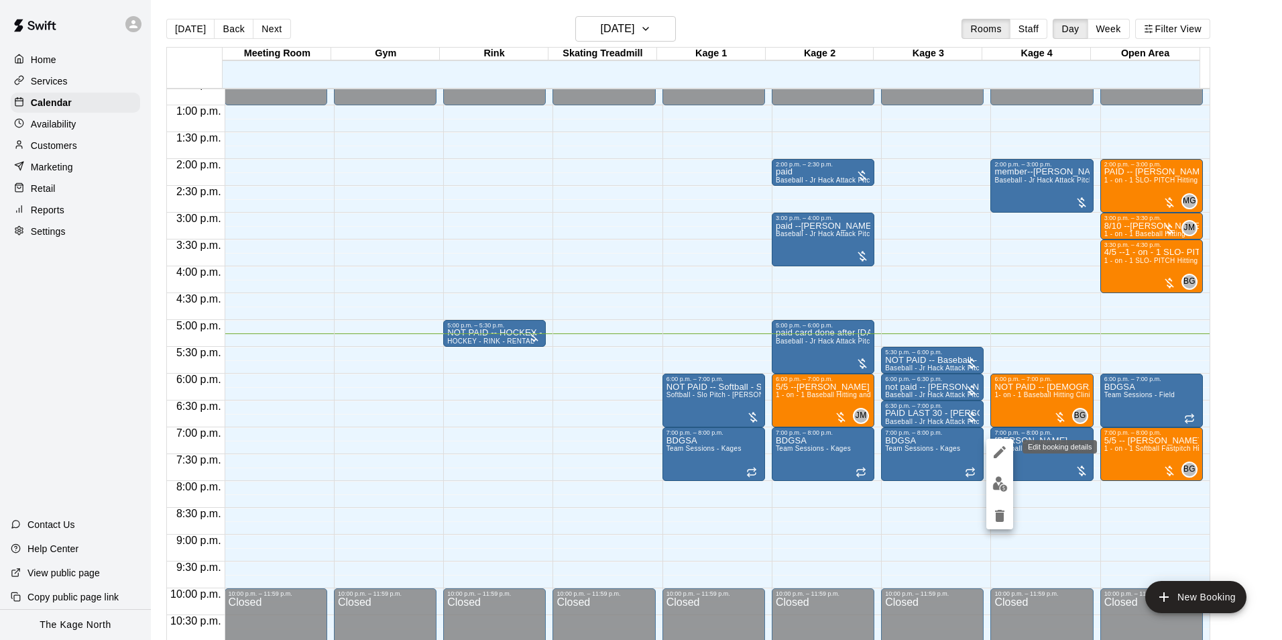
click at [998, 455] on icon "edit" at bounding box center [1000, 452] width 12 height 12
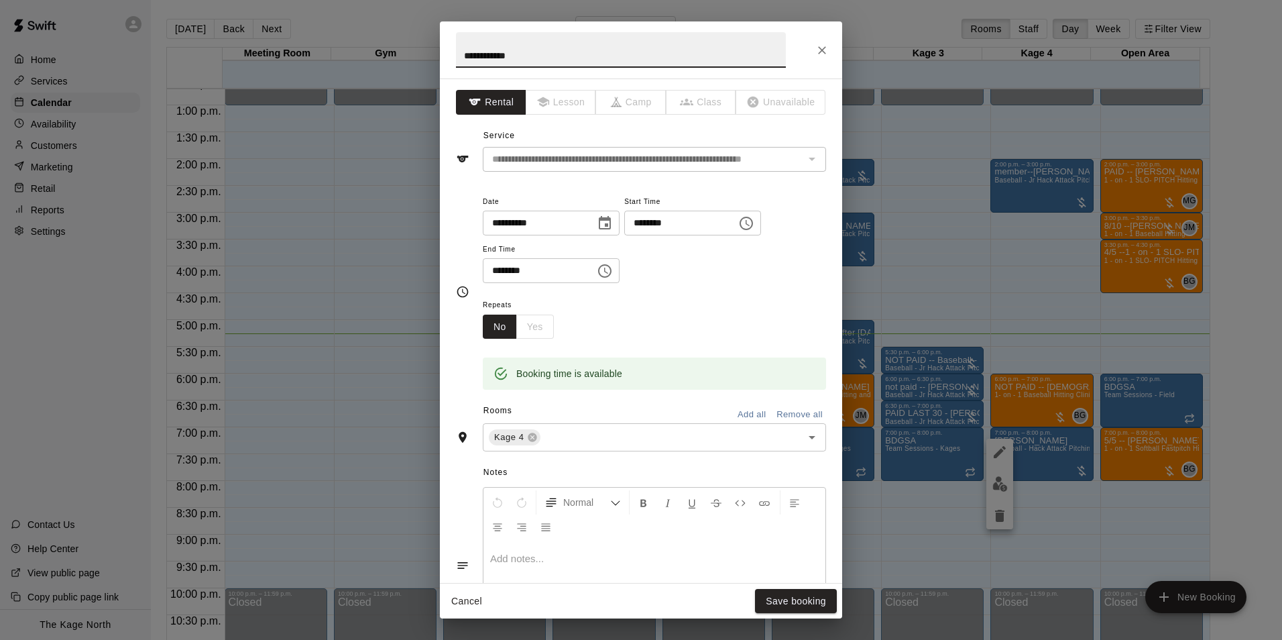
click at [459, 50] on input "**********" at bounding box center [621, 50] width 330 height 36
type input "**********"
click at [784, 607] on button "Save booking" at bounding box center [796, 601] width 82 height 25
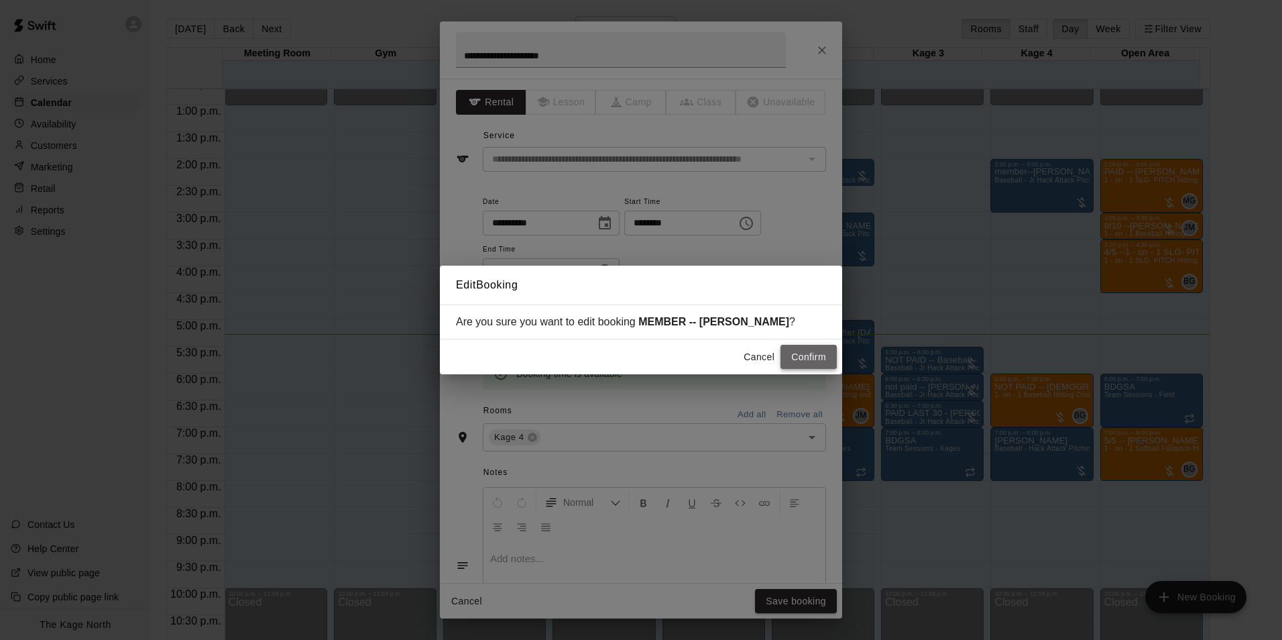
click at [819, 357] on button "Confirm" at bounding box center [808, 357] width 56 height 25
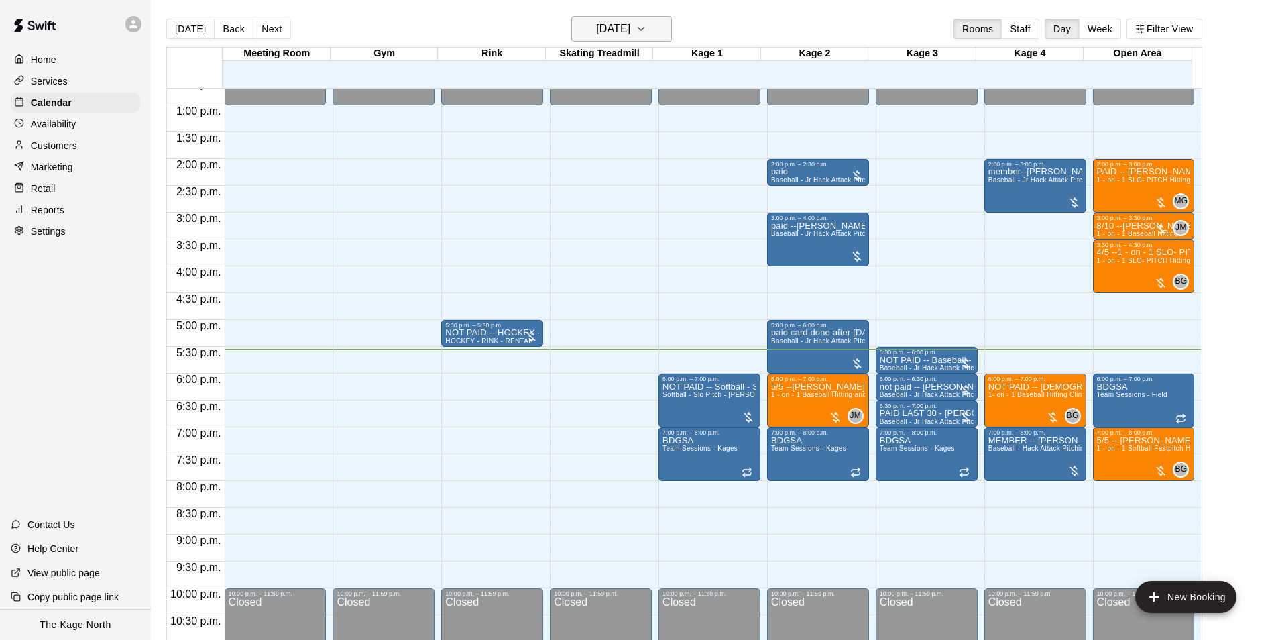
click at [646, 25] on icon "button" at bounding box center [641, 29] width 11 height 16
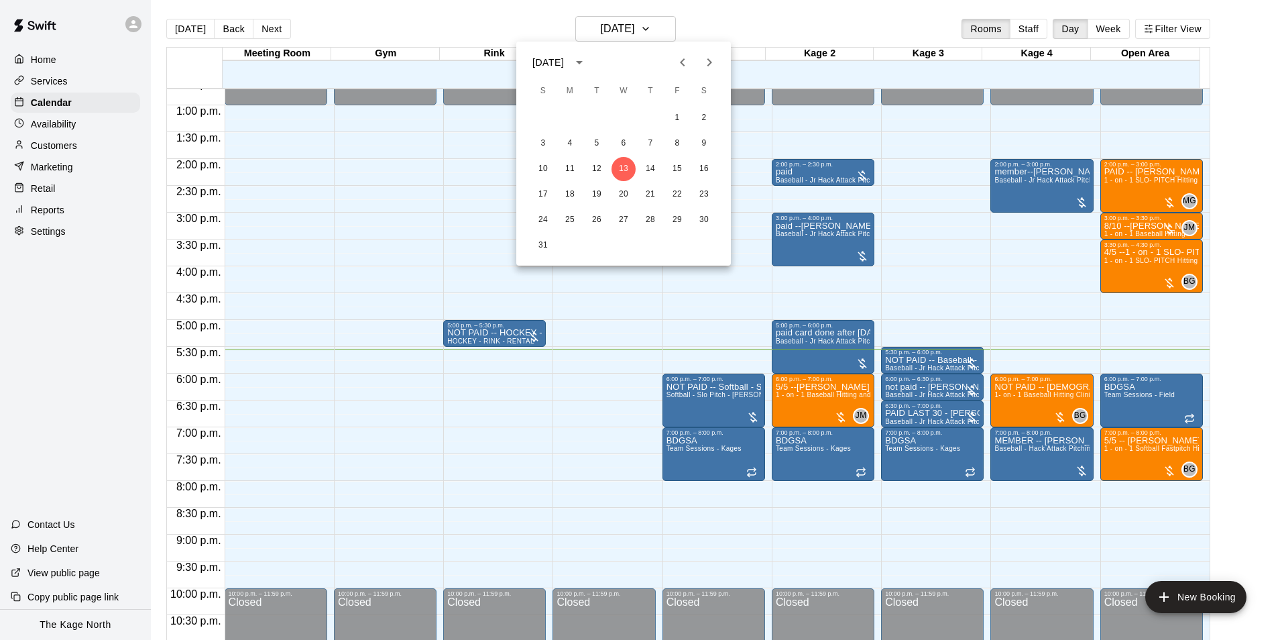
click at [715, 61] on icon "Next month" at bounding box center [709, 62] width 16 height 16
click at [705, 66] on icon "Next month" at bounding box center [709, 62] width 16 height 16
click at [192, 25] on div at bounding box center [641, 320] width 1282 height 640
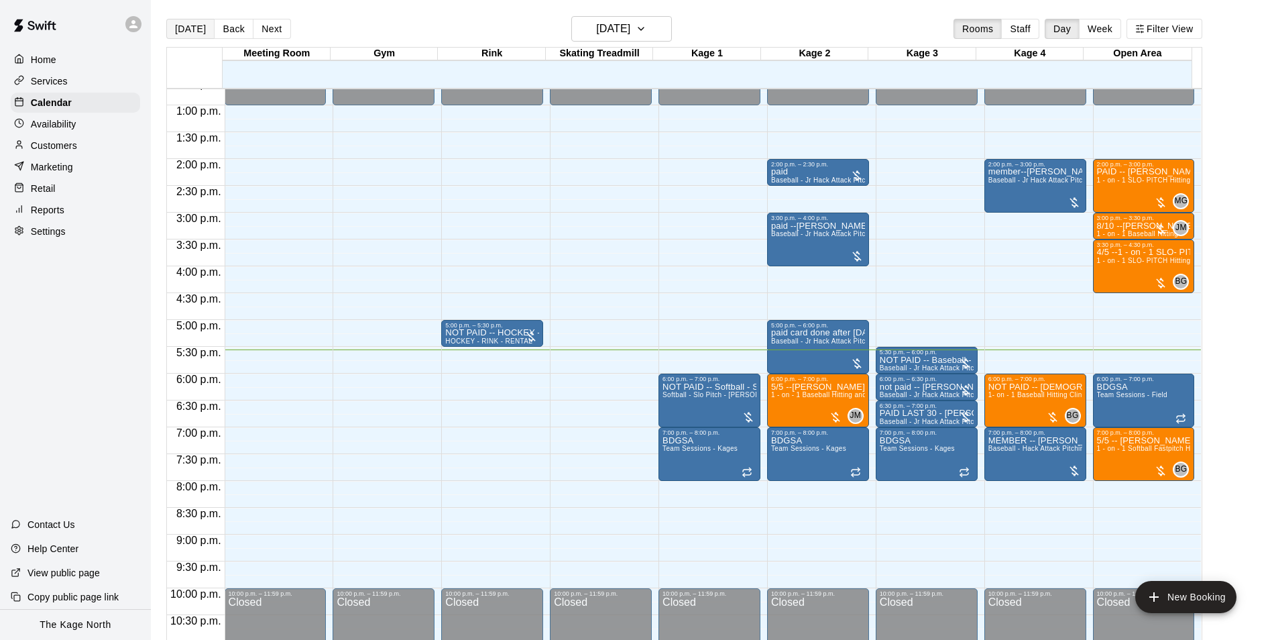
click at [192, 27] on button "[DATE]" at bounding box center [190, 29] width 48 height 20
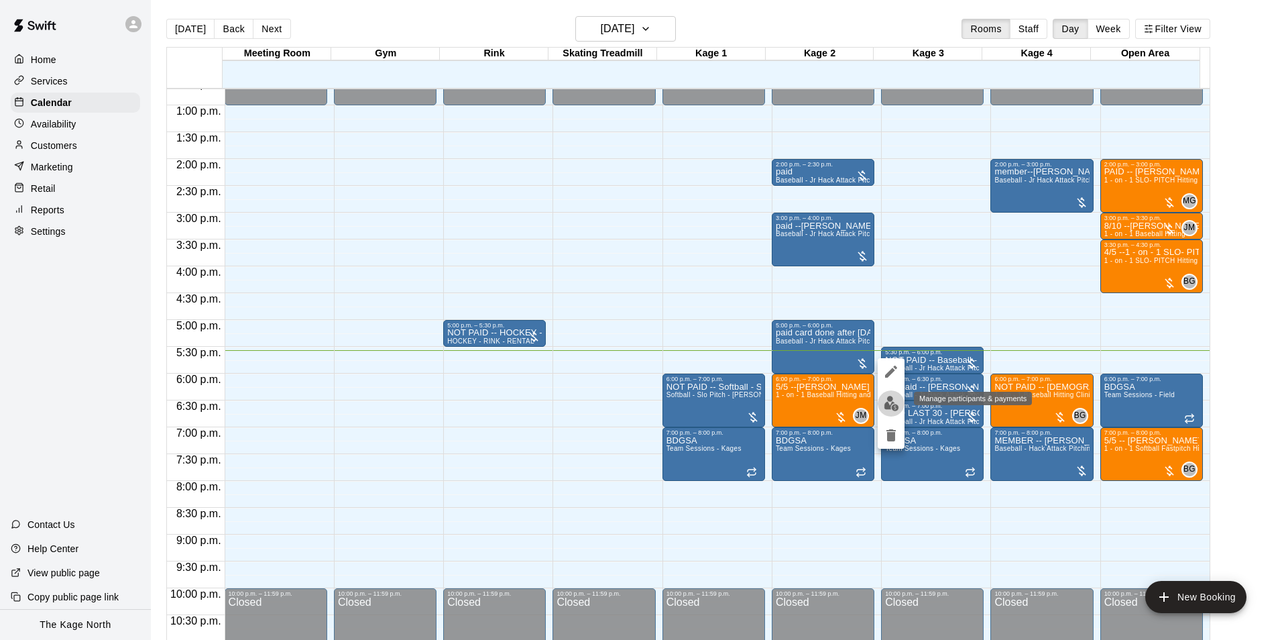
click at [888, 406] on img "edit" at bounding box center [891, 403] width 15 height 15
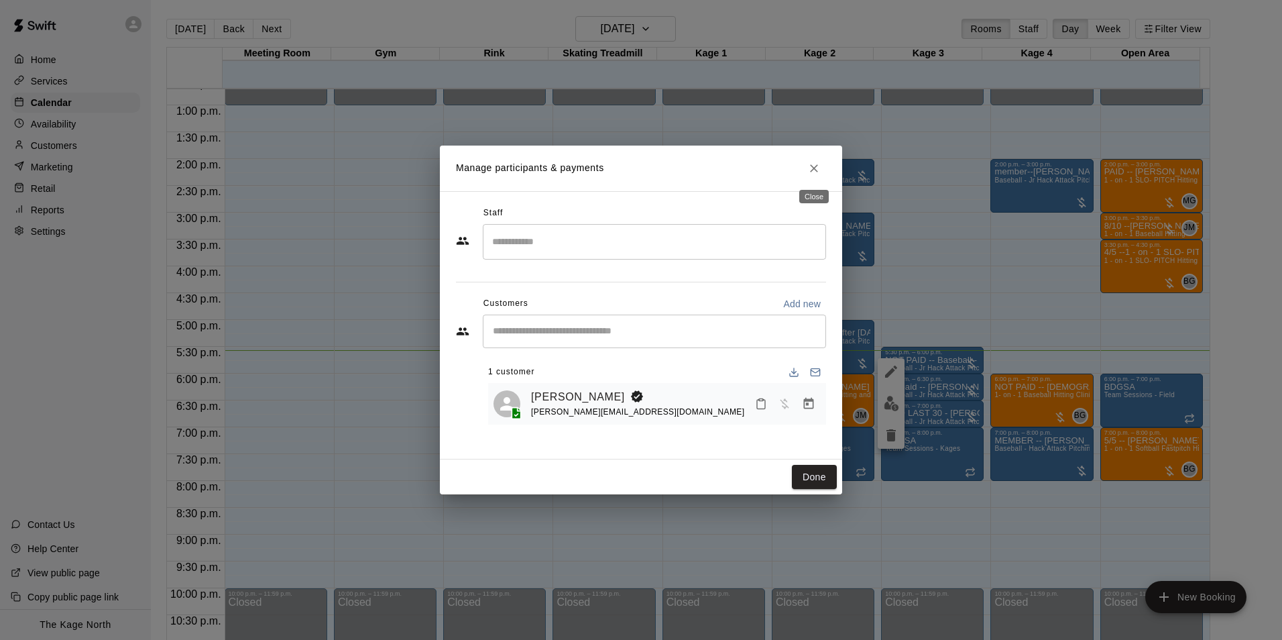
click at [814, 168] on icon "Close" at bounding box center [814, 168] width 8 height 8
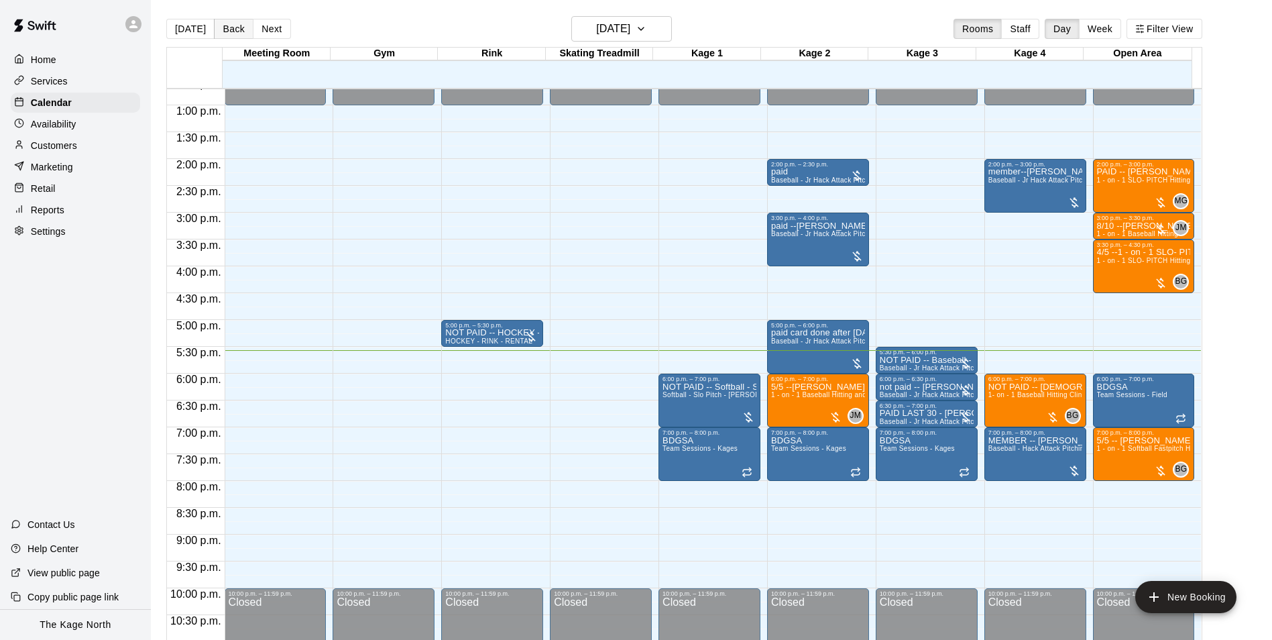
click at [227, 31] on button "Back" at bounding box center [234, 29] width 40 height 20
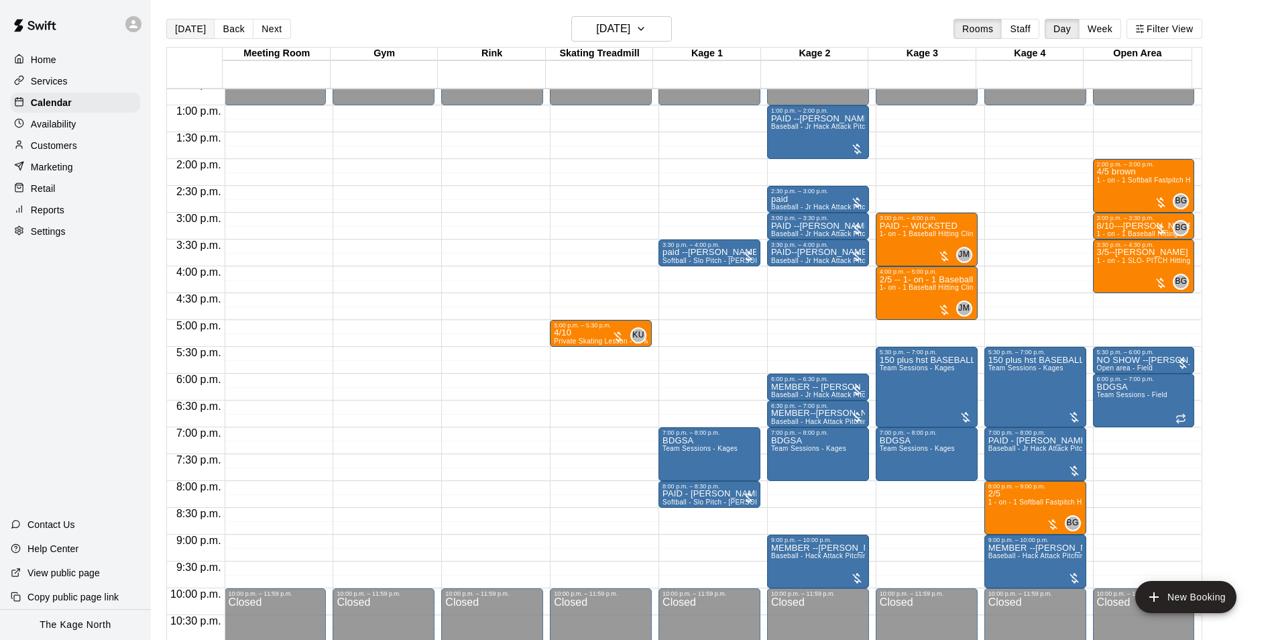
click at [200, 36] on button "[DATE]" at bounding box center [190, 29] width 48 height 20
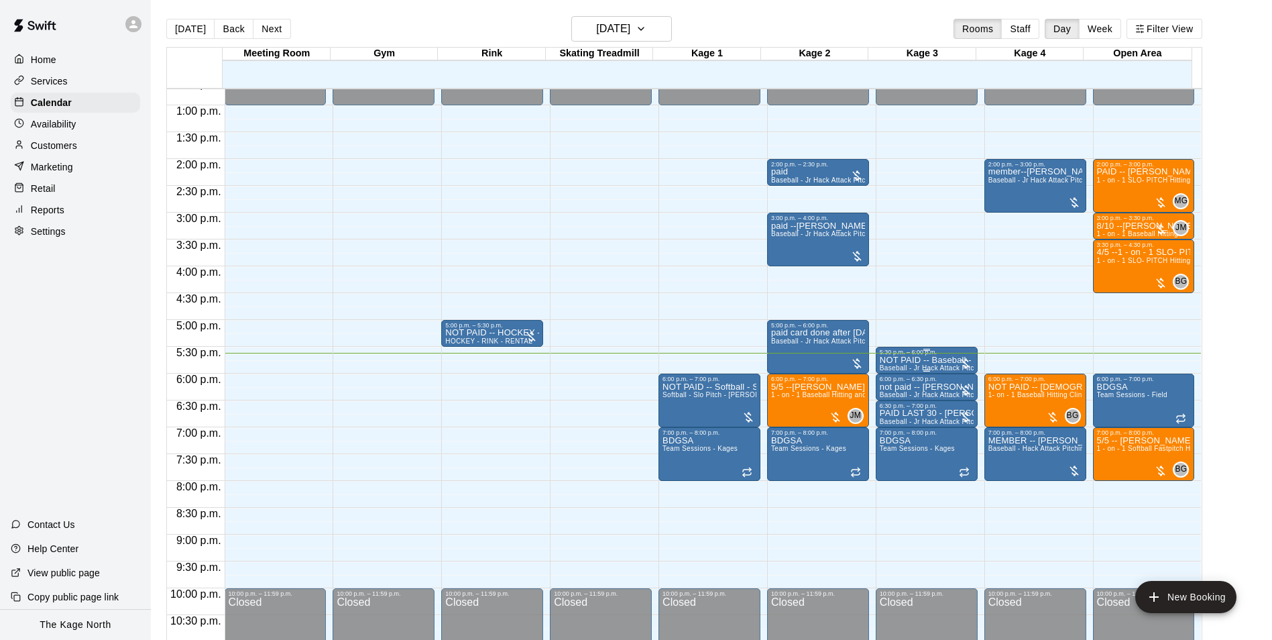
click at [892, 360] on p "NOT PAID -- Baseball - Jr Hack Attack Pitching Machine - Perfect for all ages a…" at bounding box center [927, 360] width 94 height 0
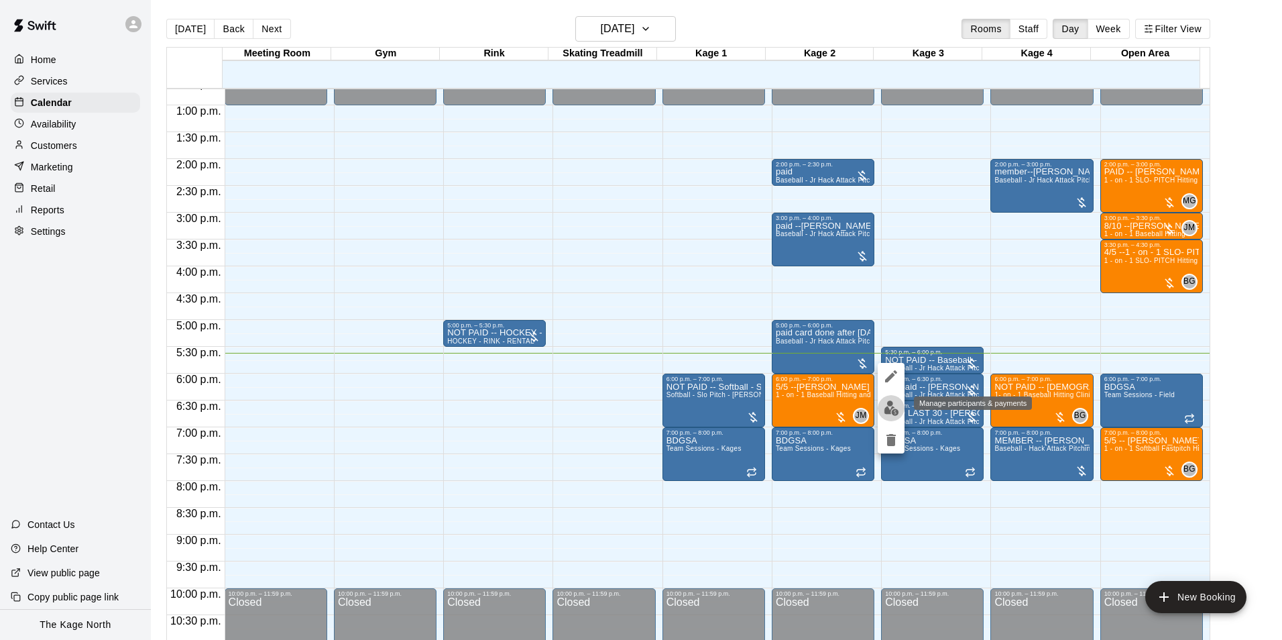
click at [893, 408] on img "edit" at bounding box center [891, 407] width 15 height 15
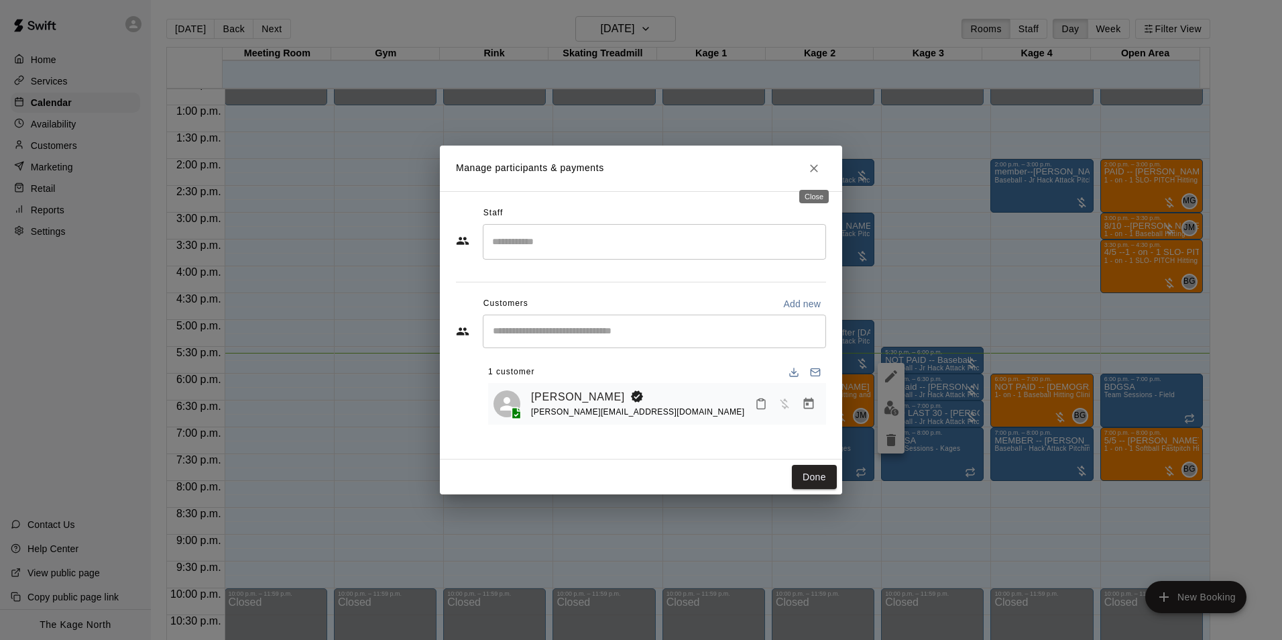
click at [816, 166] on icon "Close" at bounding box center [814, 168] width 8 height 8
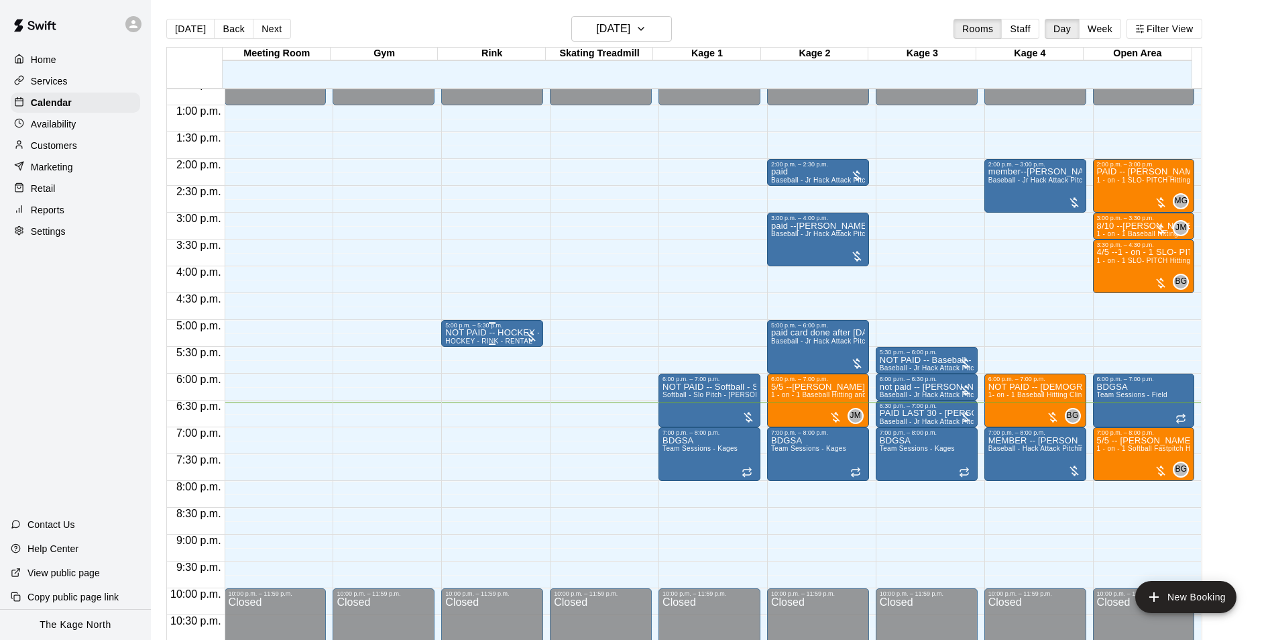
click at [464, 333] on p "NOT PAID -- HOCKEY - RINK - RENTAL" at bounding box center [492, 333] width 94 height 0
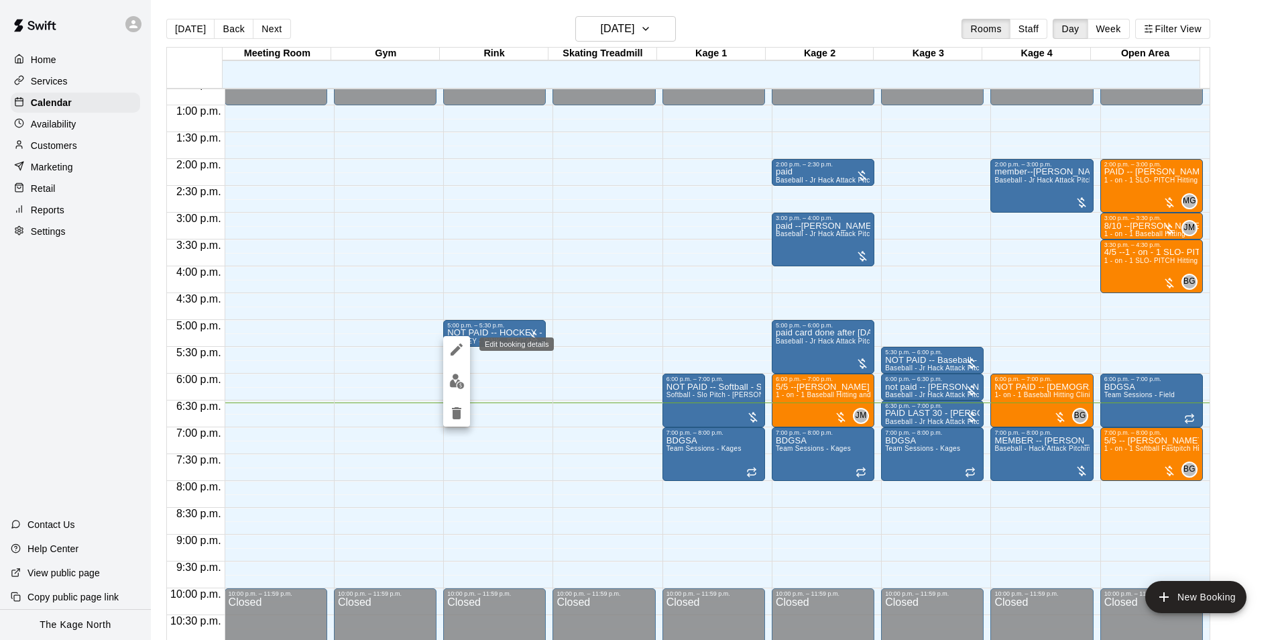
click at [463, 345] on icon "edit" at bounding box center [457, 349] width 16 height 16
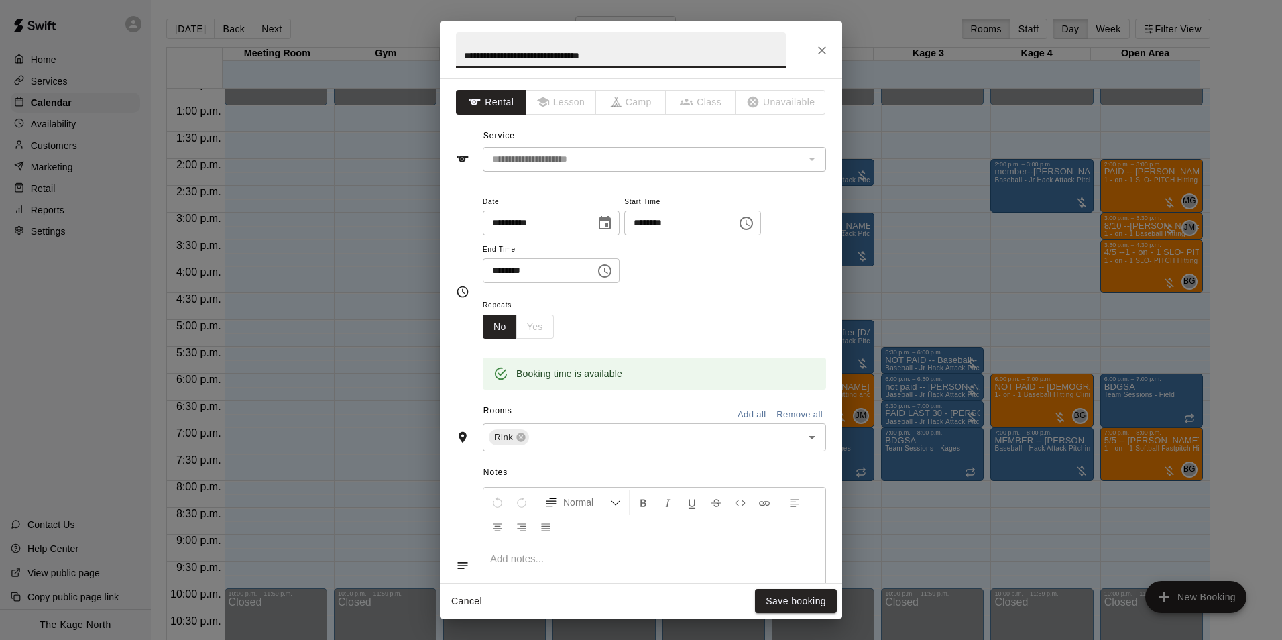
drag, startPoint x: 485, startPoint y: 54, endPoint x: 416, endPoint y: 46, distance: 70.2
click at [416, 46] on div "**********" at bounding box center [641, 320] width 1282 height 640
type input "**********"
click at [803, 596] on button "Save booking" at bounding box center [796, 601] width 82 height 25
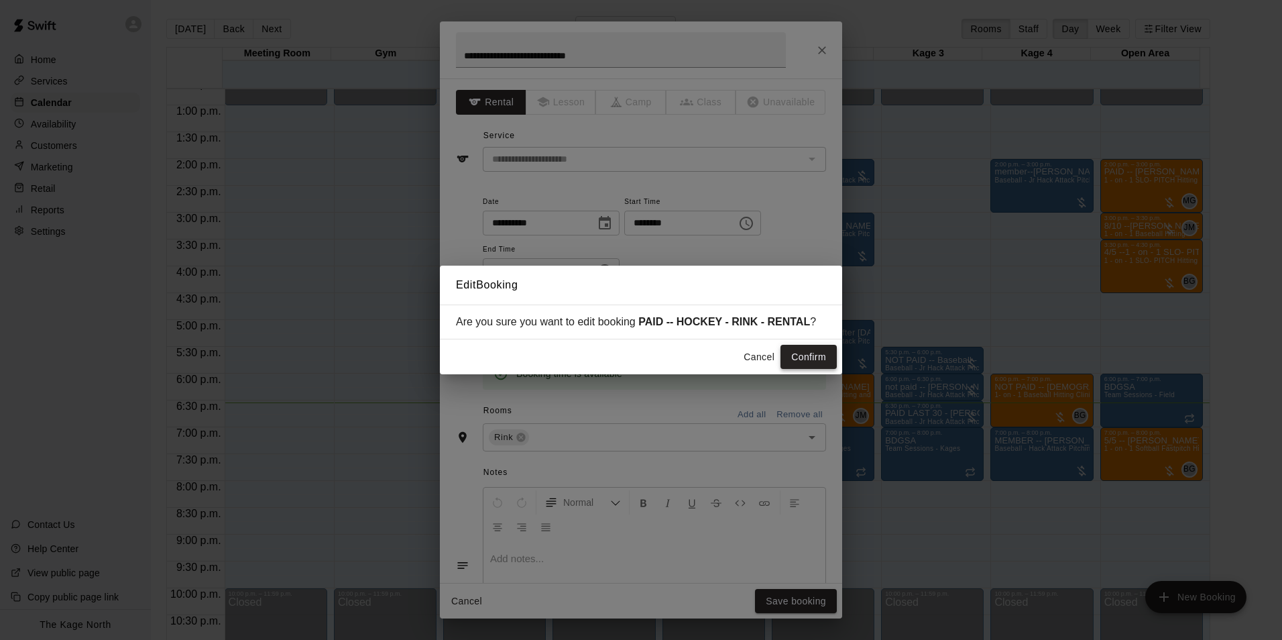
click at [801, 348] on button "Confirm" at bounding box center [808, 357] width 56 height 25
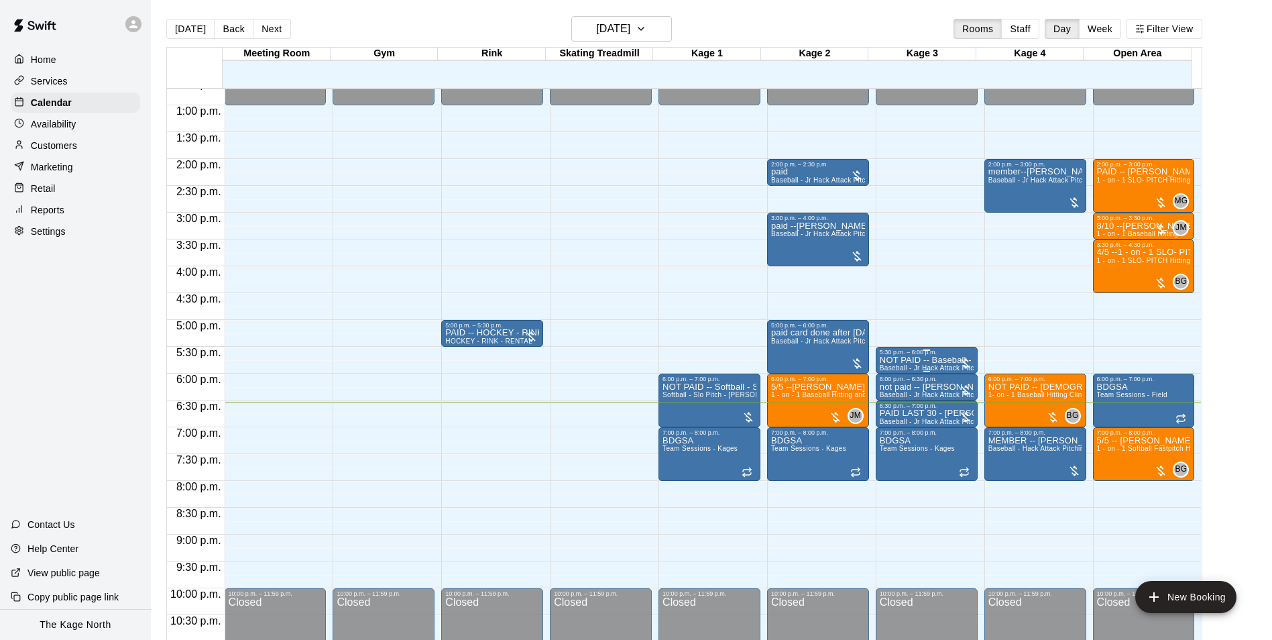
click at [907, 360] on p "NOT PAID -- Baseball - Jr Hack Attack Pitching Machine - Perfect for all ages a…" at bounding box center [927, 360] width 94 height 0
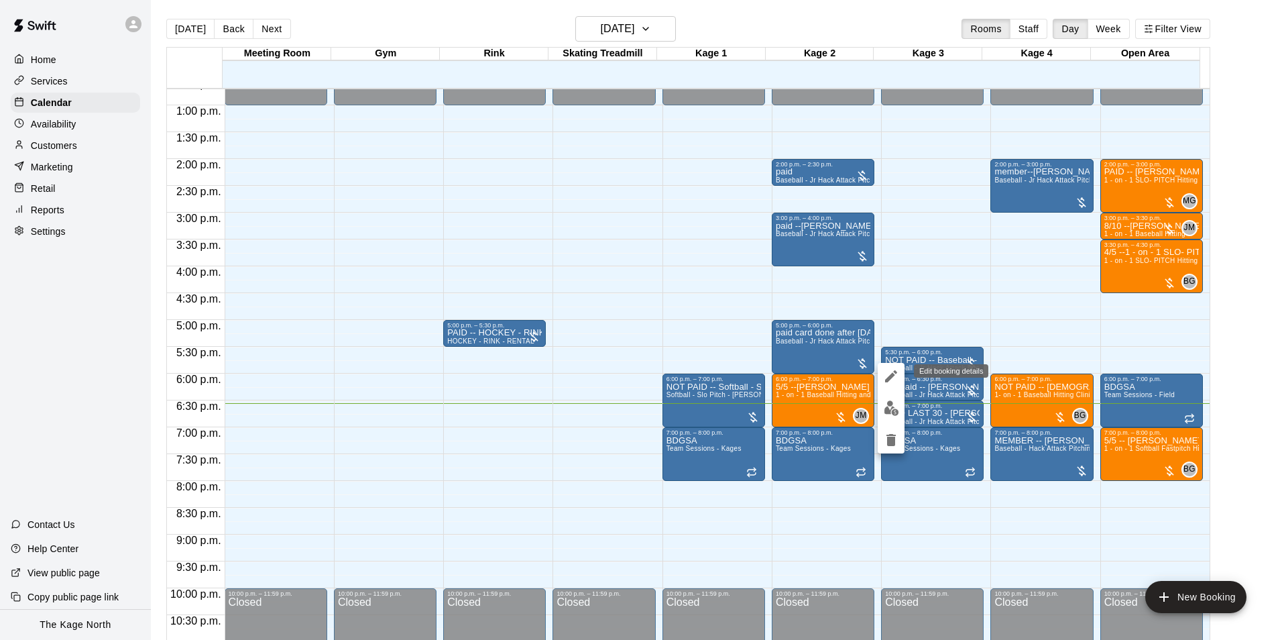
click at [884, 372] on icon "edit" at bounding box center [891, 376] width 16 height 16
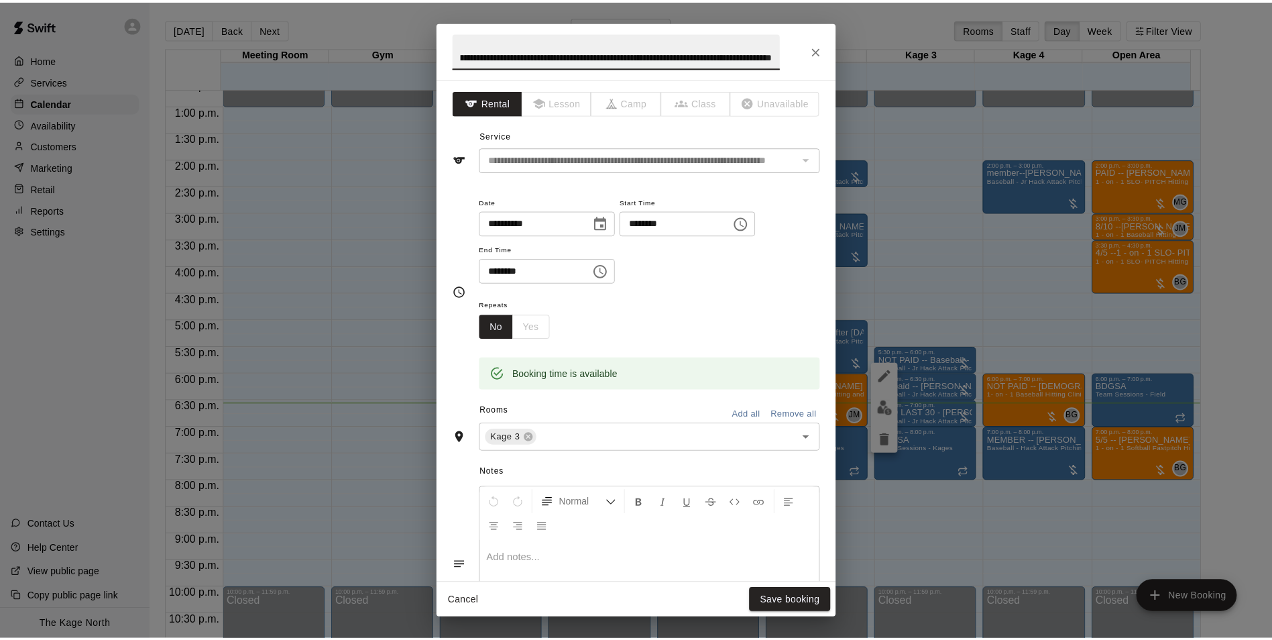
scroll to position [0, 0]
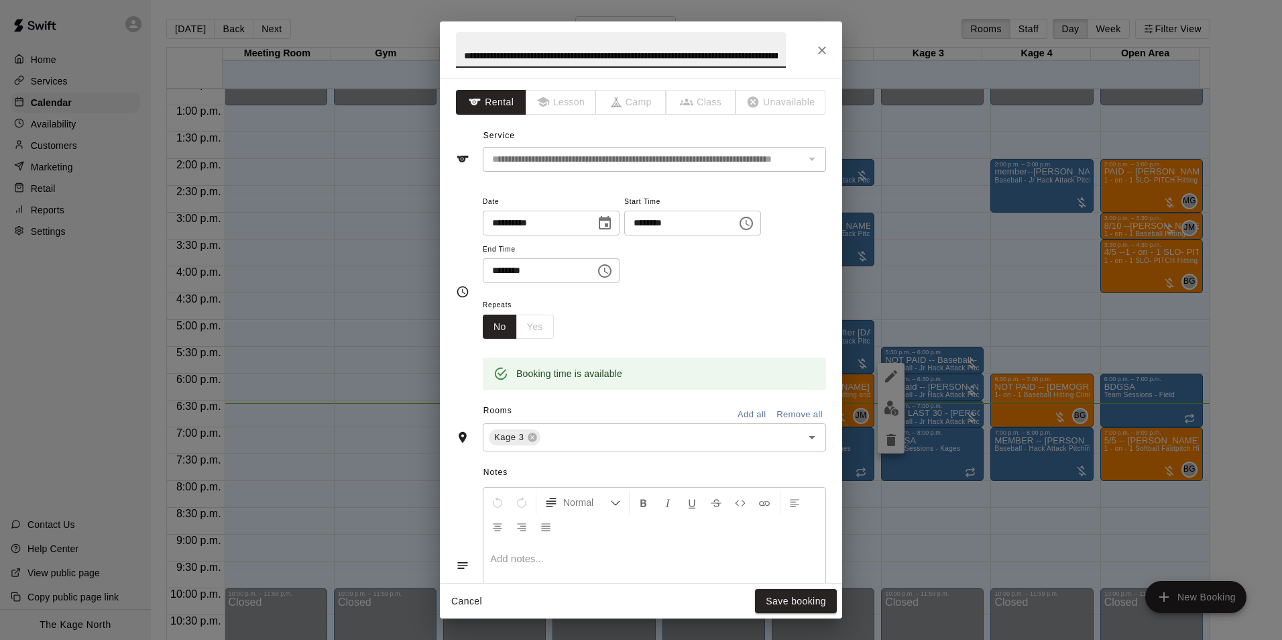
drag, startPoint x: 558, startPoint y: 56, endPoint x: 412, endPoint y: 56, distance: 146.2
click at [412, 56] on div "**********" at bounding box center [641, 320] width 1282 height 640
click at [492, 58] on input "**********" at bounding box center [621, 50] width 330 height 36
drag, startPoint x: 485, startPoint y: 56, endPoint x: 432, endPoint y: 48, distance: 54.1
click at [432, 48] on div "**********" at bounding box center [641, 320] width 1282 height 640
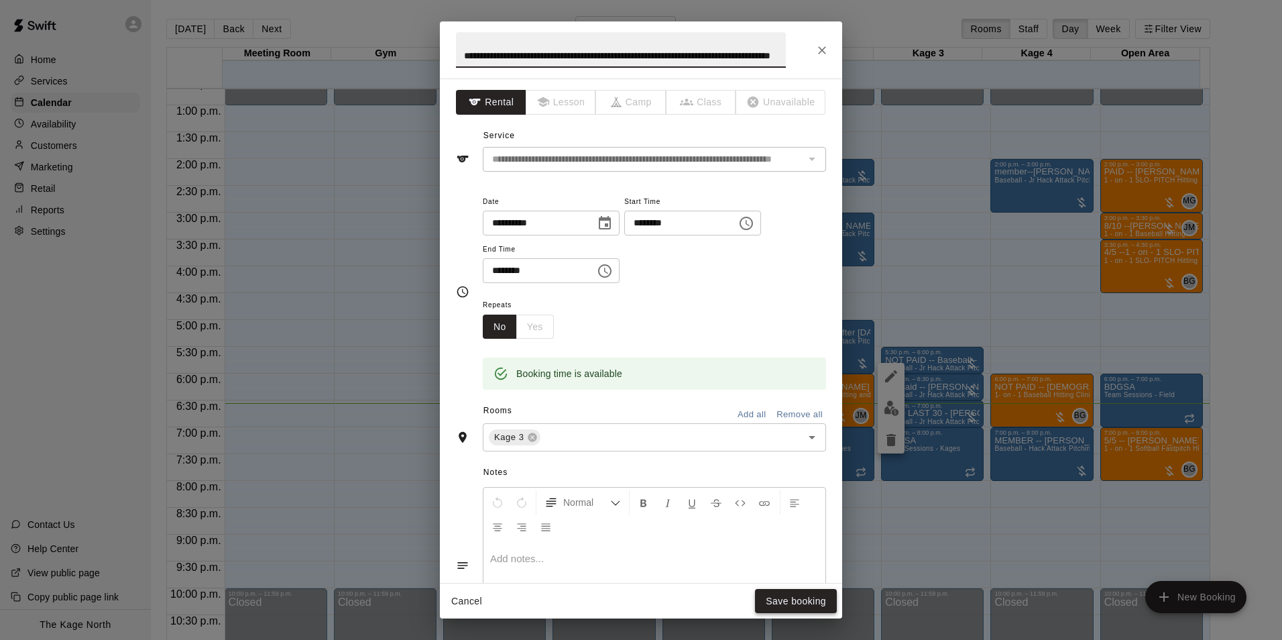
type input "**********"
click at [800, 596] on button "Save booking" at bounding box center [796, 601] width 82 height 25
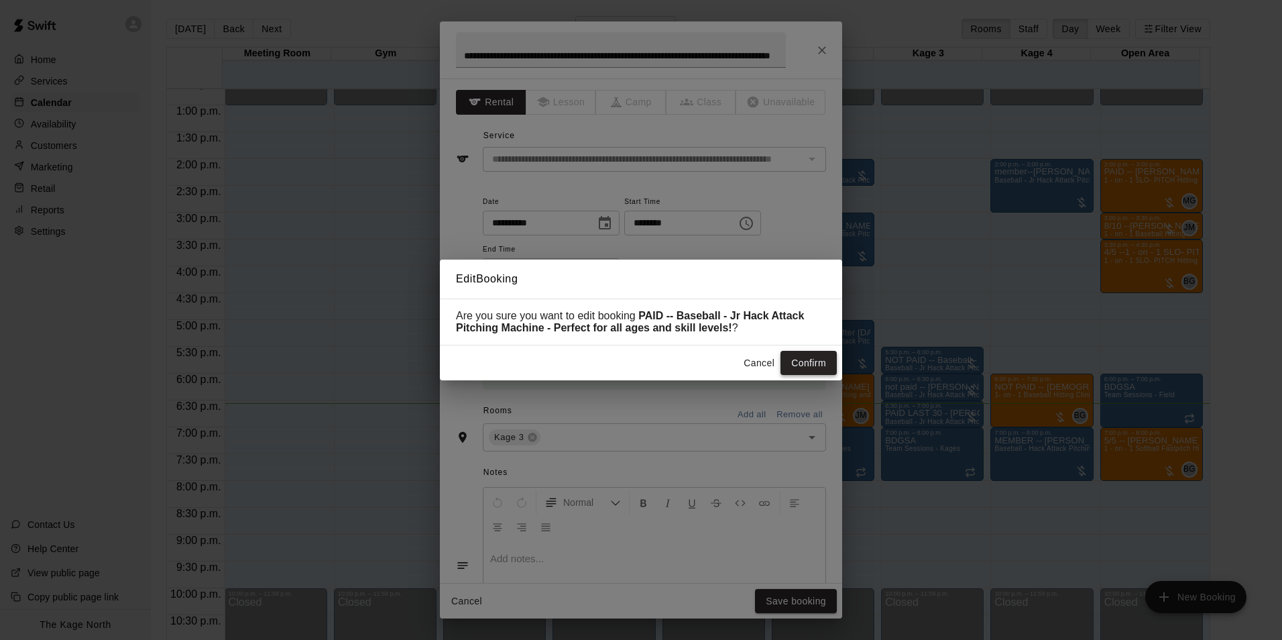
click at [797, 368] on button "Confirm" at bounding box center [808, 363] width 56 height 25
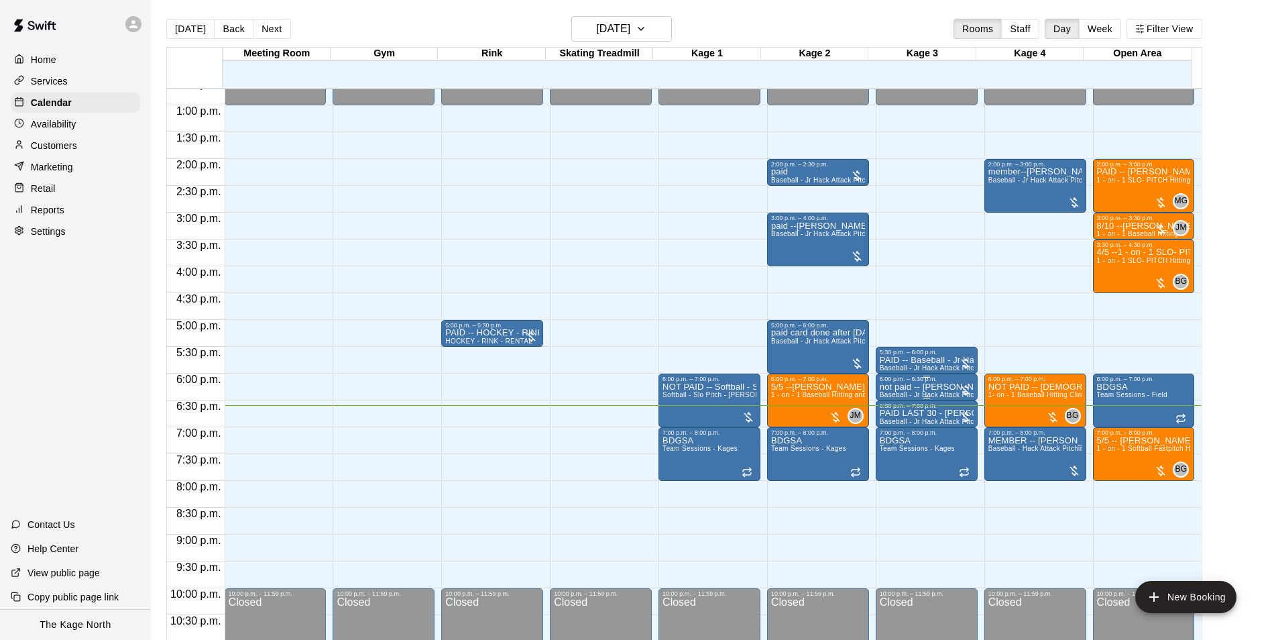
click at [893, 387] on p "not paid -- [PERSON_NAME]" at bounding box center [927, 387] width 94 height 0
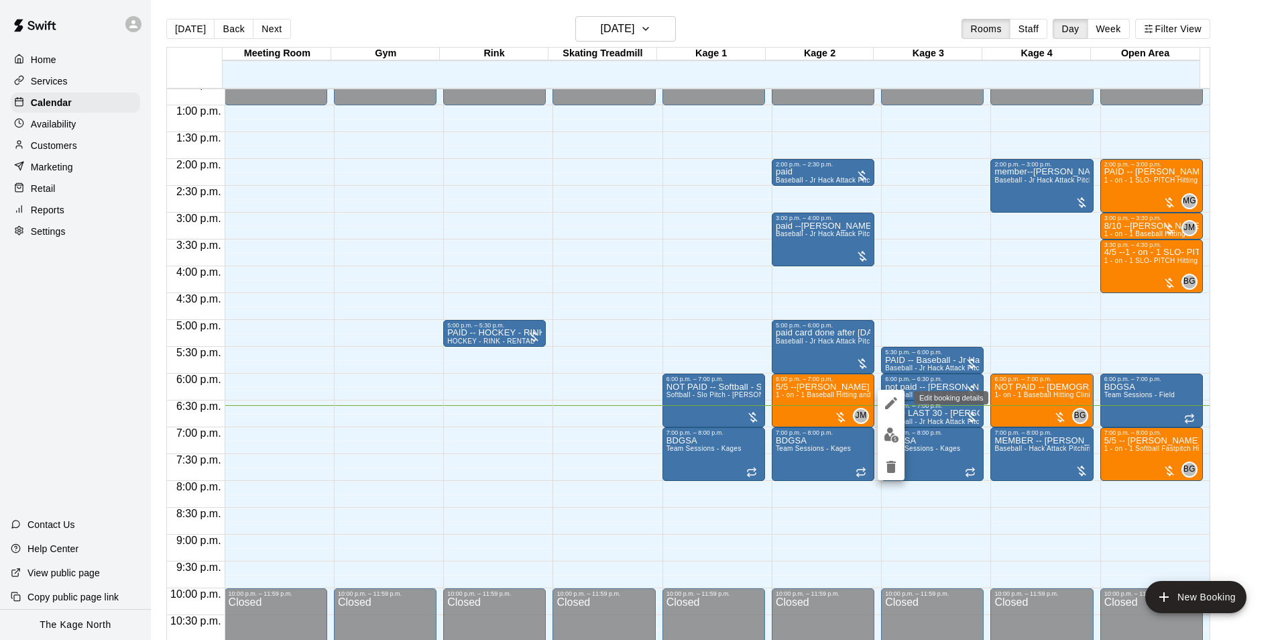
click at [888, 404] on icon "edit" at bounding box center [891, 403] width 12 height 12
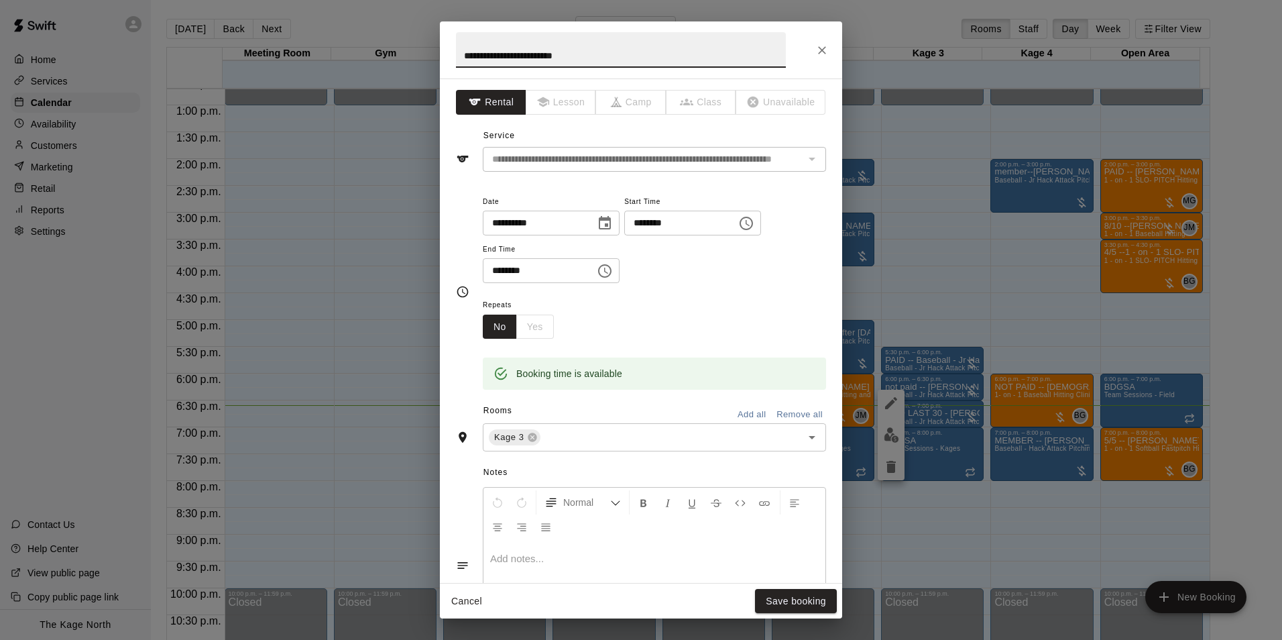
drag, startPoint x: 486, startPoint y: 56, endPoint x: 457, endPoint y: 56, distance: 28.8
click at [457, 56] on input "**********" at bounding box center [621, 50] width 330 height 36
drag, startPoint x: 568, startPoint y: 55, endPoint x: 497, endPoint y: 58, distance: 70.5
click at [497, 58] on input "**********" at bounding box center [621, 50] width 330 height 36
type input "**********"
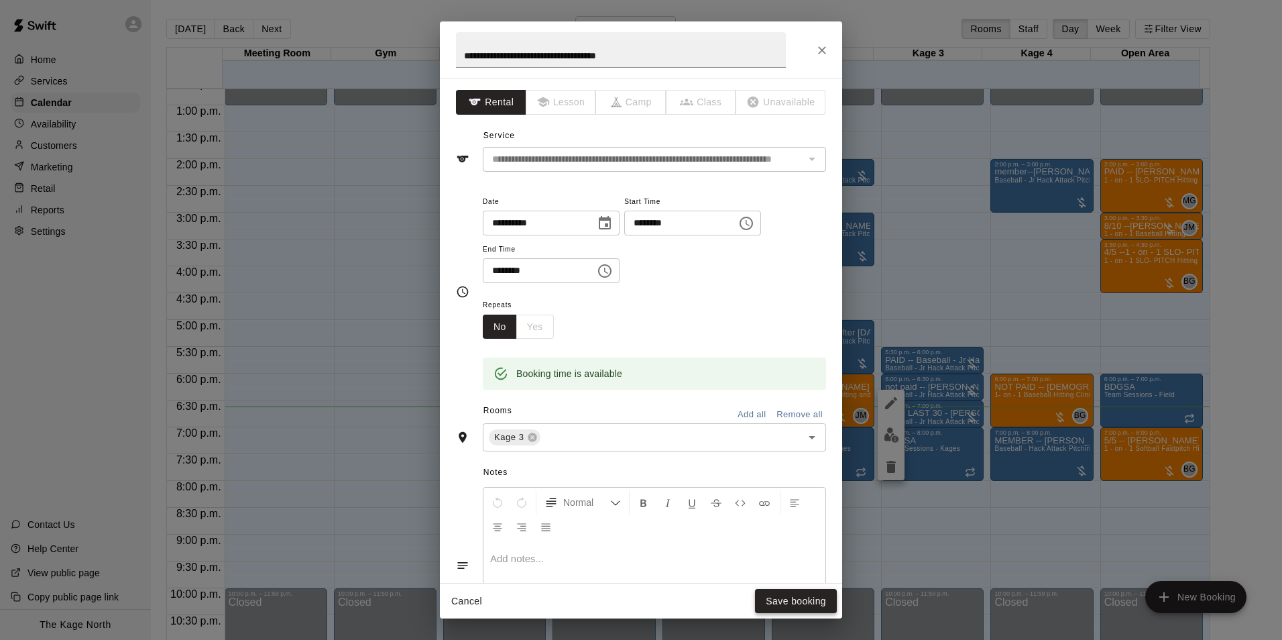
click at [797, 599] on button "Save booking" at bounding box center [796, 601] width 82 height 25
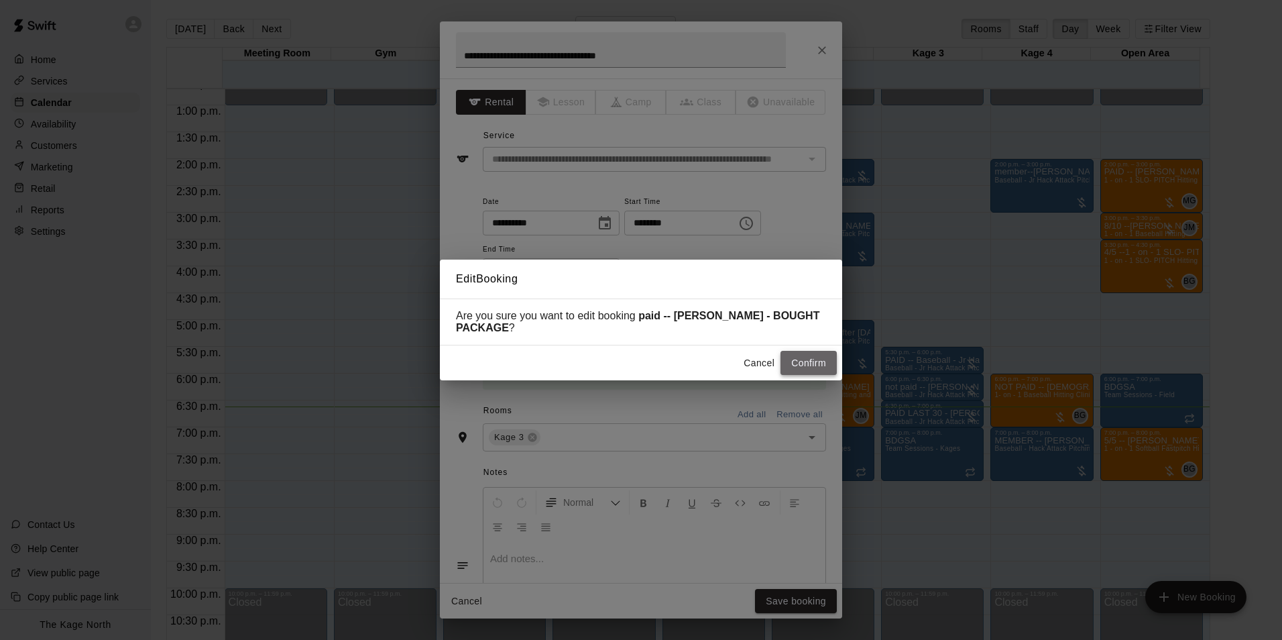
click at [812, 361] on button "Confirm" at bounding box center [808, 363] width 56 height 25
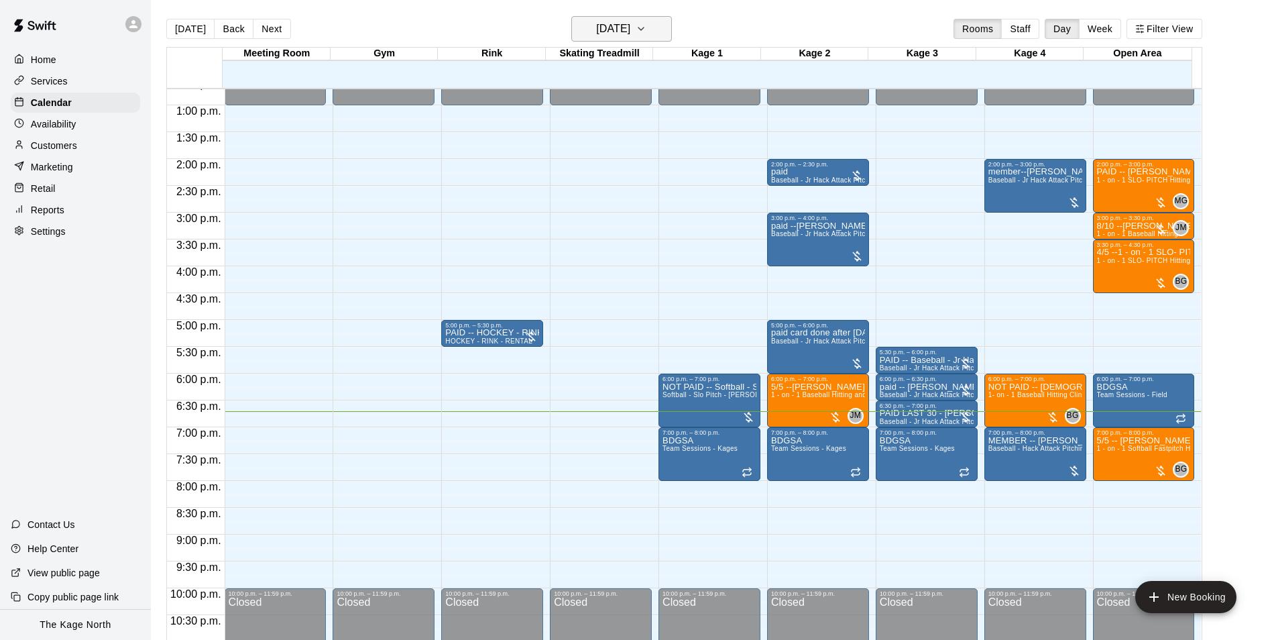
click at [630, 24] on h6 "[DATE]" at bounding box center [613, 28] width 34 height 19
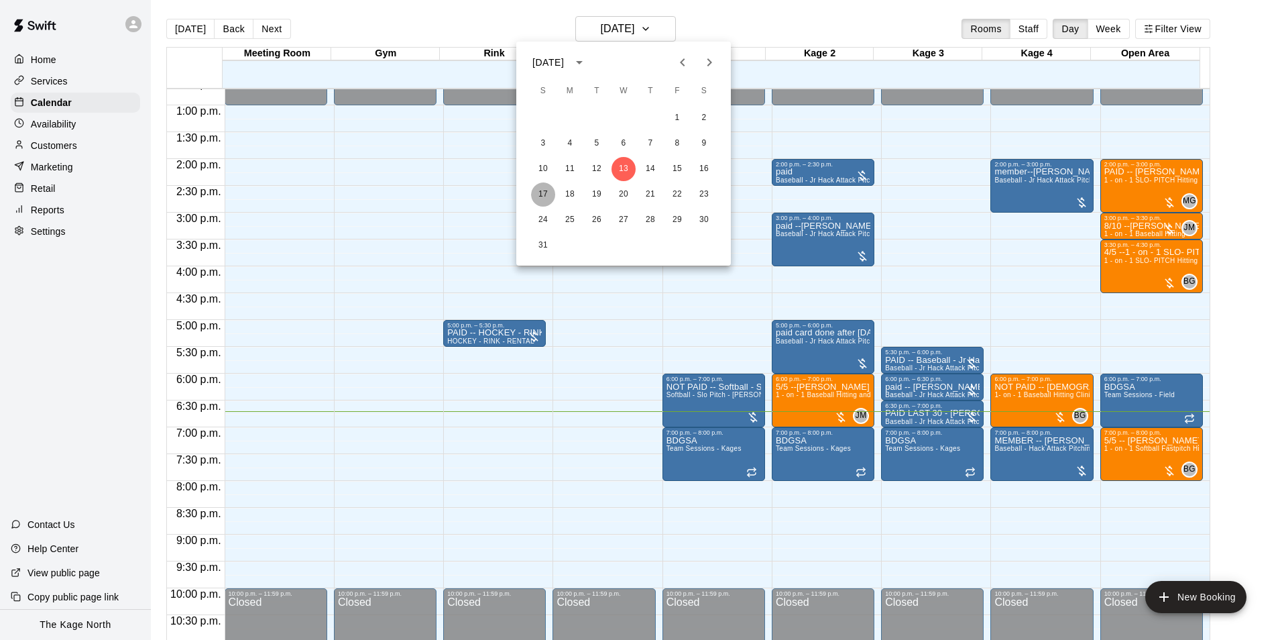
click at [541, 192] on button "17" at bounding box center [543, 194] width 24 height 24
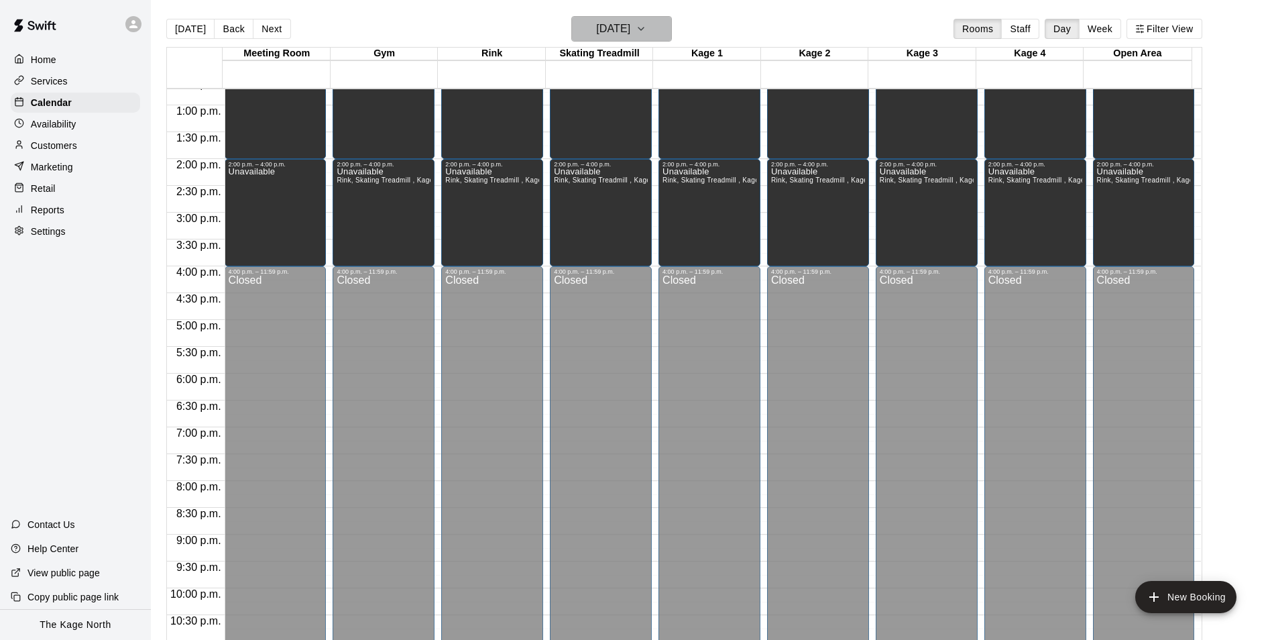
click at [630, 30] on h6 "[DATE]" at bounding box center [613, 28] width 34 height 19
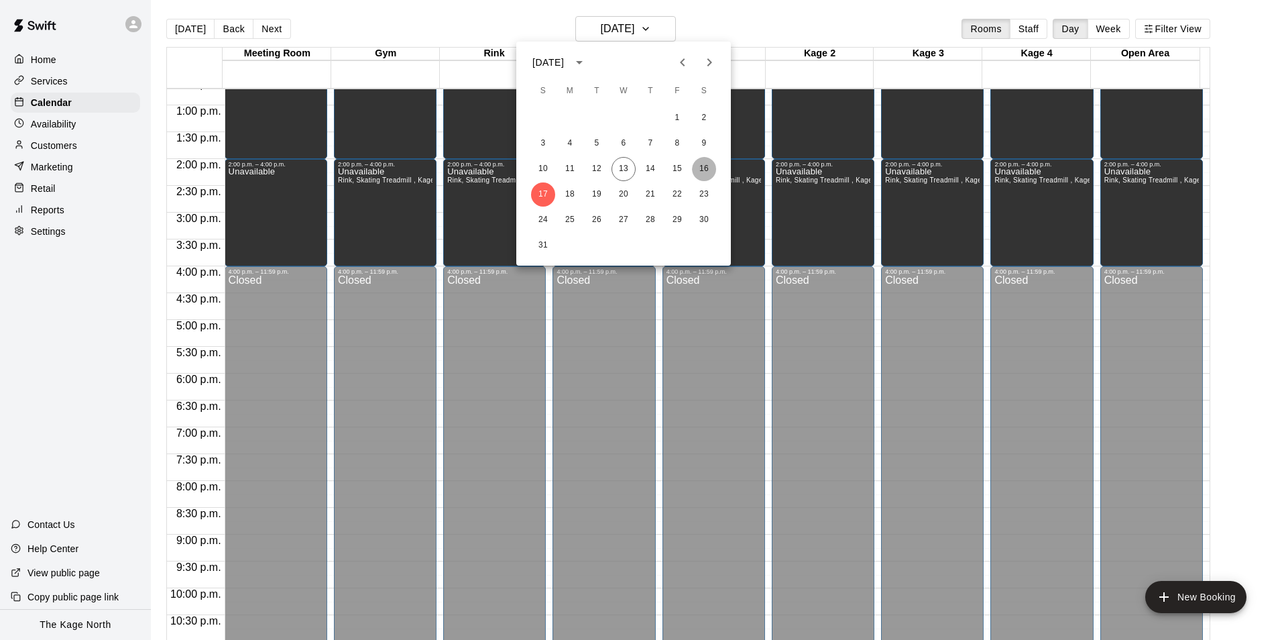
click at [700, 168] on button "16" at bounding box center [704, 169] width 24 height 24
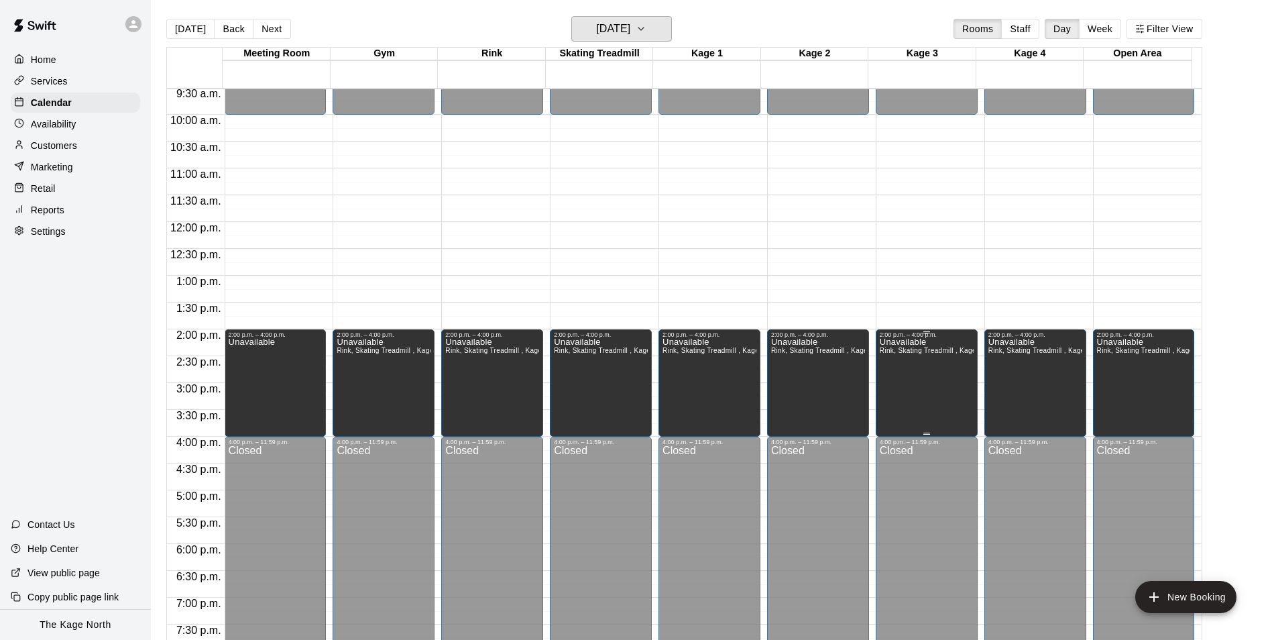
scroll to position [413, 0]
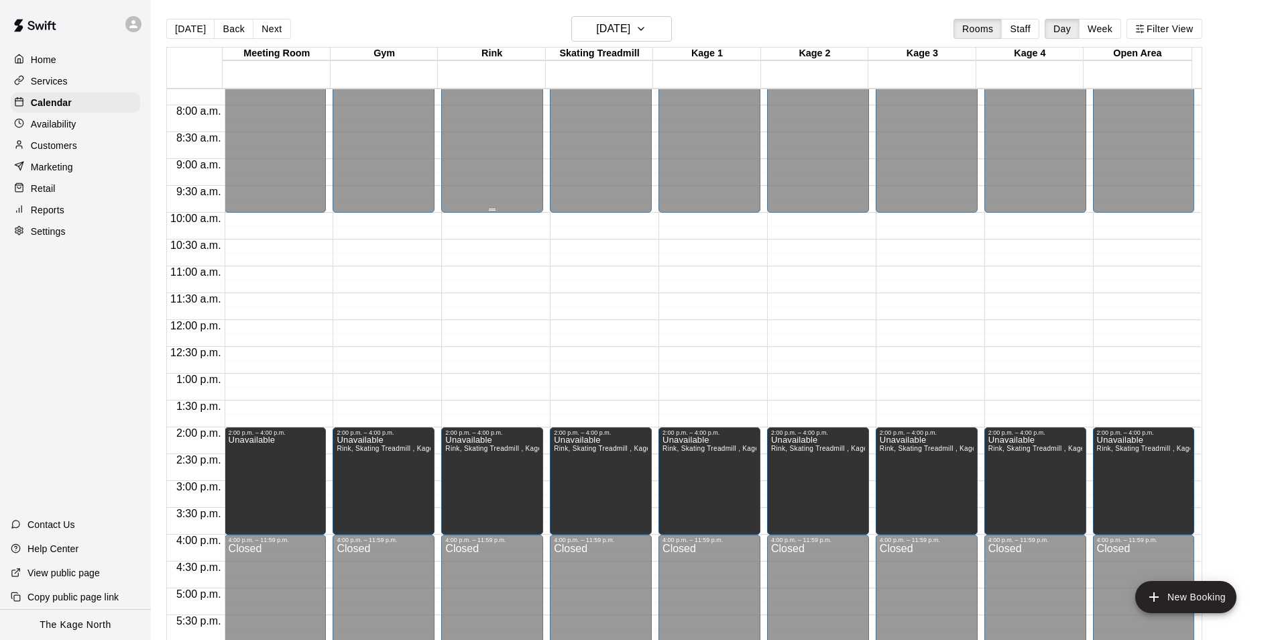
drag, startPoint x: 192, startPoint y: 32, endPoint x: 497, endPoint y: 101, distance: 312.6
click at [192, 32] on button "[DATE]" at bounding box center [190, 29] width 48 height 20
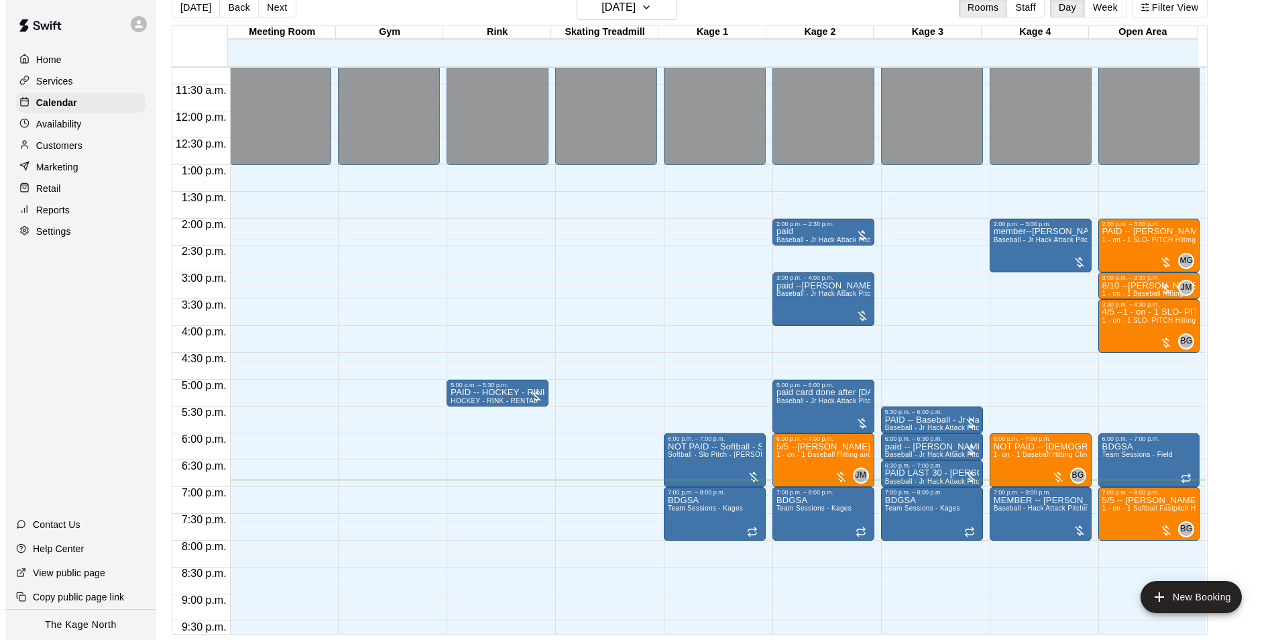
scroll to position [723, 0]
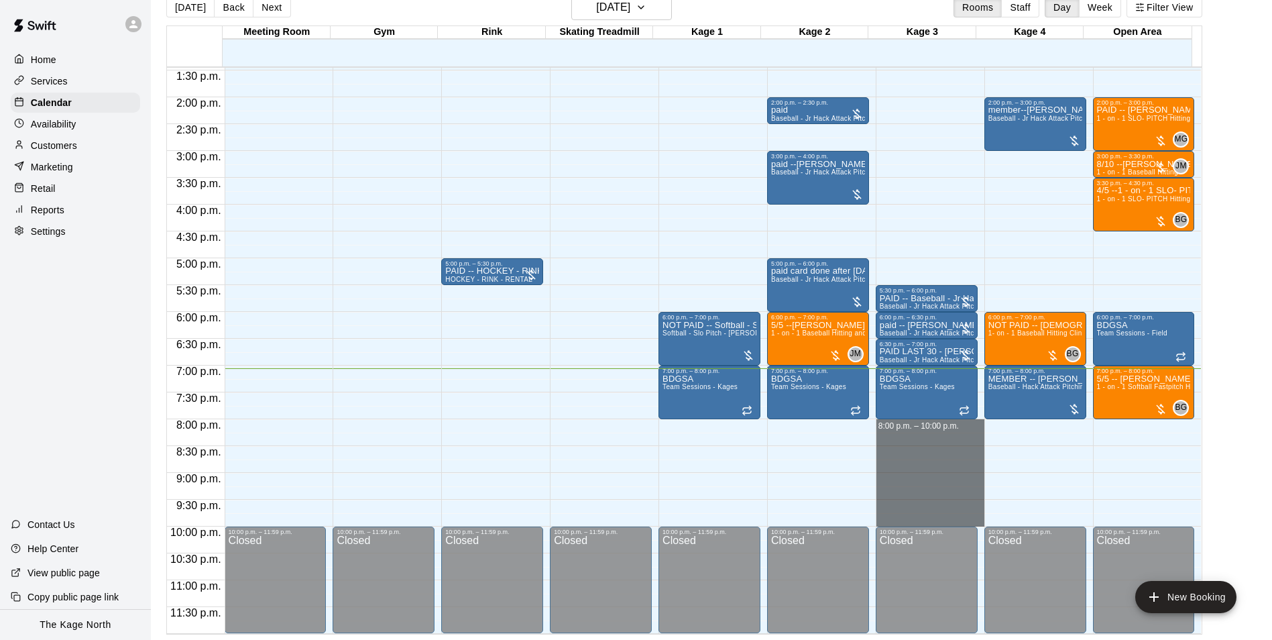
drag, startPoint x: 886, startPoint y: 424, endPoint x: 897, endPoint y: 519, distance: 95.9
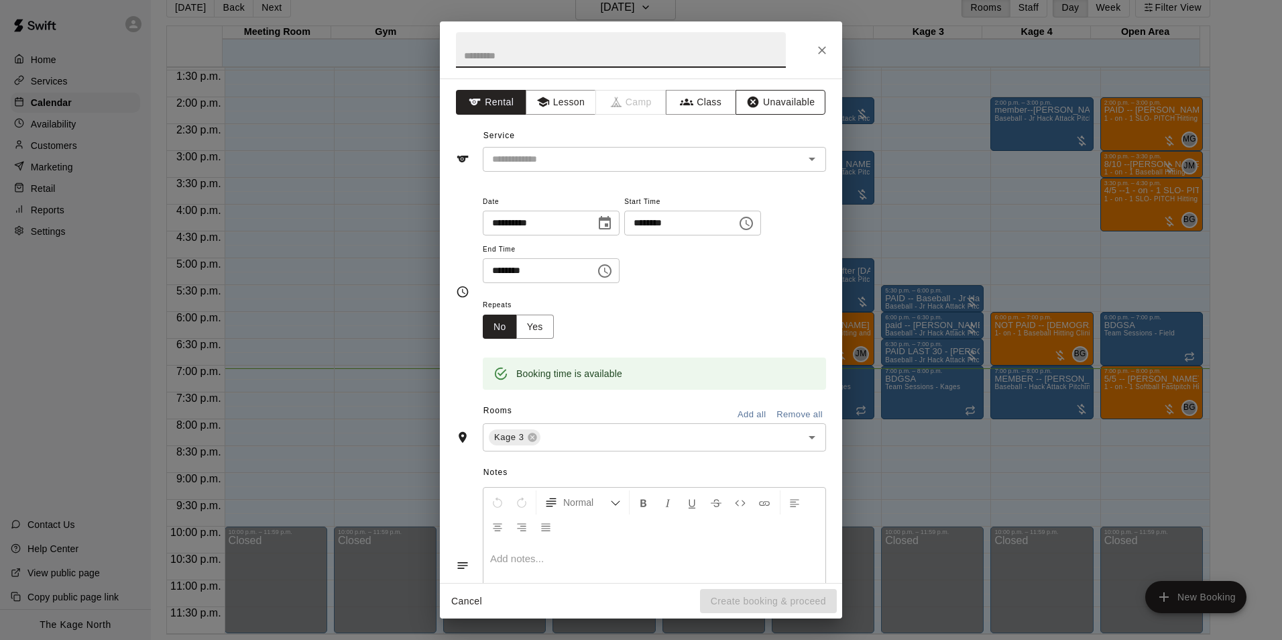
click at [760, 107] on button "Unavailable" at bounding box center [780, 102] width 90 height 25
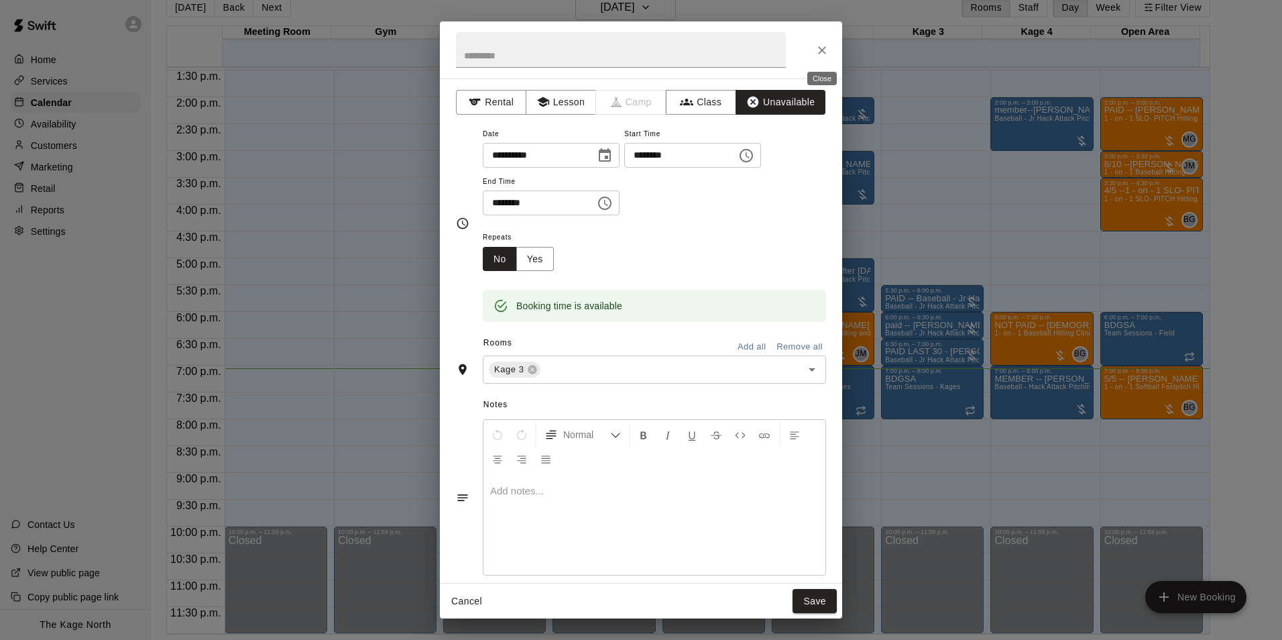
click at [818, 54] on icon "Close" at bounding box center [821, 50] width 13 height 13
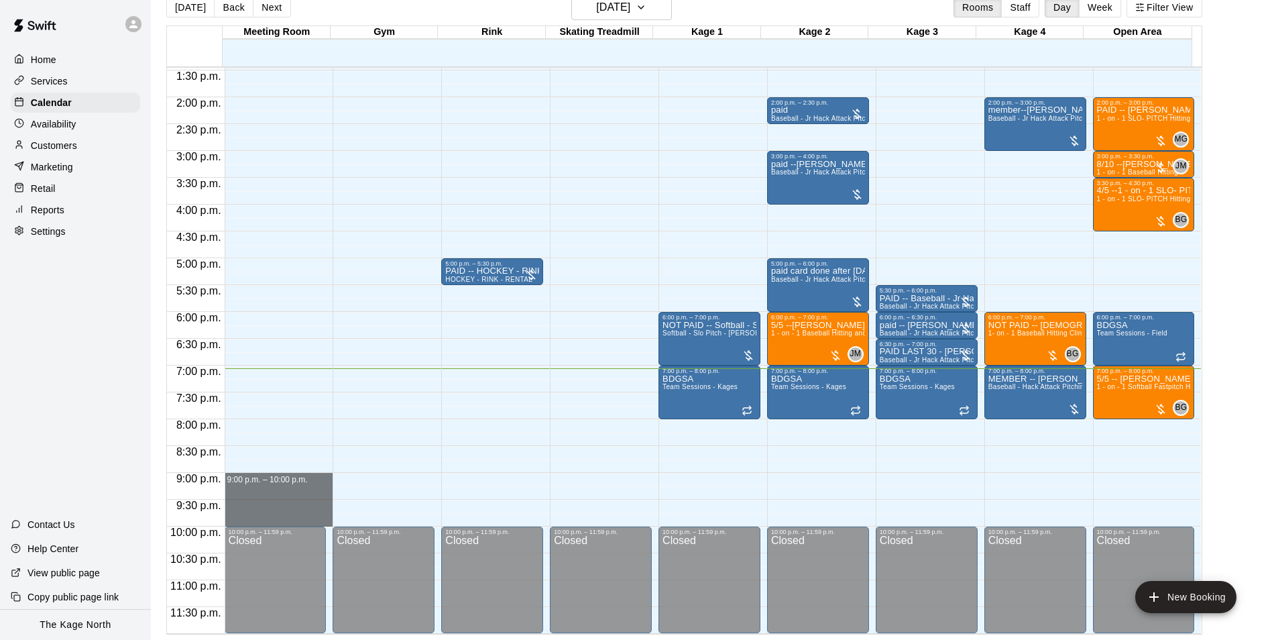
drag, startPoint x: 234, startPoint y: 476, endPoint x: 243, endPoint y: 515, distance: 40.0
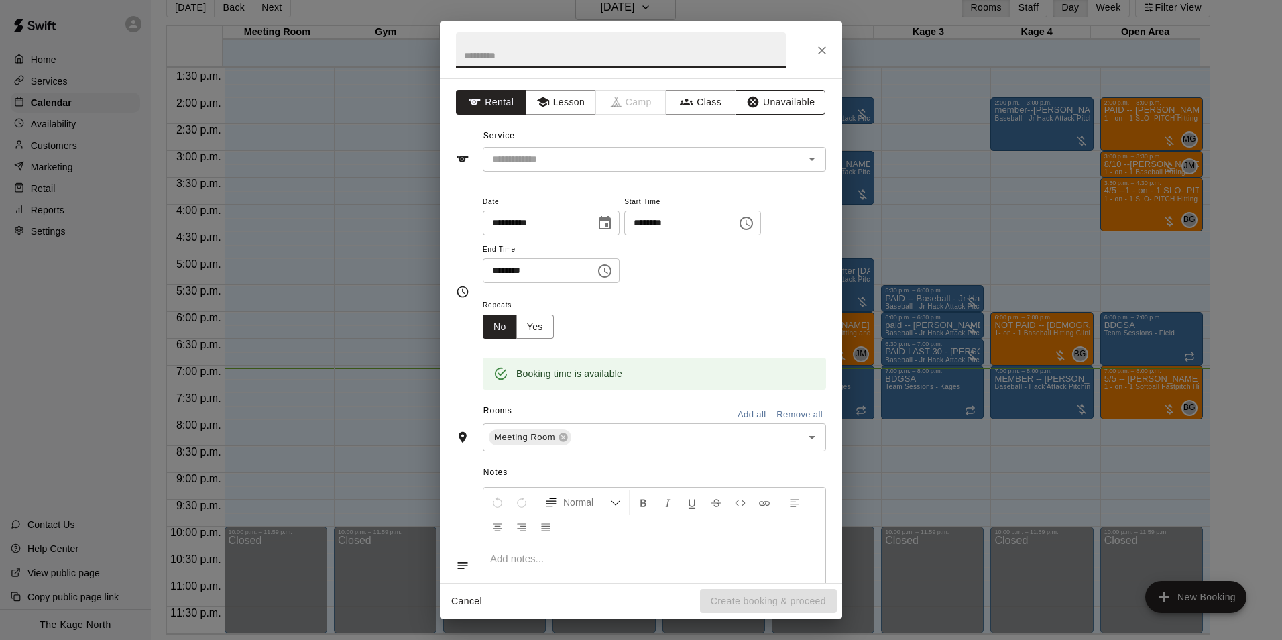
click at [797, 101] on button "Unavailable" at bounding box center [780, 102] width 90 height 25
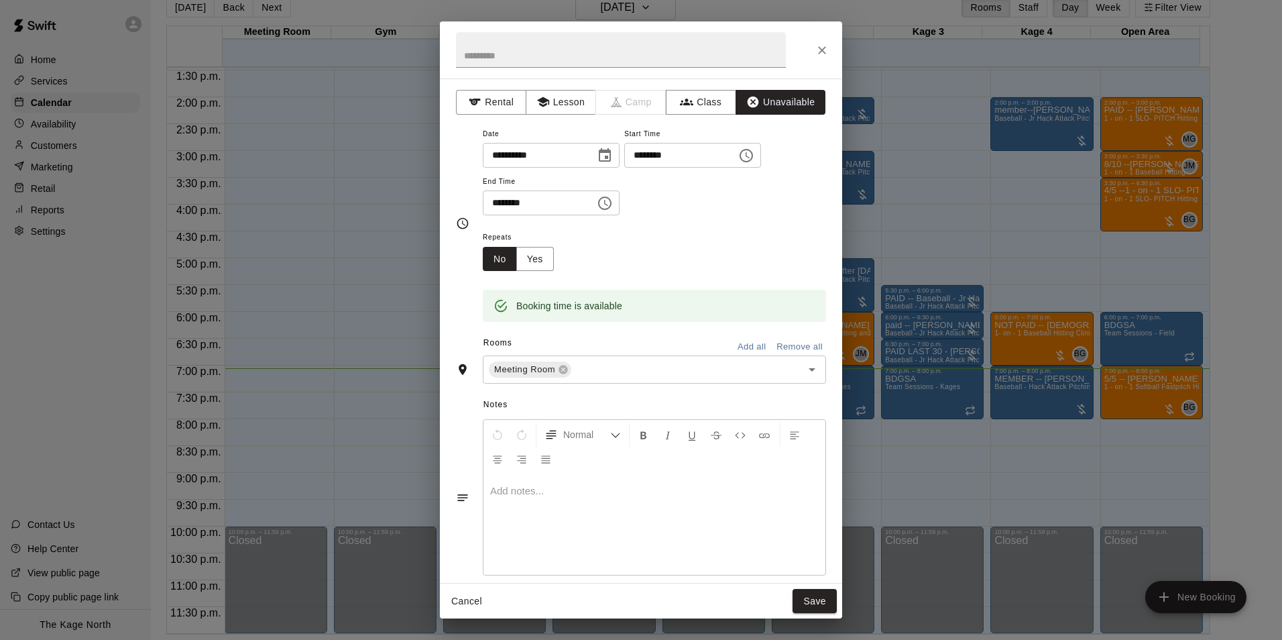
click at [753, 343] on button "Add all" at bounding box center [751, 347] width 43 height 21
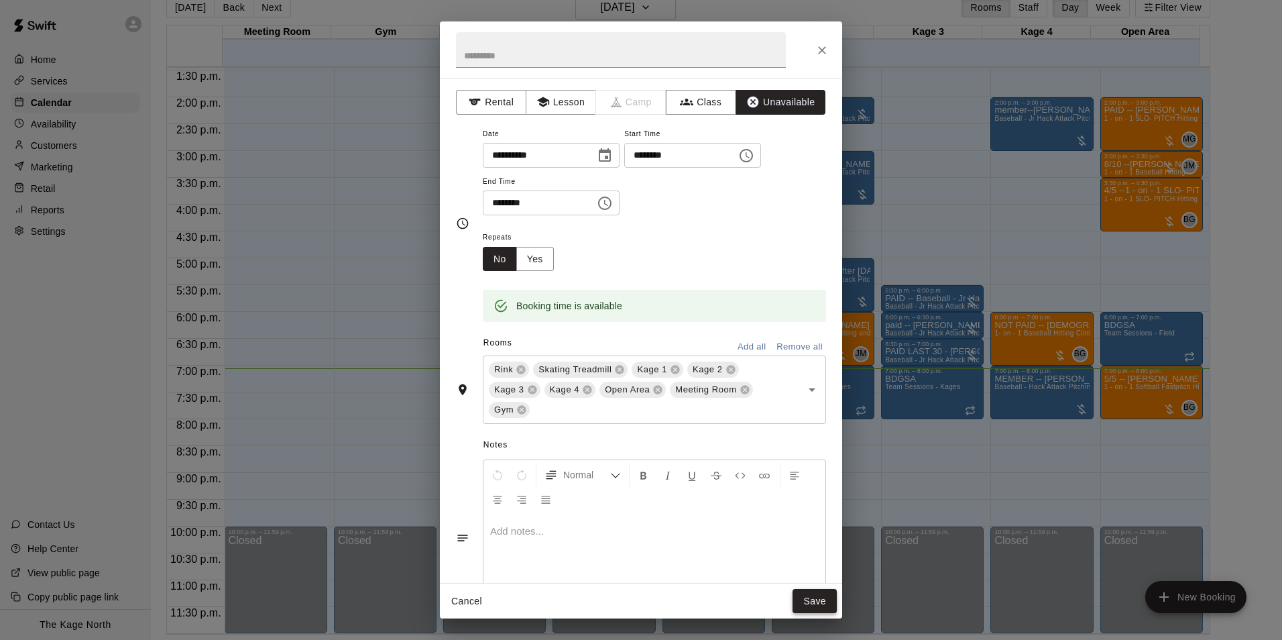
click at [806, 598] on button "Save" at bounding box center [814, 601] width 44 height 25
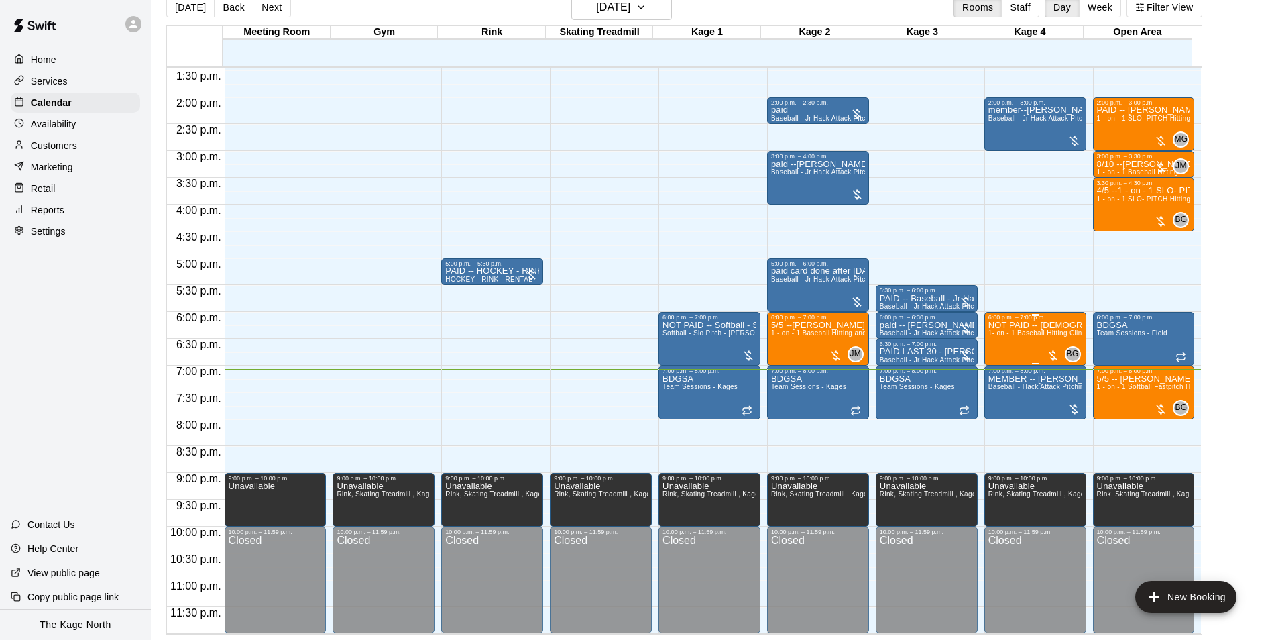
click at [1014, 351] on div "NOT PAID -- [DEMOGRAPHIC_DATA] hitting and feilding 1- on - 1 Baseball Hitting …" at bounding box center [1035, 640] width 94 height 640
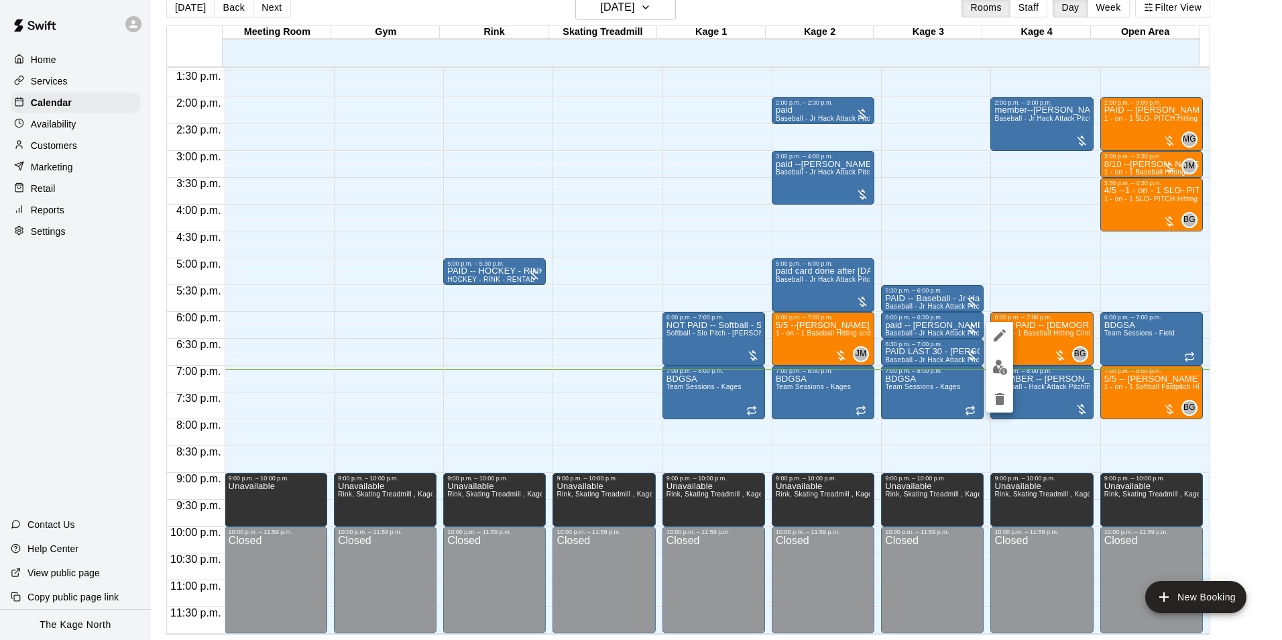
click at [1000, 335] on icon "edit" at bounding box center [1000, 335] width 12 height 12
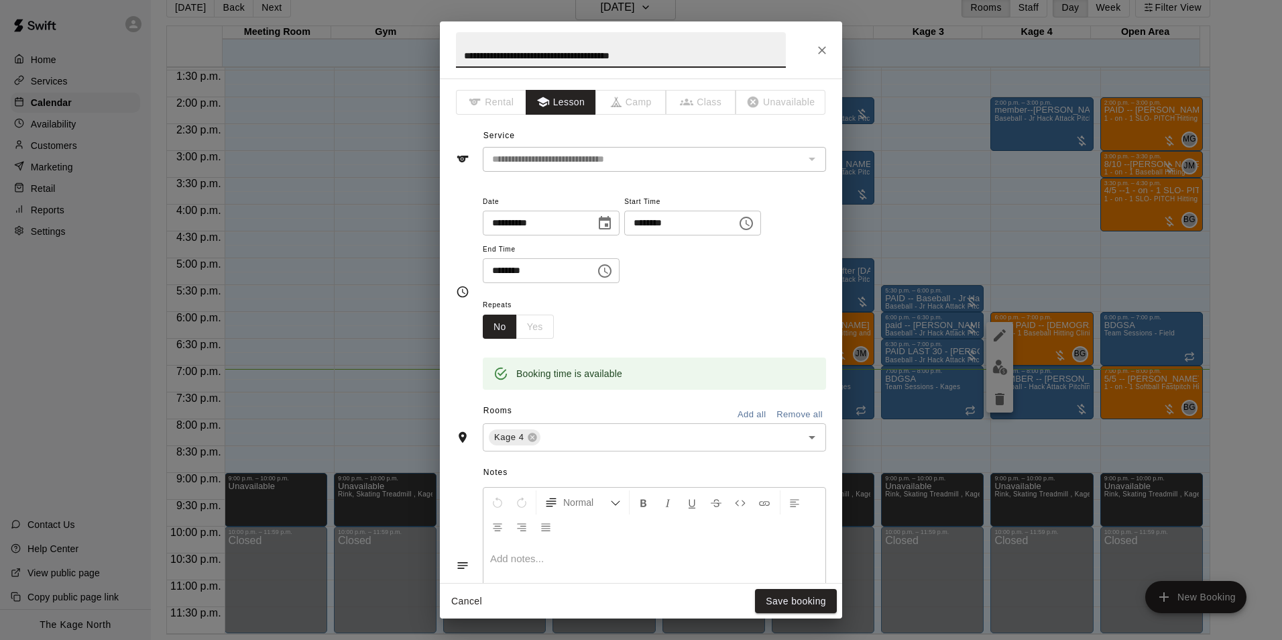
drag, startPoint x: 506, startPoint y: 56, endPoint x: 442, endPoint y: 54, distance: 64.4
click at [442, 54] on h2 "**********" at bounding box center [621, 49] width 362 height 57
type input "**********"
click at [794, 603] on button "Save booking" at bounding box center [796, 601] width 82 height 25
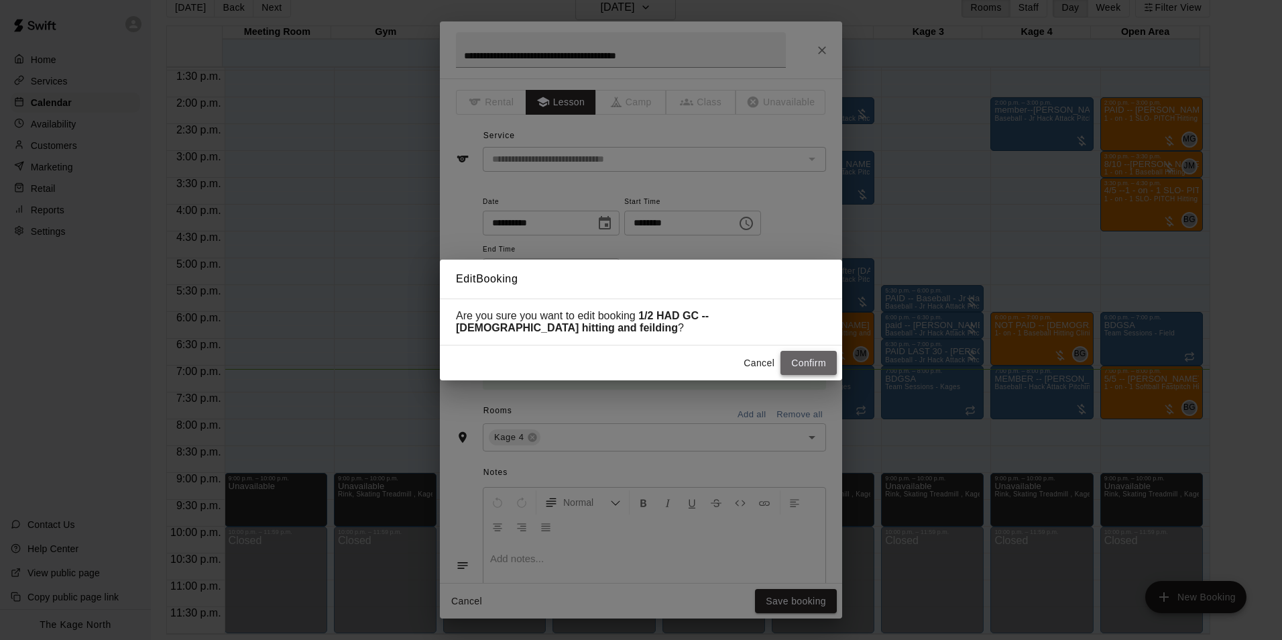
click at [813, 358] on button "Confirm" at bounding box center [808, 363] width 56 height 25
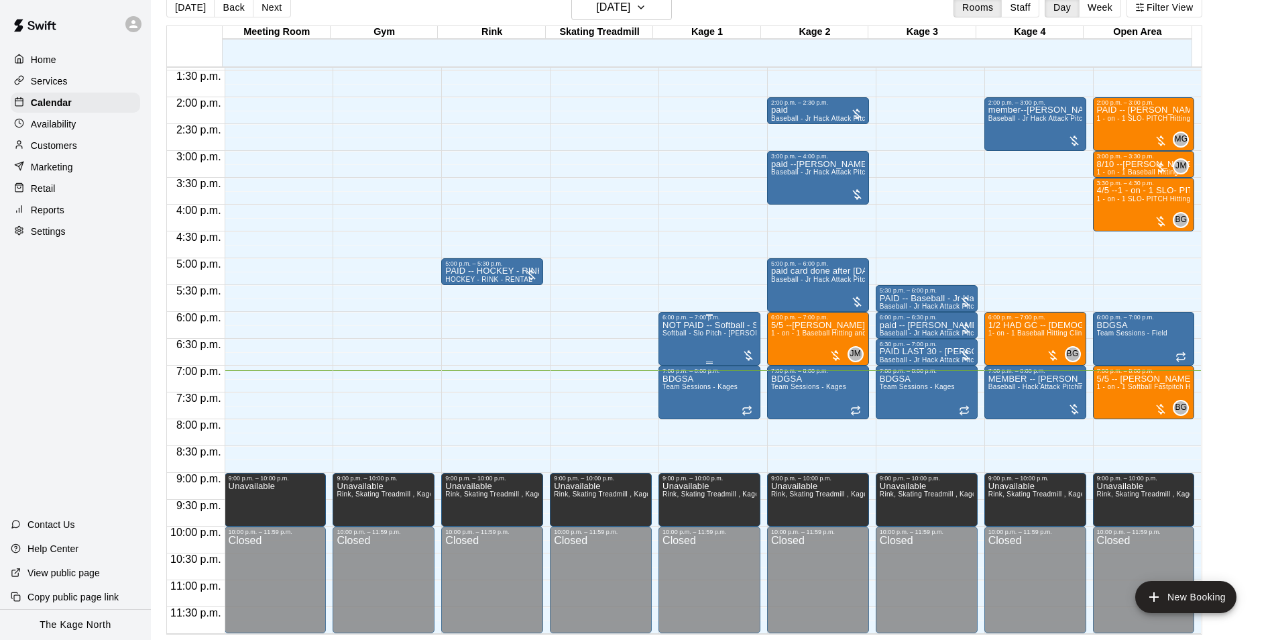
click at [687, 352] on div "NOT PAID -- Softball - Slo Pitch - [PERSON_NAME] Fed Pitching Machine Softball …" at bounding box center [709, 640] width 94 height 640
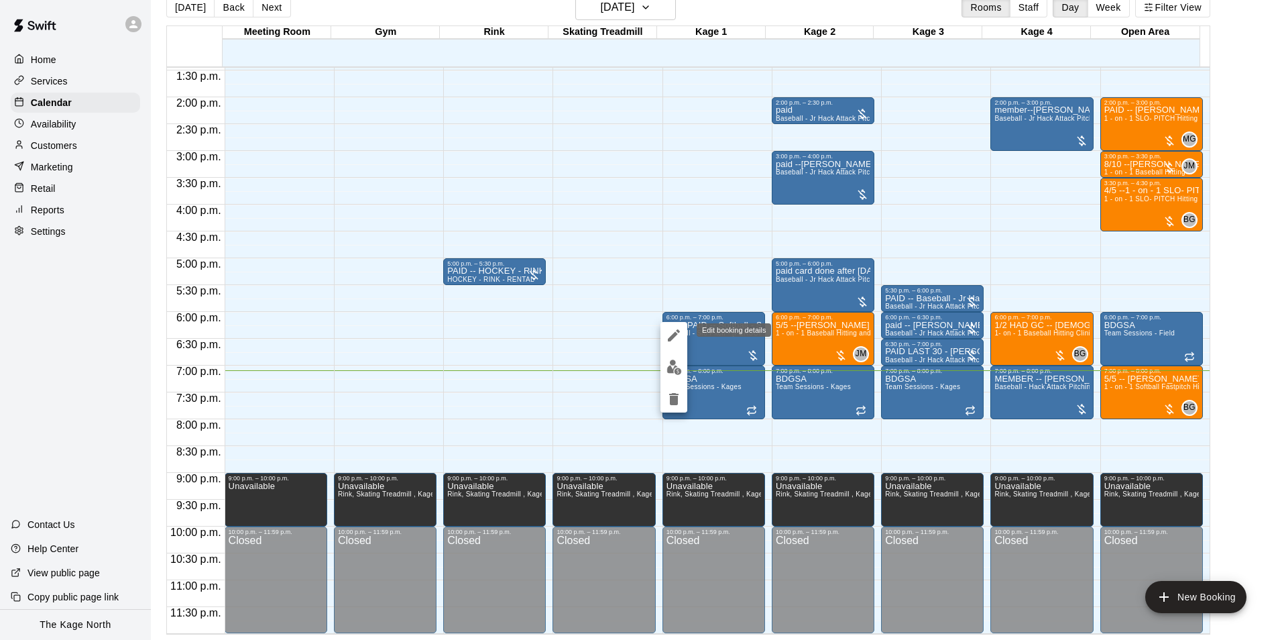
click at [681, 337] on icon "edit" at bounding box center [674, 335] width 16 height 16
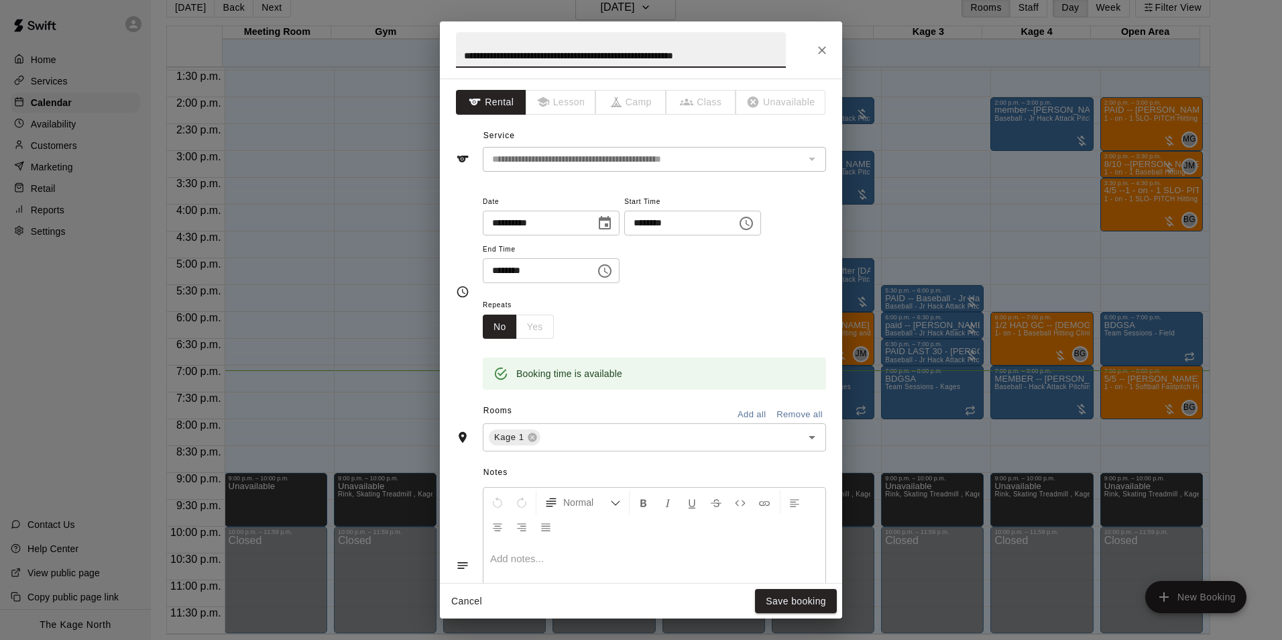
drag, startPoint x: 485, startPoint y: 54, endPoint x: 408, endPoint y: 54, distance: 76.4
click at [408, 54] on div "**********" at bounding box center [641, 320] width 1282 height 640
type input "**********"
click at [823, 610] on button "Save booking" at bounding box center [796, 601] width 82 height 25
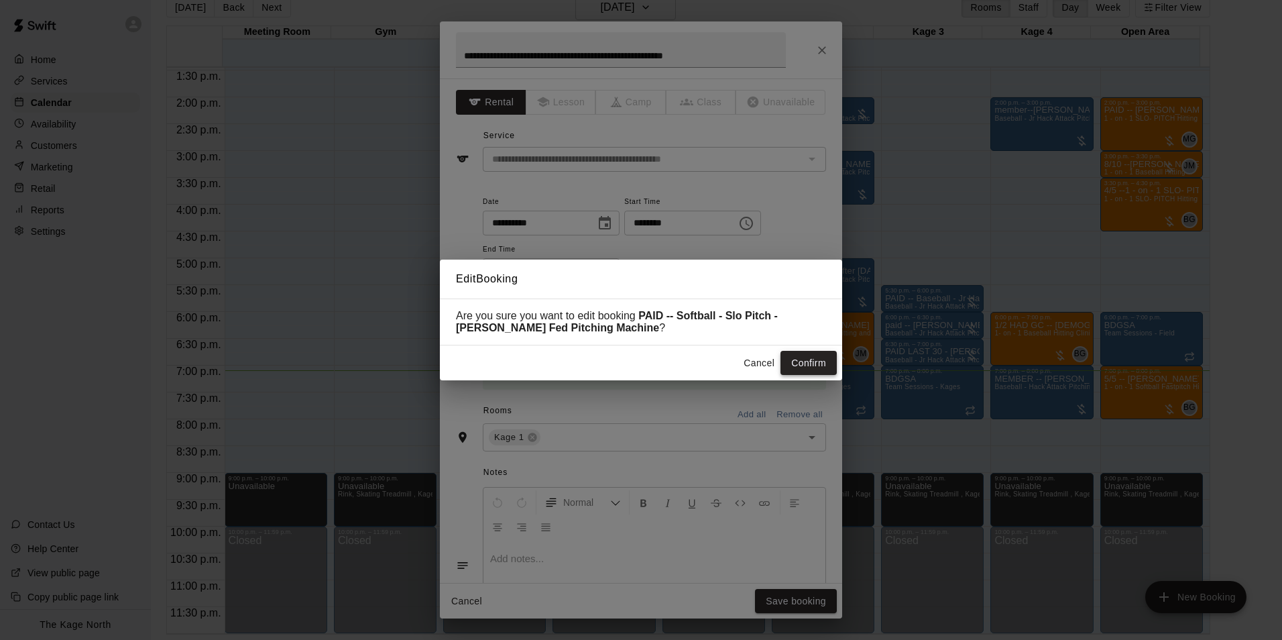
click at [809, 365] on button "Confirm" at bounding box center [808, 363] width 56 height 25
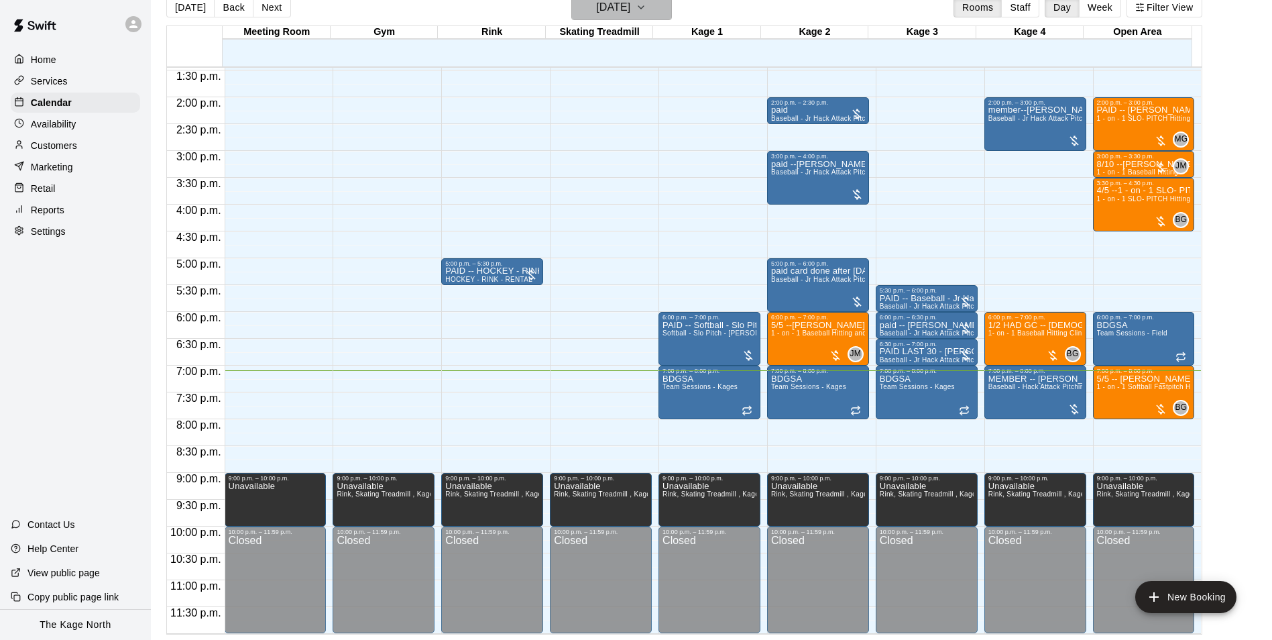
click at [646, 4] on icon "button" at bounding box center [641, 7] width 11 height 16
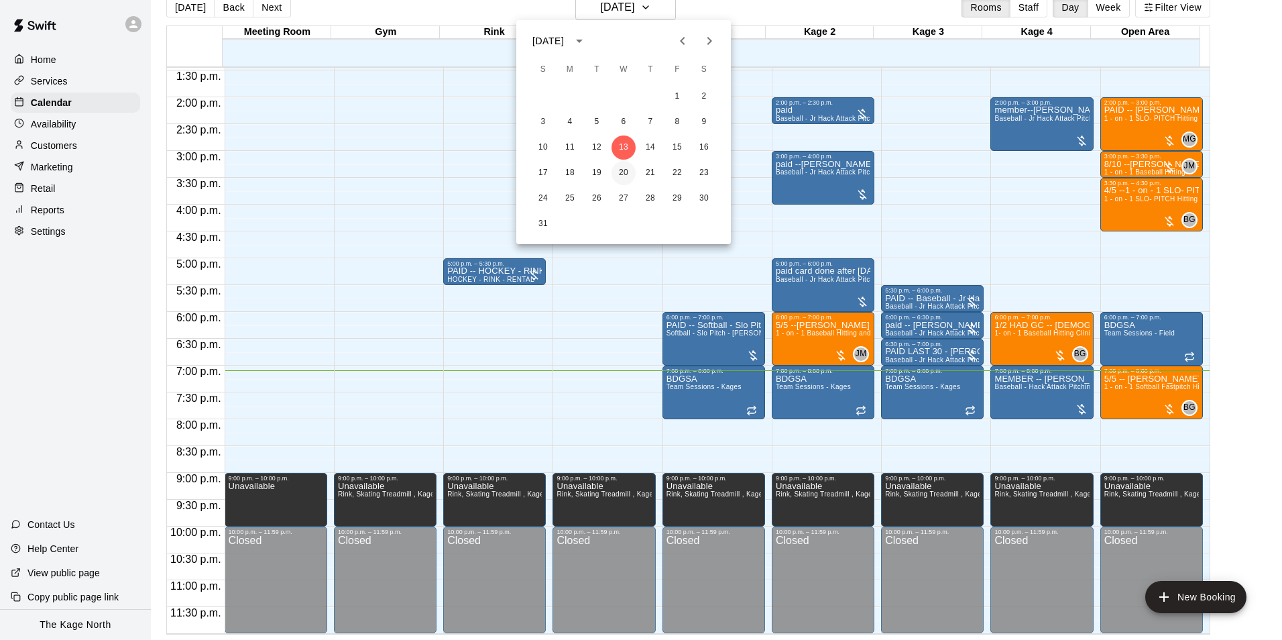
click at [622, 173] on button "20" at bounding box center [623, 173] width 24 height 24
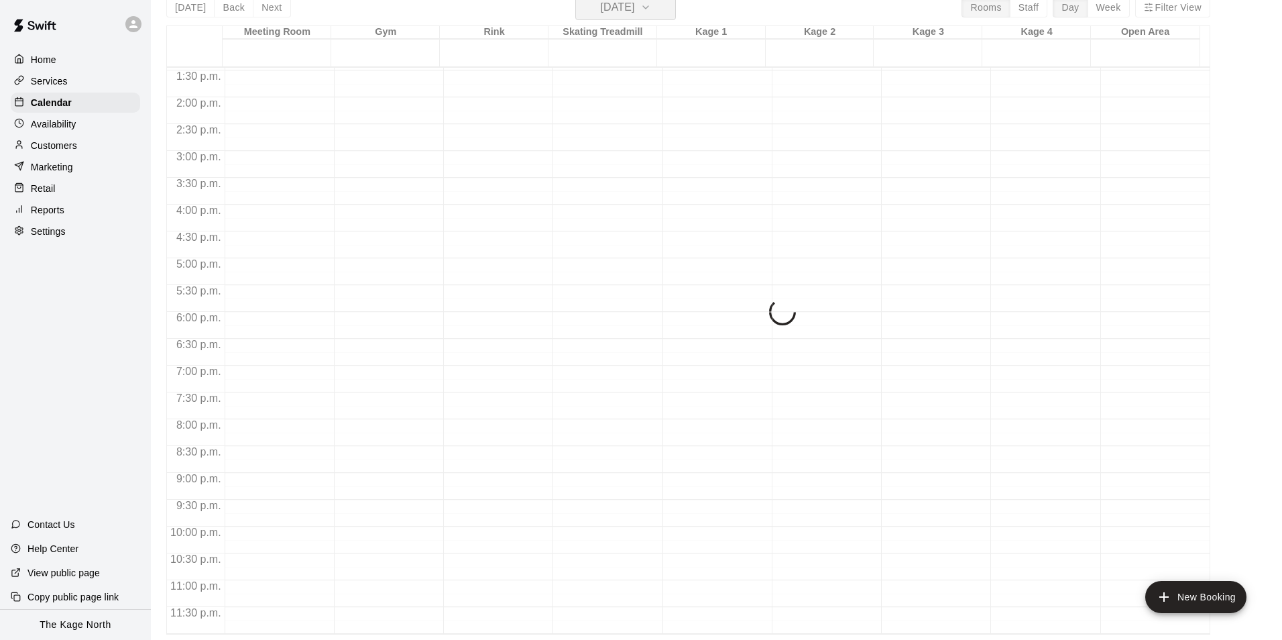
scroll to position [16, 0]
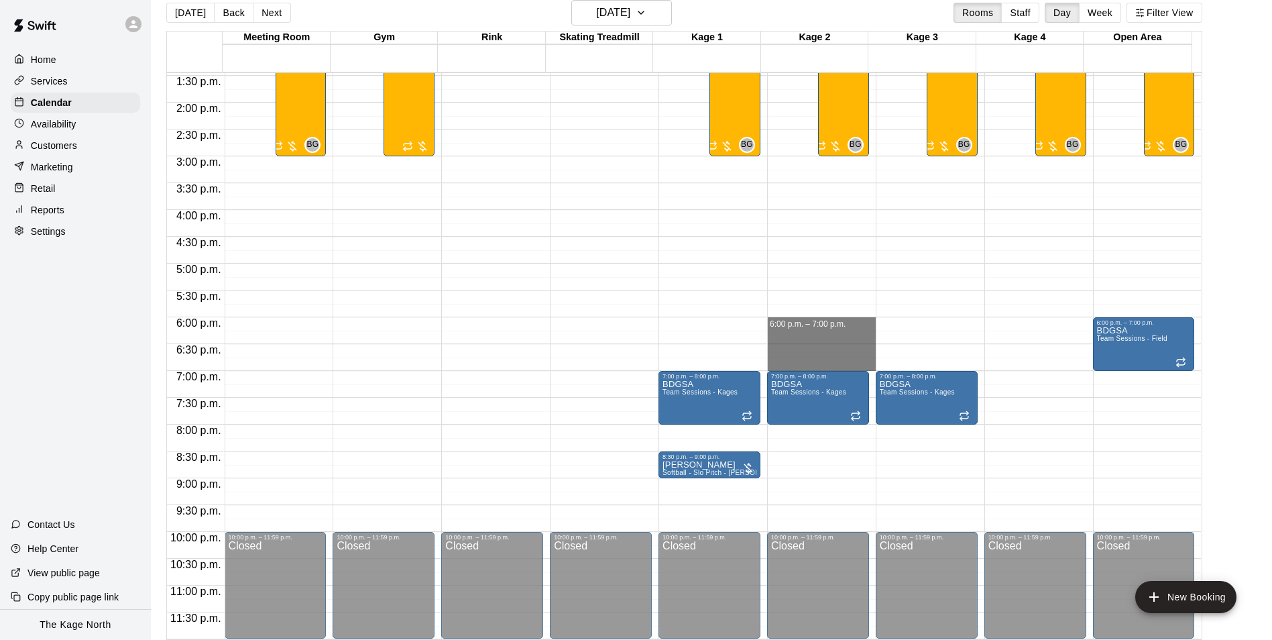
drag, startPoint x: 771, startPoint y: 321, endPoint x: 778, endPoint y: 365, distance: 44.2
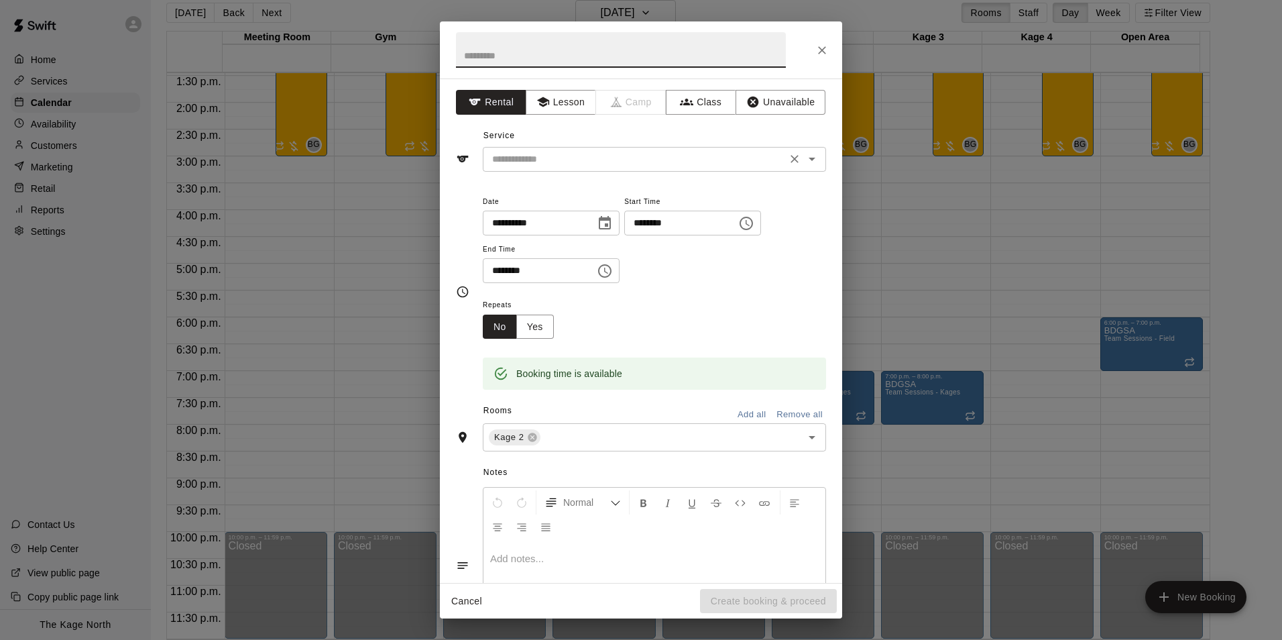
click at [804, 161] on icon "Open" at bounding box center [812, 159] width 16 height 16
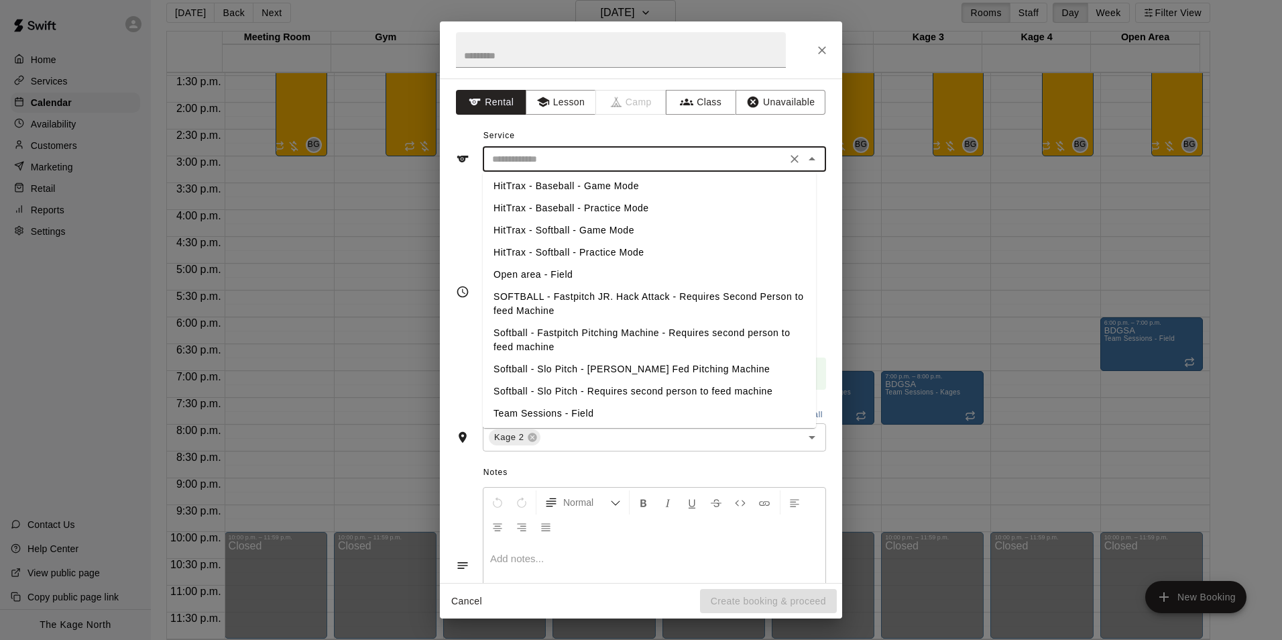
scroll to position [201, 0]
click at [557, 102] on button "Lesson" at bounding box center [561, 102] width 70 height 25
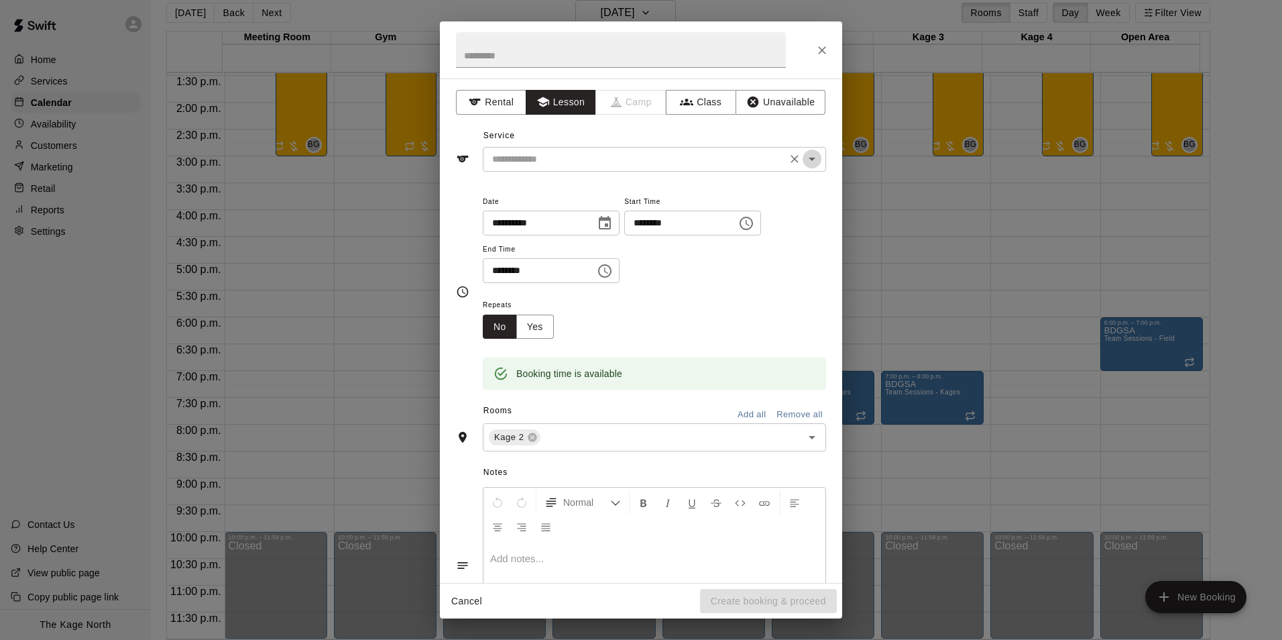
click at [805, 159] on icon "Open" at bounding box center [812, 159] width 16 height 16
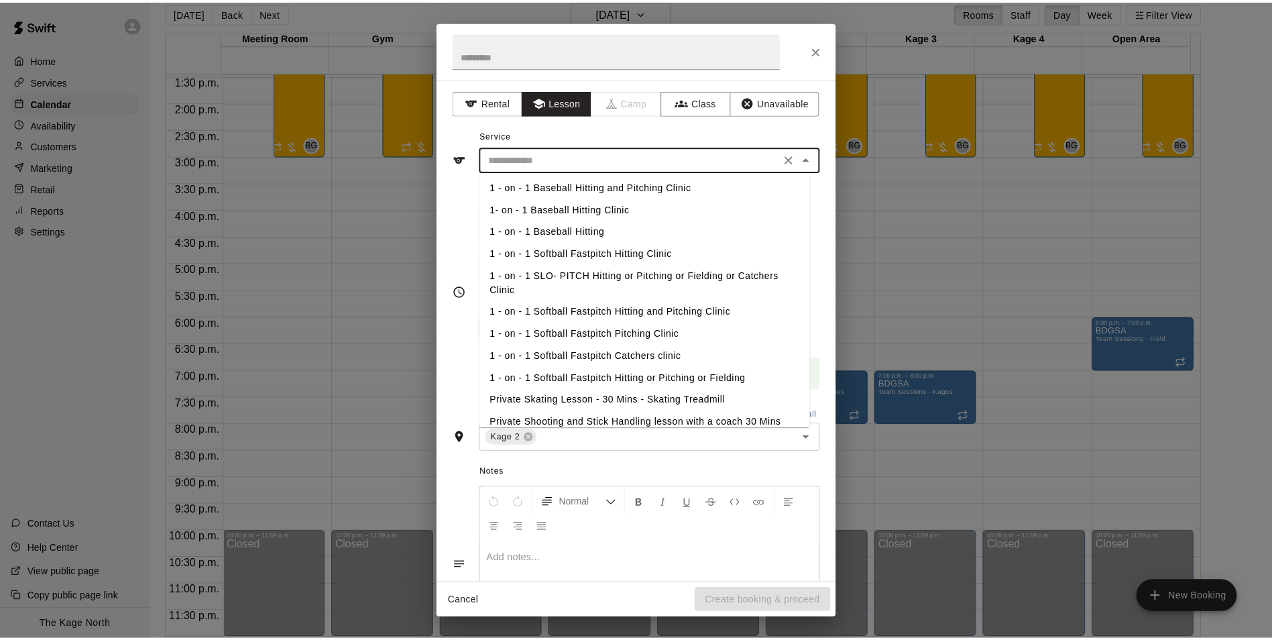
scroll to position [67, 0]
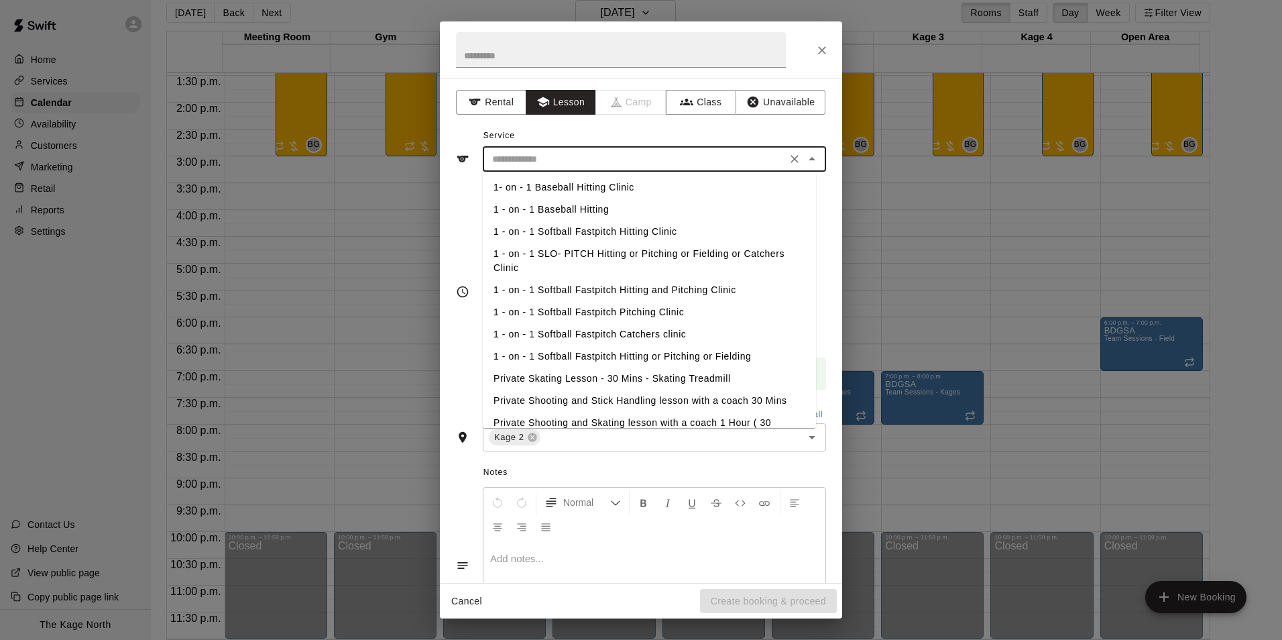
click at [573, 211] on li "1 - on - 1 Baseball Hitting" at bounding box center [649, 209] width 333 height 22
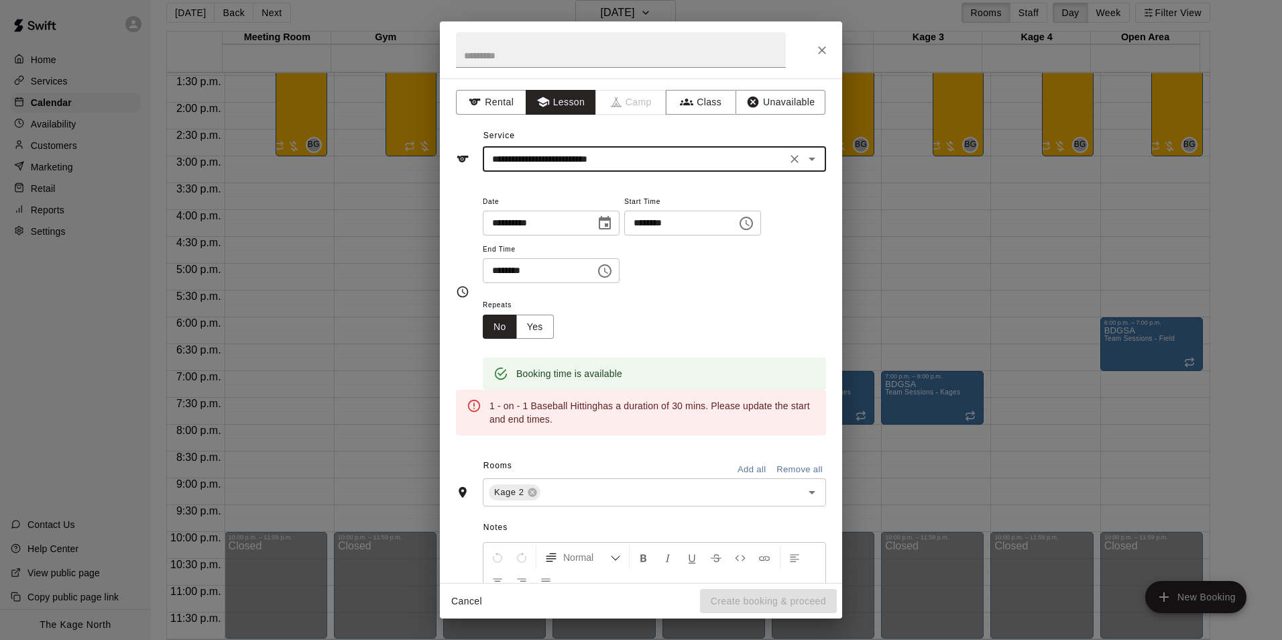
click at [807, 158] on icon "Open" at bounding box center [812, 159] width 16 height 16
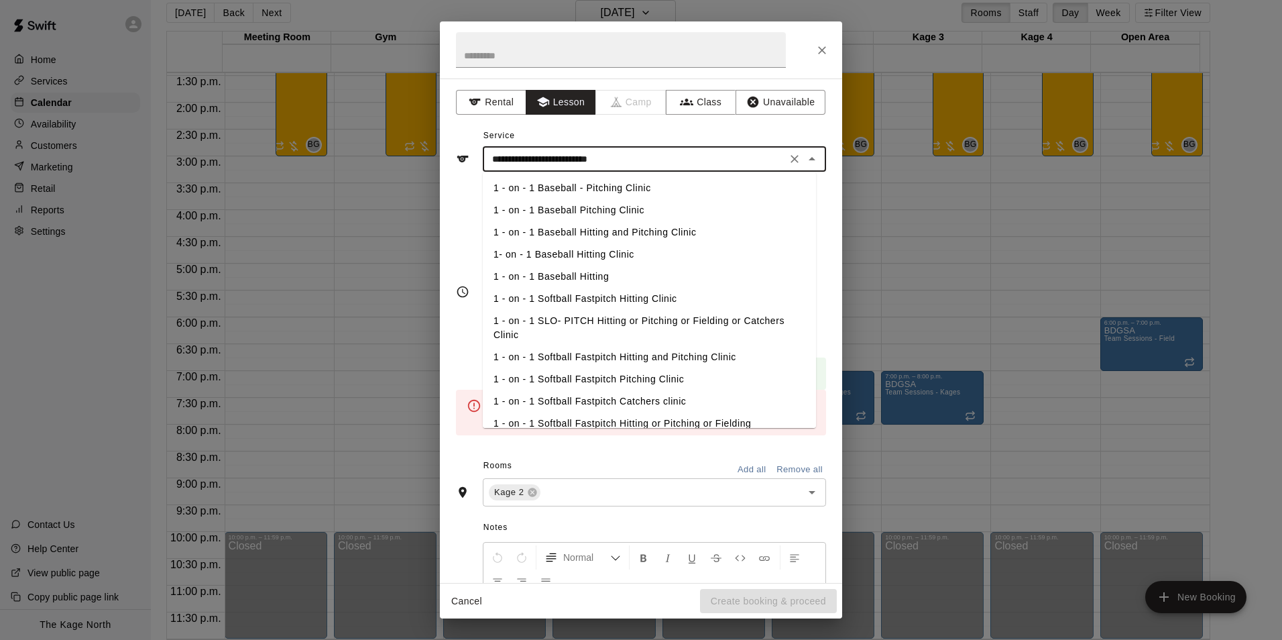
click at [571, 251] on li "1- on - 1 Baseball Hitting Clinic" at bounding box center [649, 254] width 333 height 22
type input "**********"
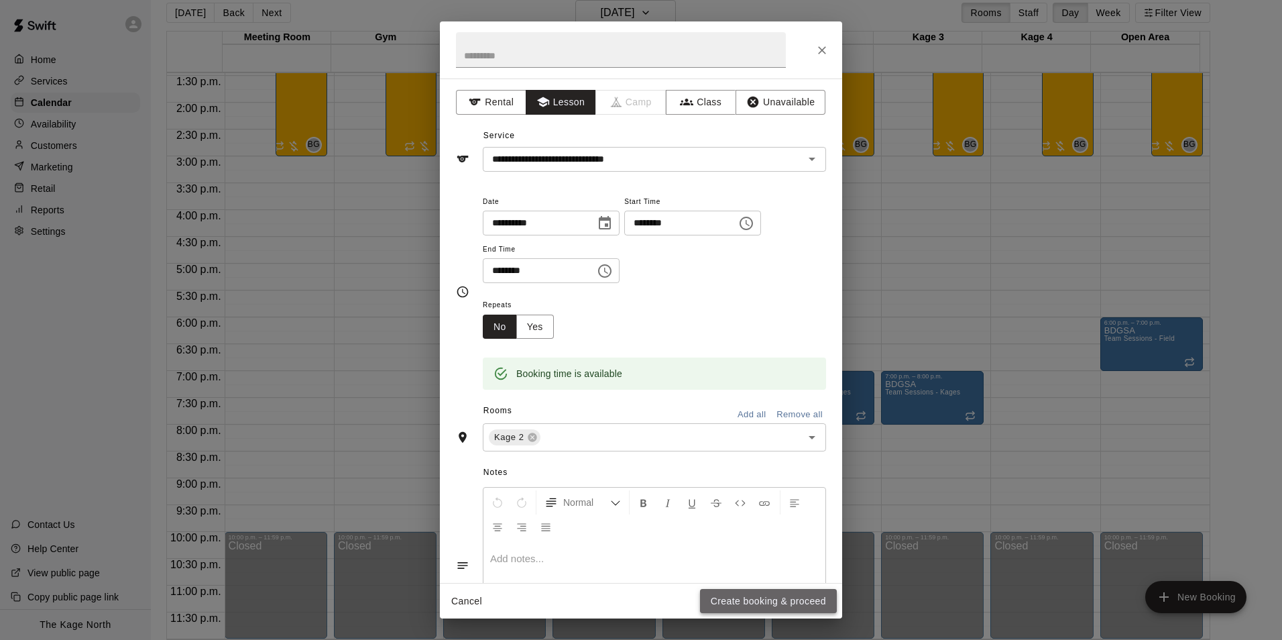
click at [783, 597] on button "Create booking & proceed" at bounding box center [768, 601] width 137 height 25
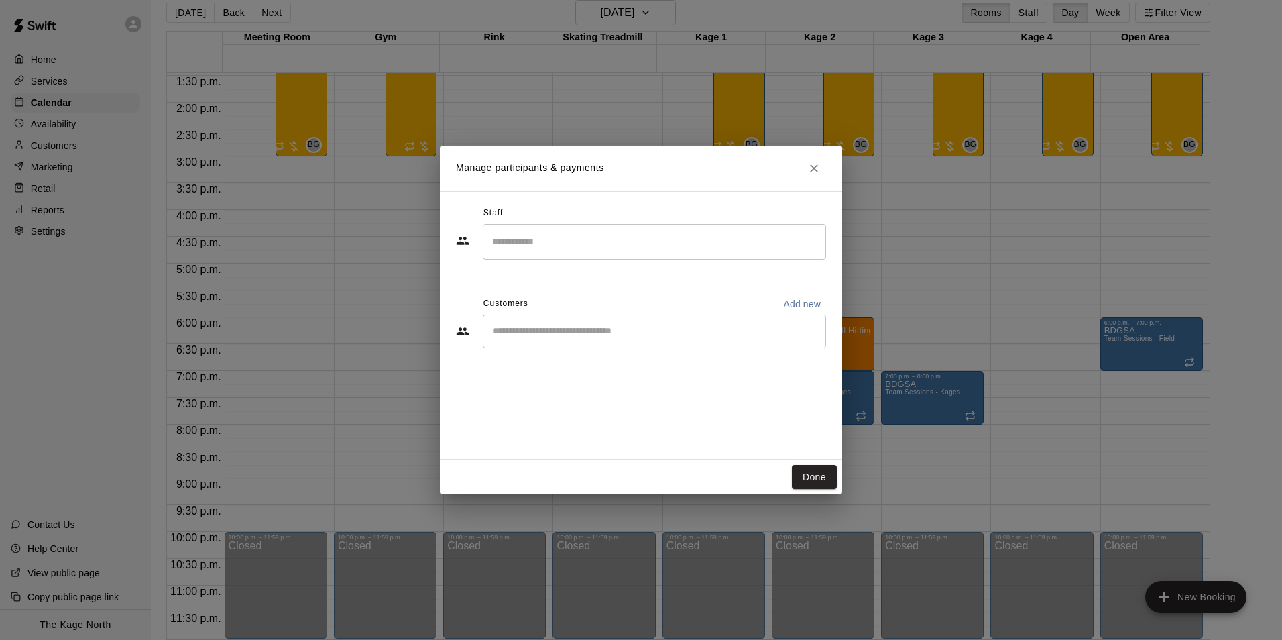
click at [533, 333] on input "Start typing to search customers..." at bounding box center [654, 331] width 331 height 13
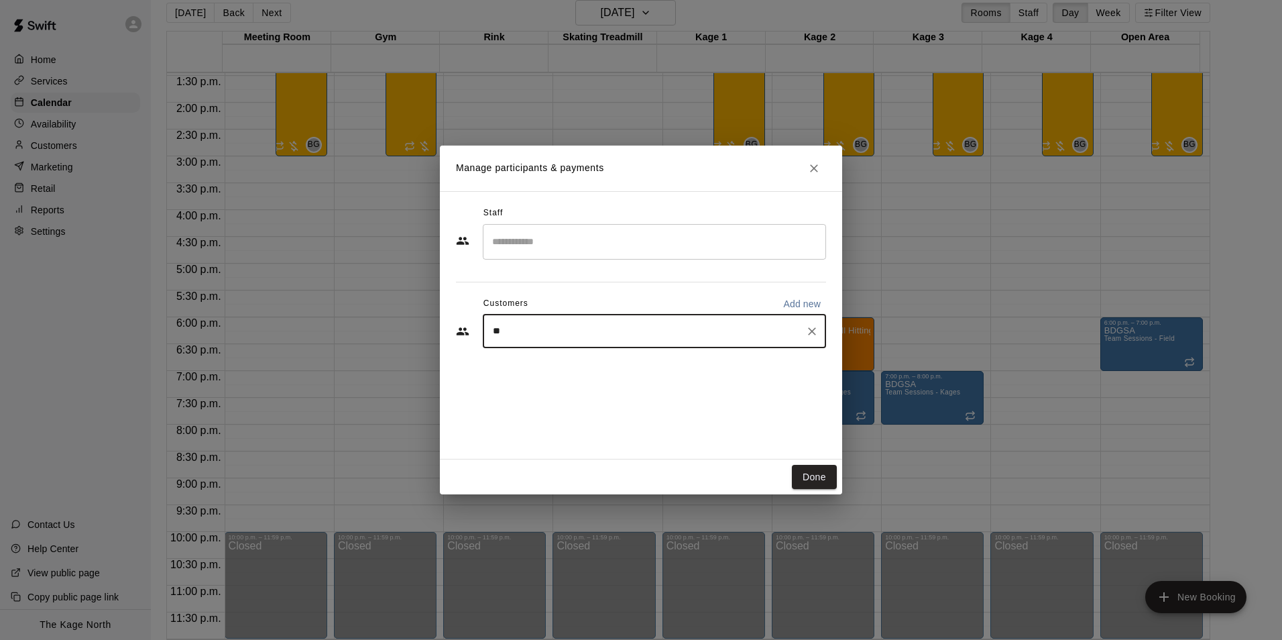
type input "*"
click at [812, 471] on button "Done" at bounding box center [814, 477] width 45 height 25
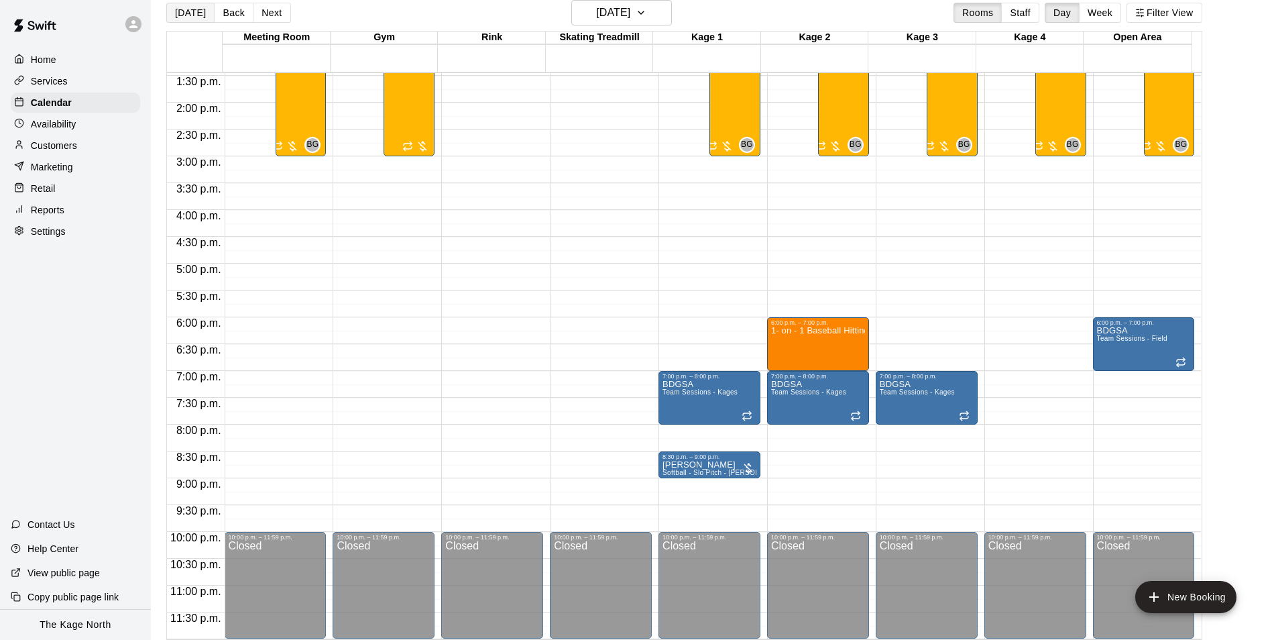
click at [183, 10] on button "[DATE]" at bounding box center [190, 13] width 48 height 20
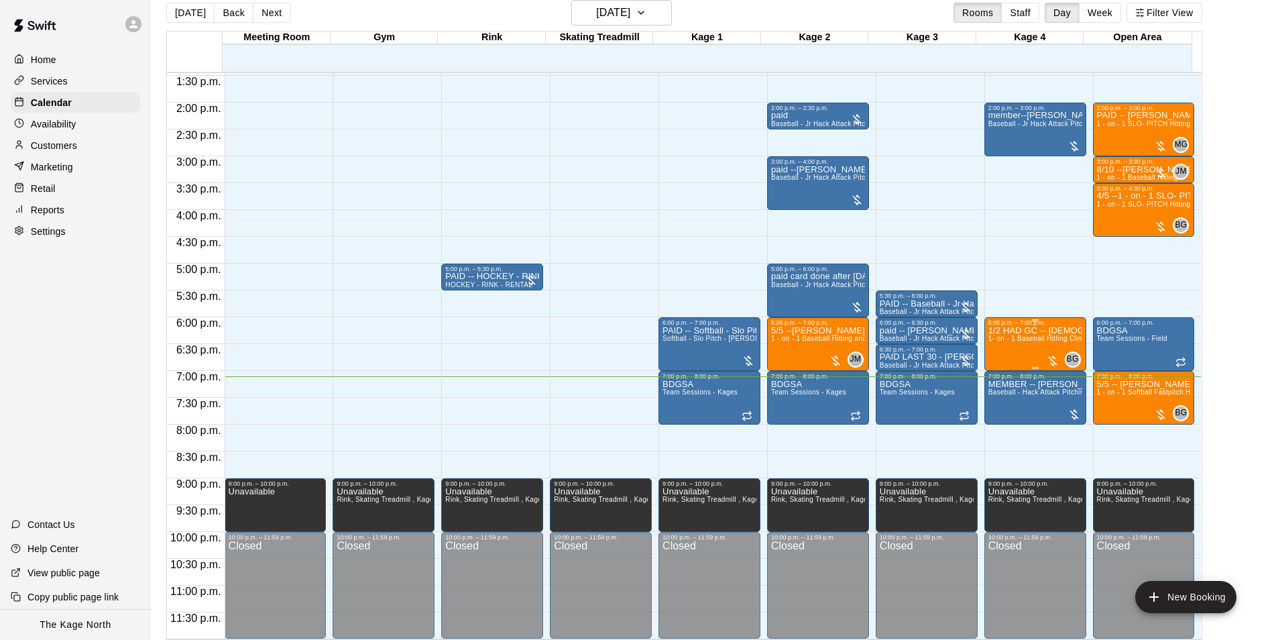
click at [1008, 349] on div "1/2 HAD GC -- [DEMOGRAPHIC_DATA] hitting and feilding 1- on - 1 Baseball Hittin…" at bounding box center [1035, 646] width 94 height 640
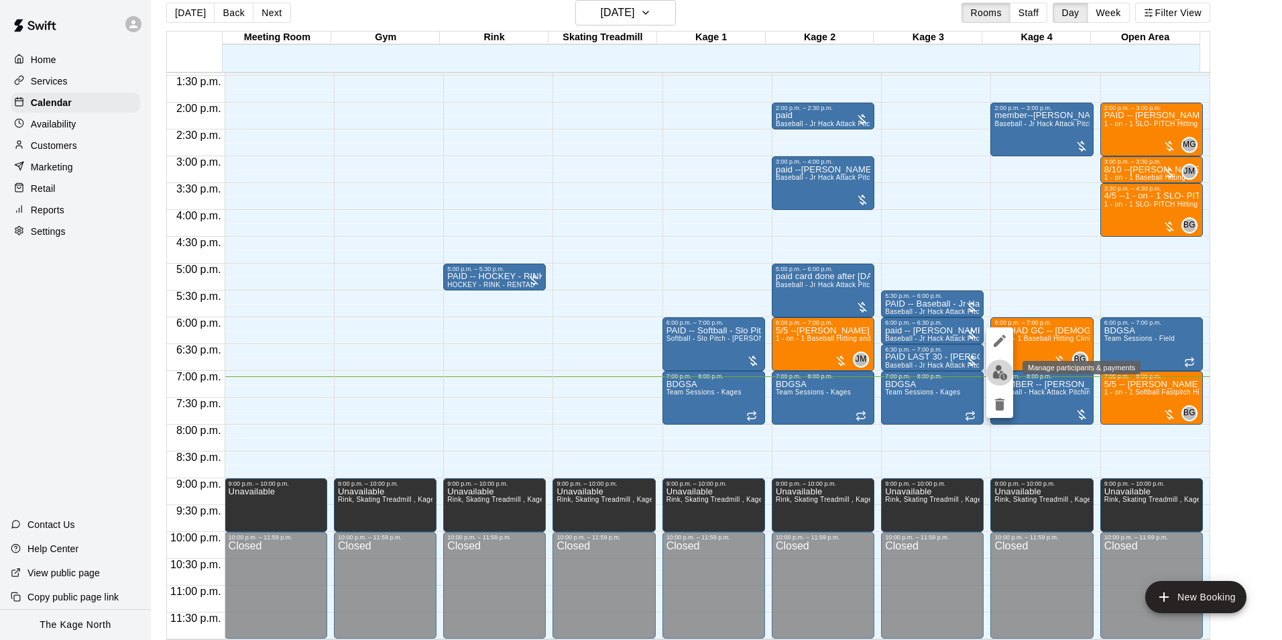
click at [1006, 375] on img "edit" at bounding box center [999, 372] width 15 height 15
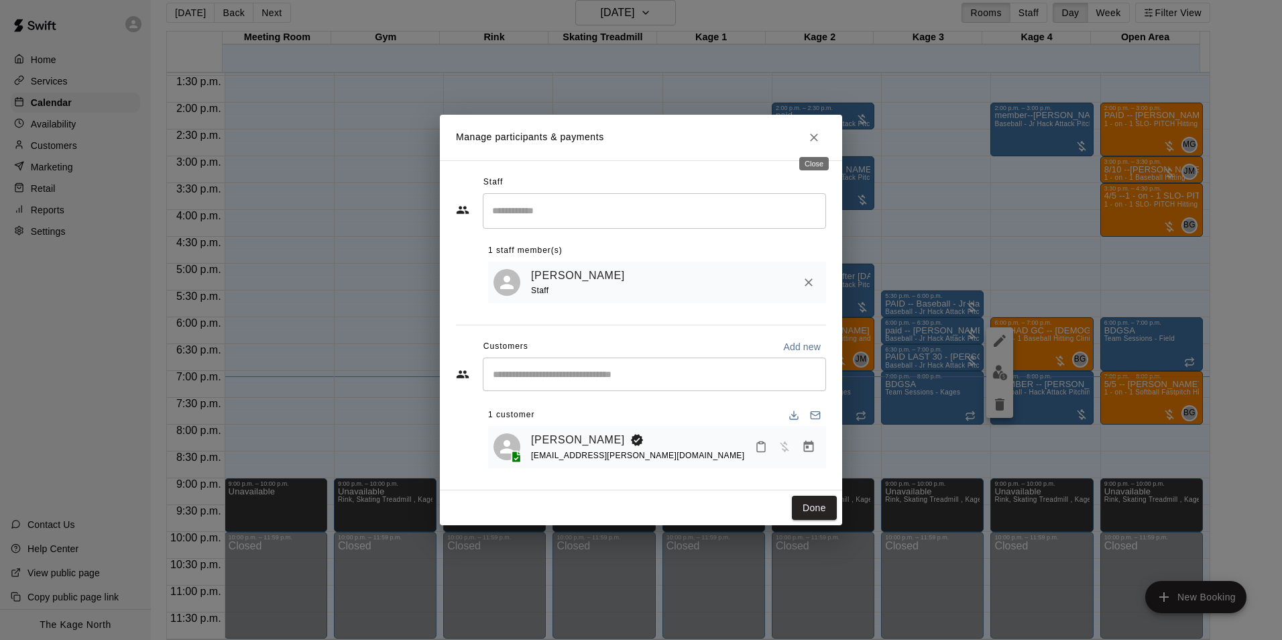
click at [811, 143] on button "Close" at bounding box center [814, 137] width 24 height 24
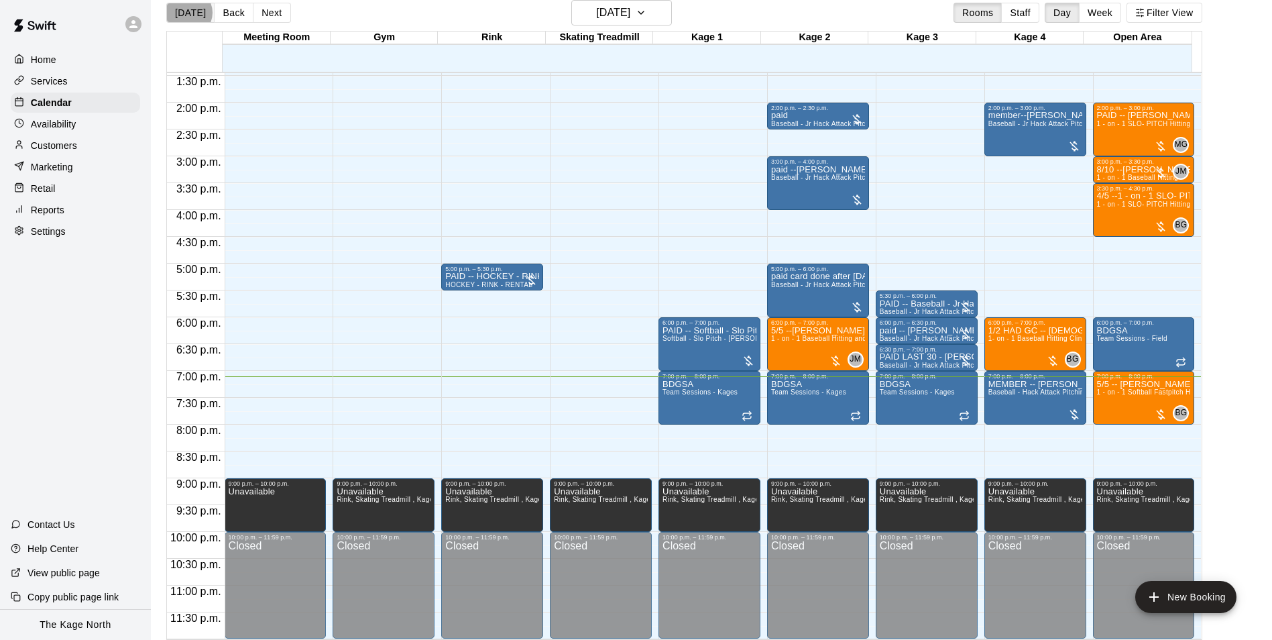
click at [187, 12] on button "[DATE]" at bounding box center [190, 13] width 48 height 20
click at [646, 13] on icon "button" at bounding box center [641, 13] width 11 height 16
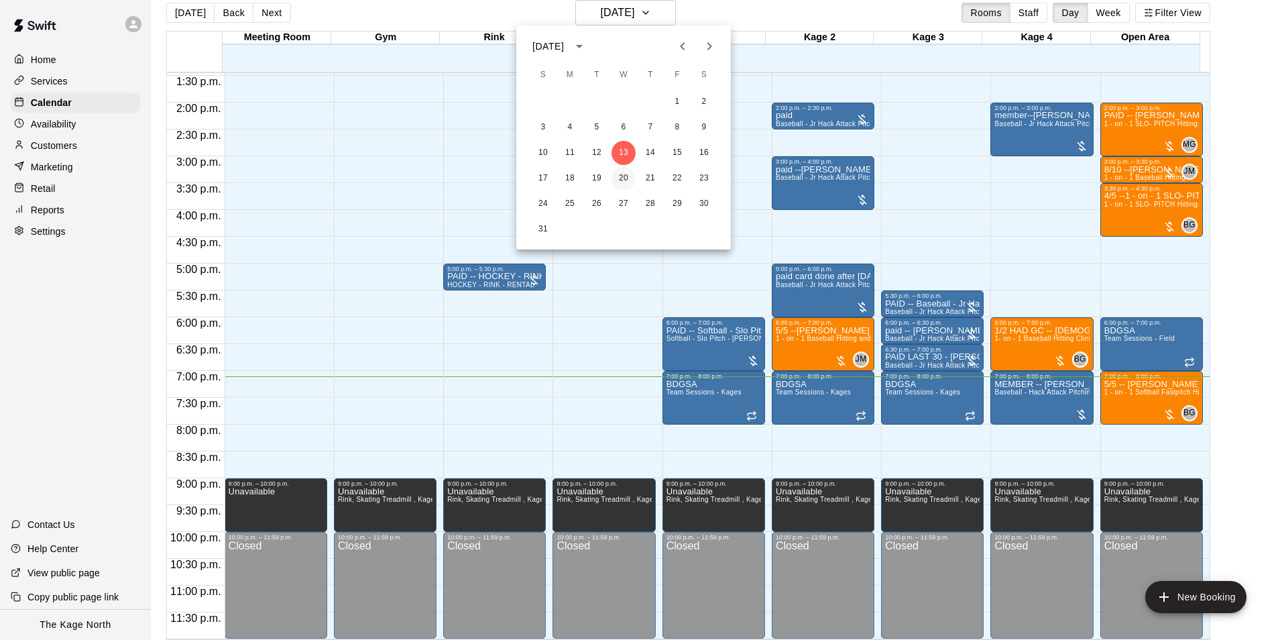
click at [625, 175] on button "20" at bounding box center [623, 178] width 24 height 24
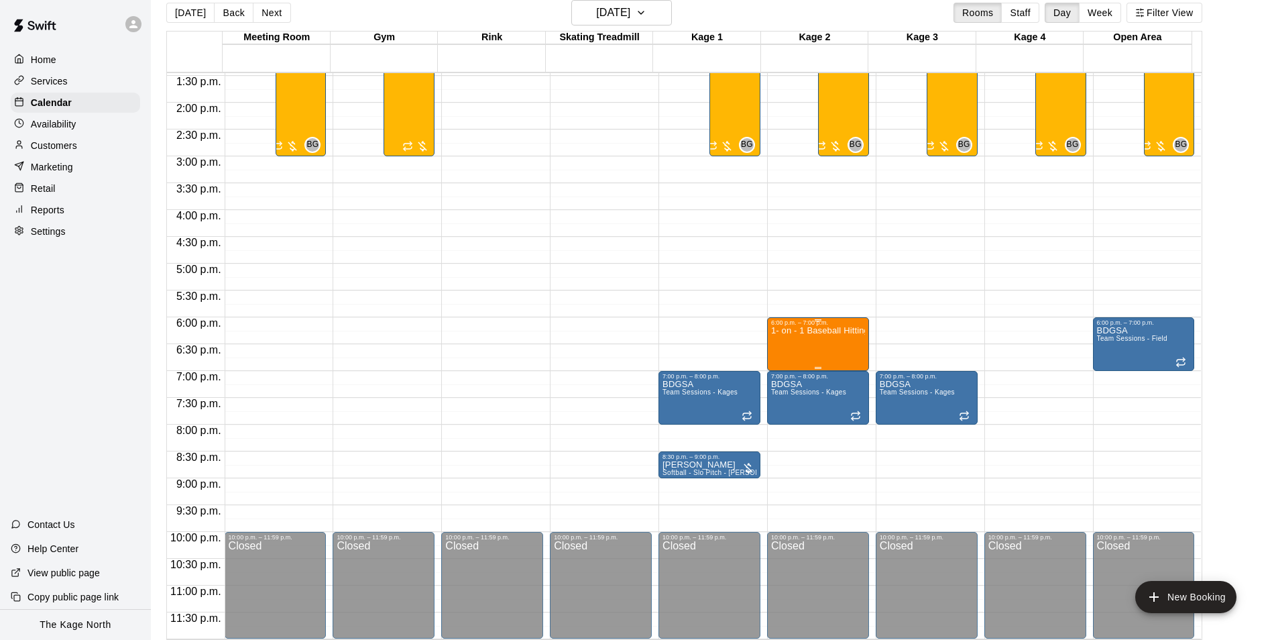
click at [804, 355] on div "1- on - 1 Baseball Hitting Clinic" at bounding box center [818, 646] width 94 height 640
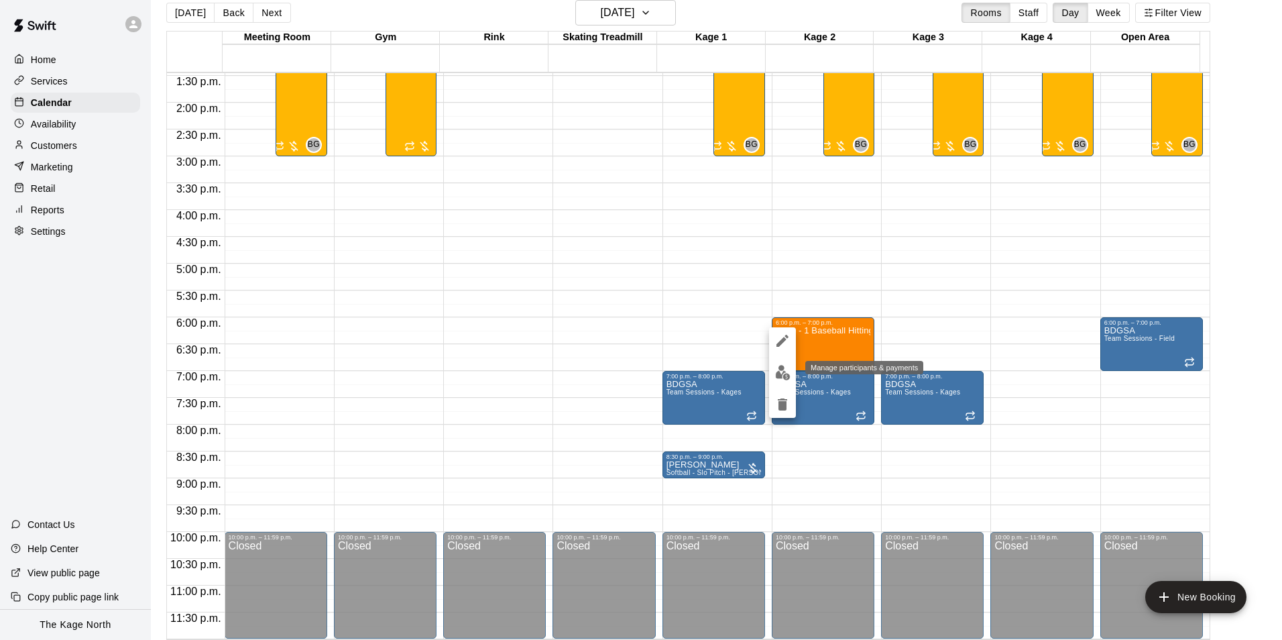
click at [789, 374] on img "edit" at bounding box center [782, 372] width 15 height 15
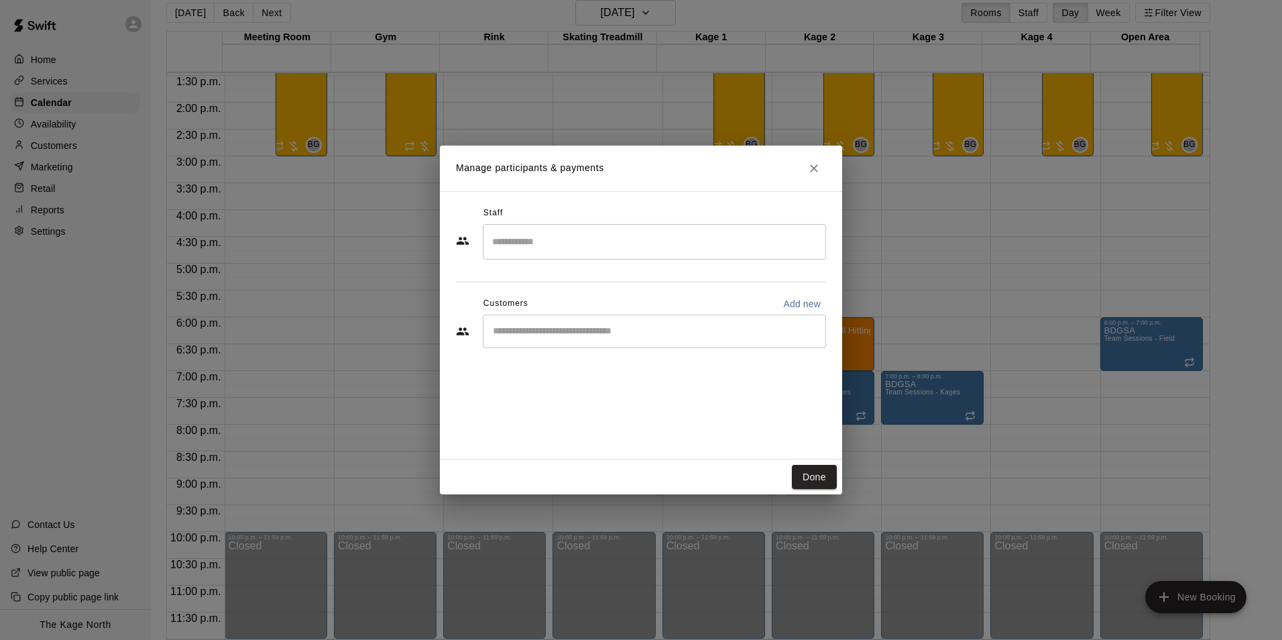
click at [541, 330] on input "Start typing to search customers..." at bounding box center [654, 331] width 331 height 13
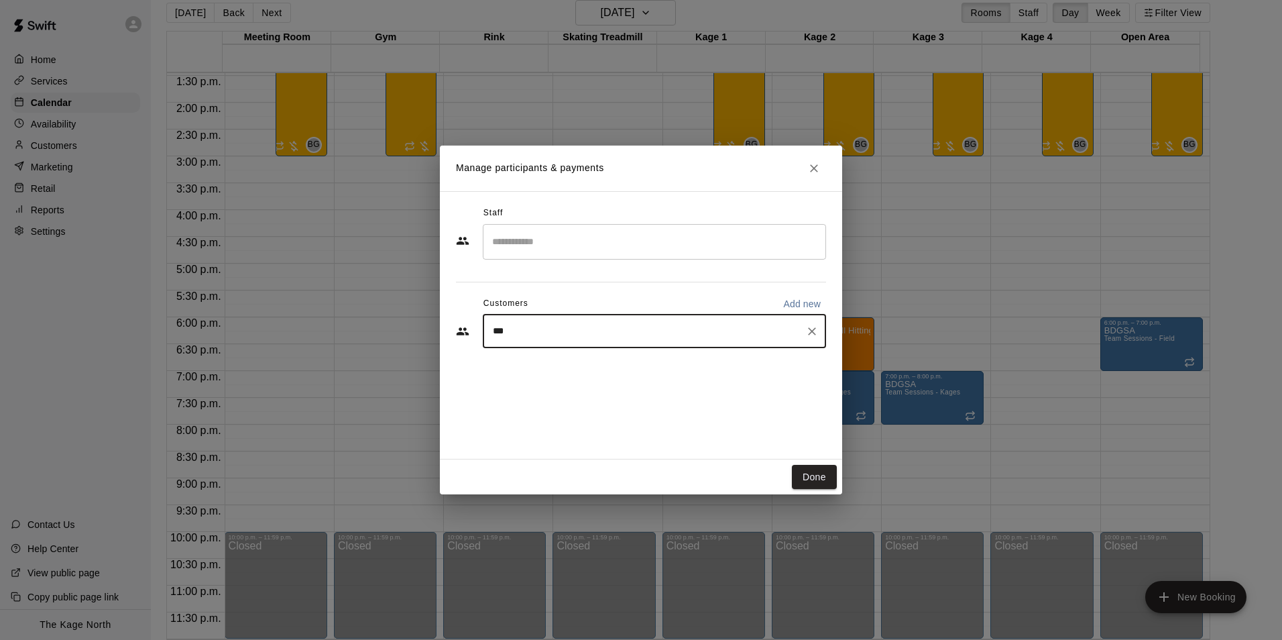
type input "****"
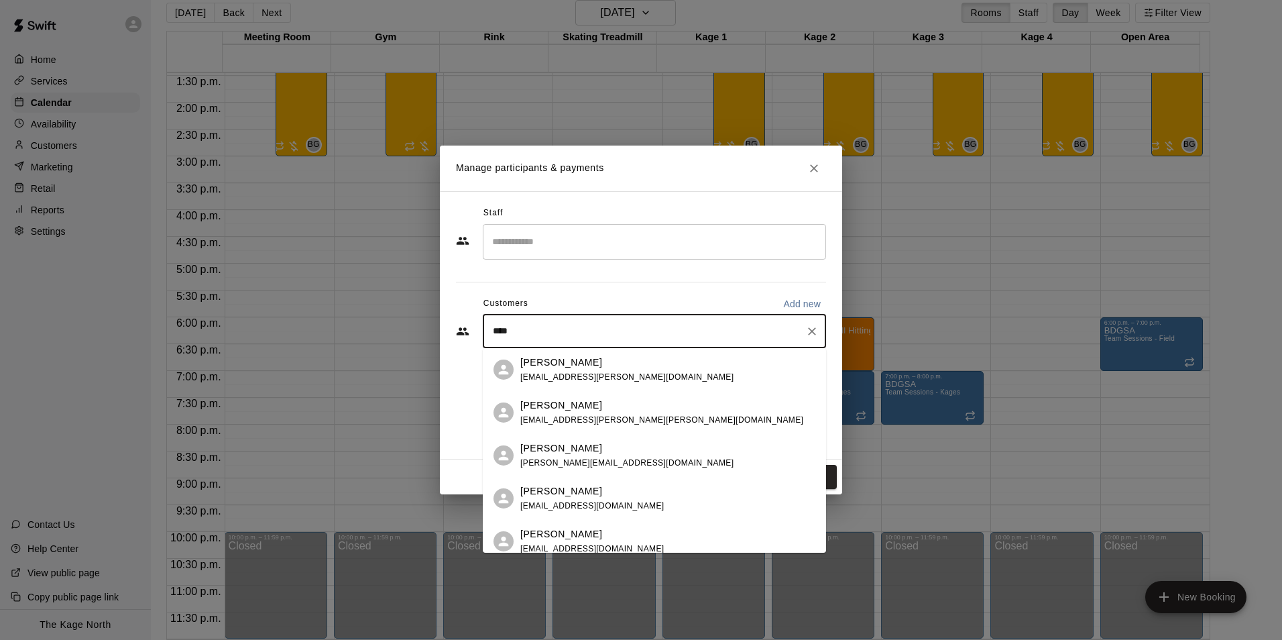
click at [585, 365] on div "[PERSON_NAME]" at bounding box center [626, 362] width 213 height 14
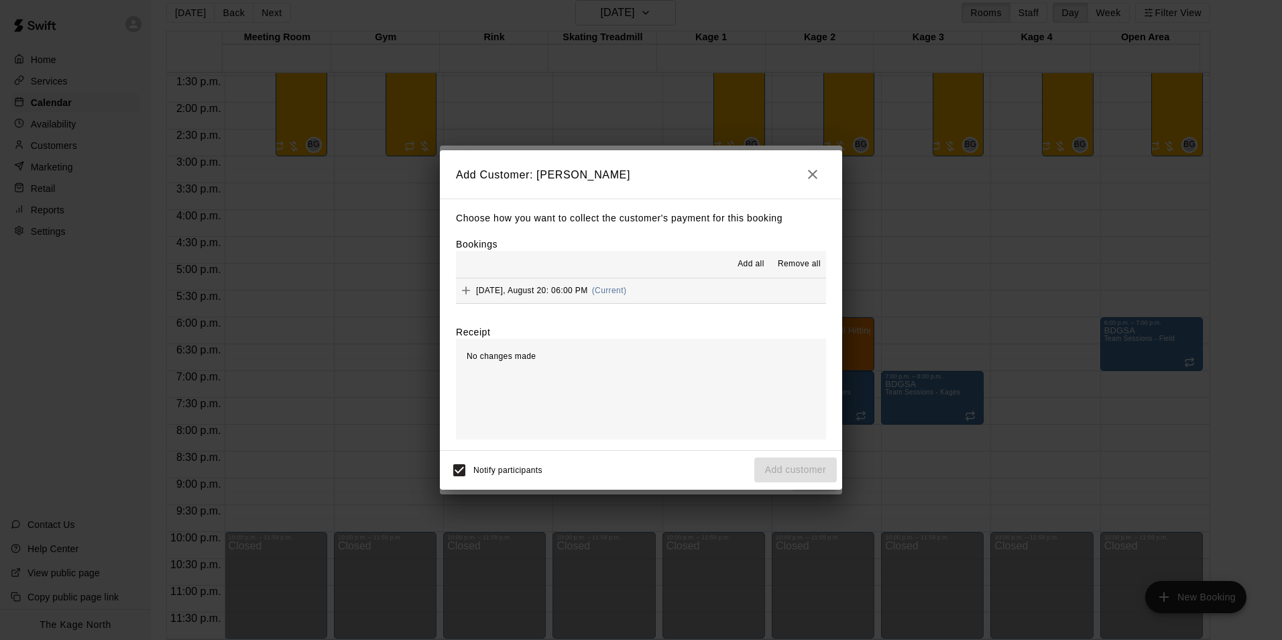
click at [744, 261] on span "Add all" at bounding box center [751, 263] width 27 height 13
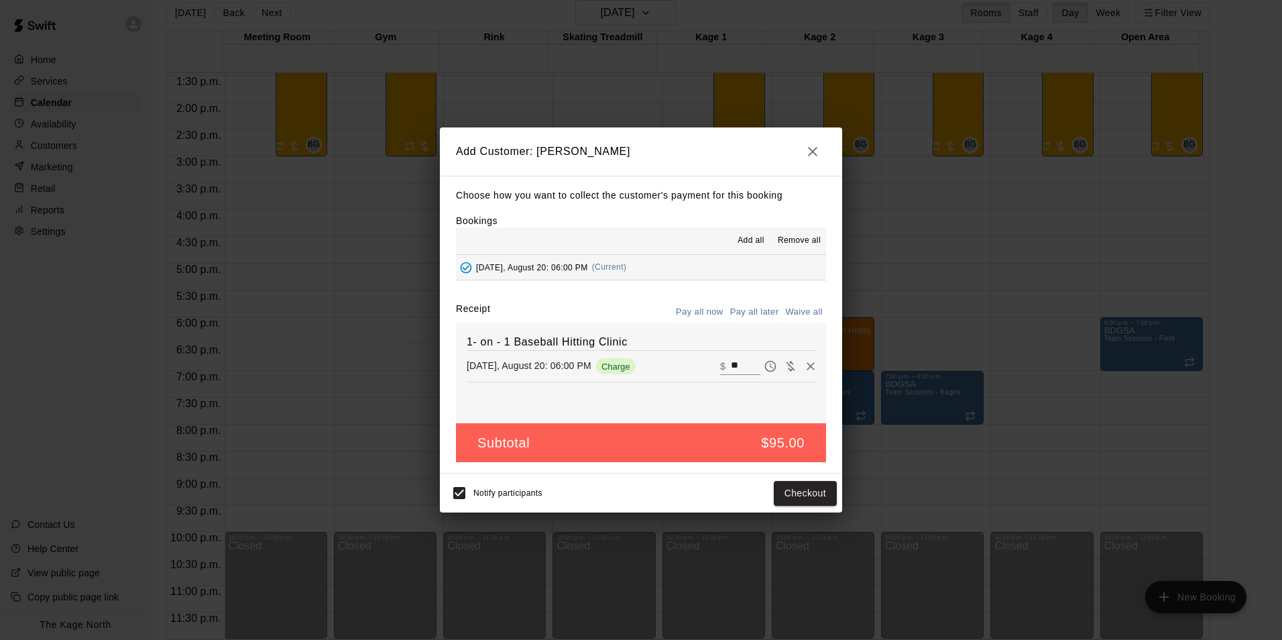
click at [752, 312] on button "Pay all later" at bounding box center [755, 312] width 56 height 21
click at [807, 503] on button "Add customer" at bounding box center [795, 493] width 82 height 25
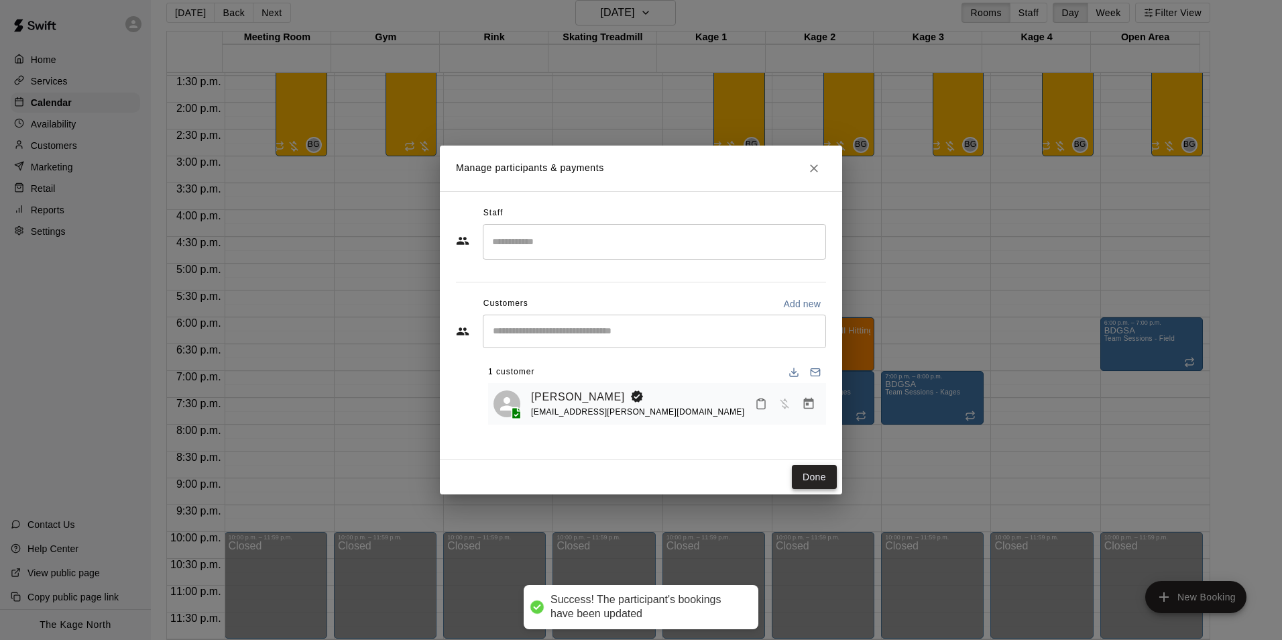
click at [803, 477] on button "Done" at bounding box center [814, 477] width 45 height 25
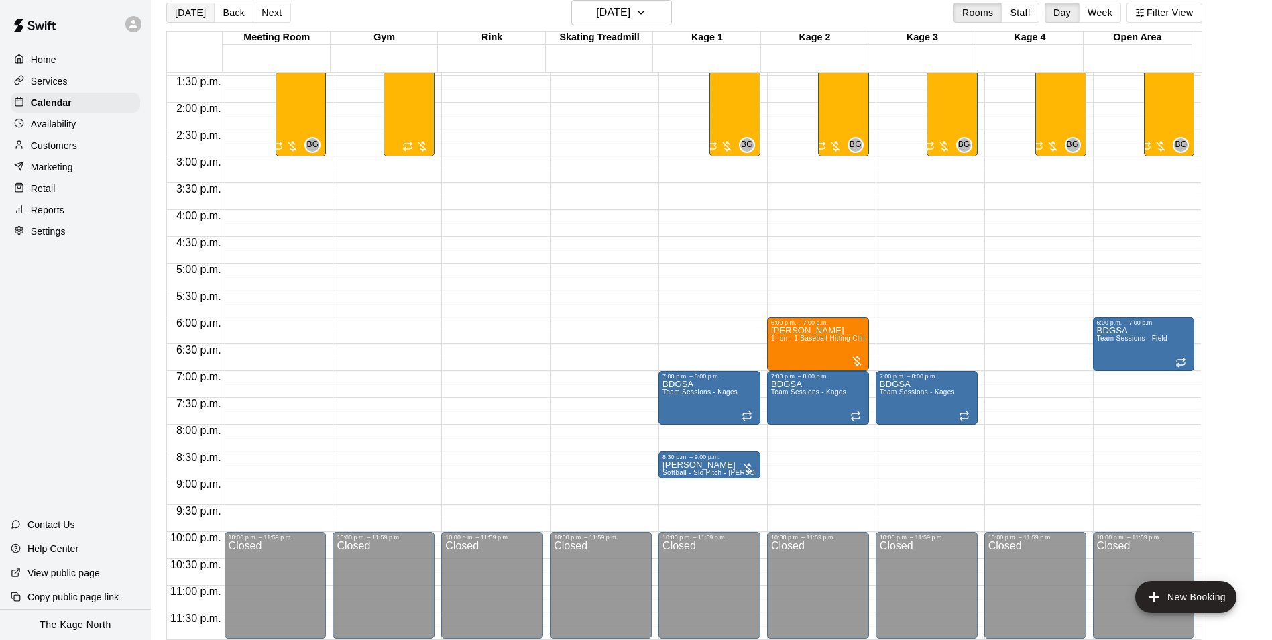
click at [194, 14] on button "[DATE]" at bounding box center [190, 13] width 48 height 20
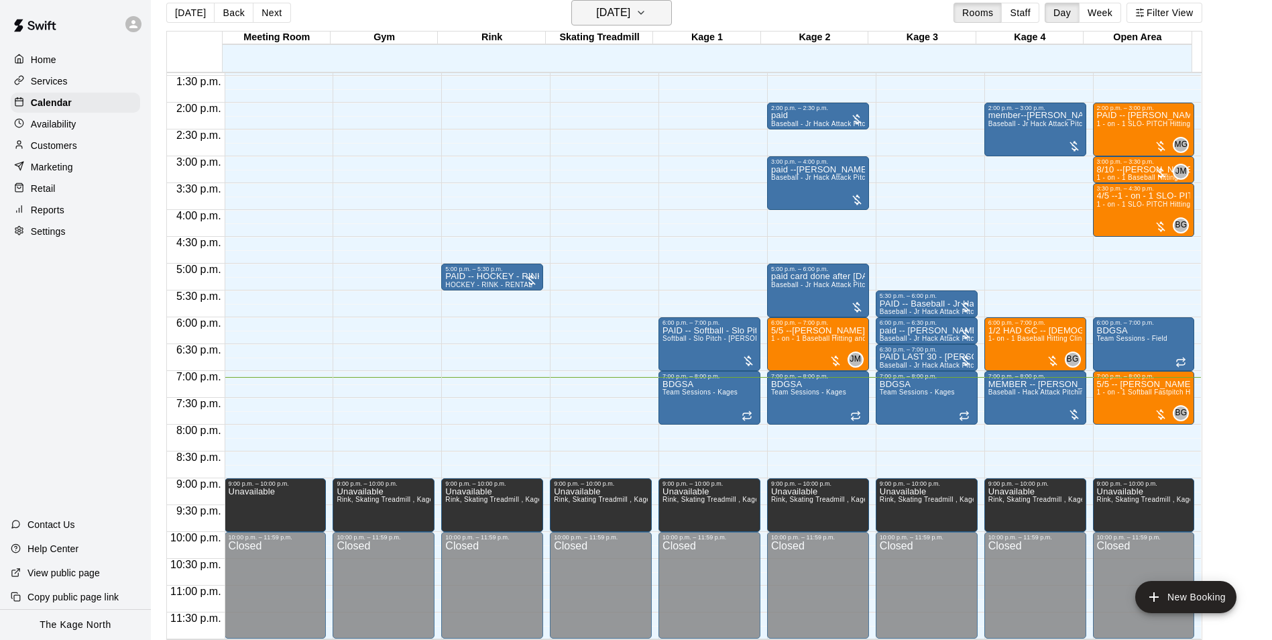
click at [662, 14] on button "[DATE]" at bounding box center [621, 12] width 101 height 25
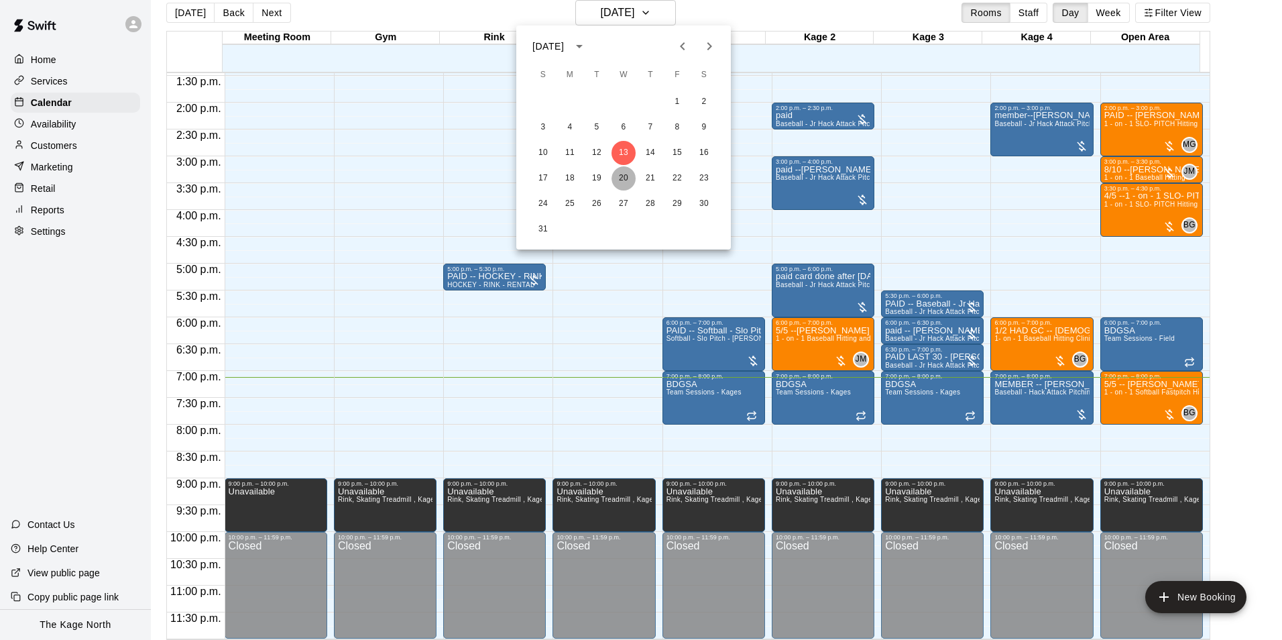
click at [624, 176] on button "20" at bounding box center [623, 178] width 24 height 24
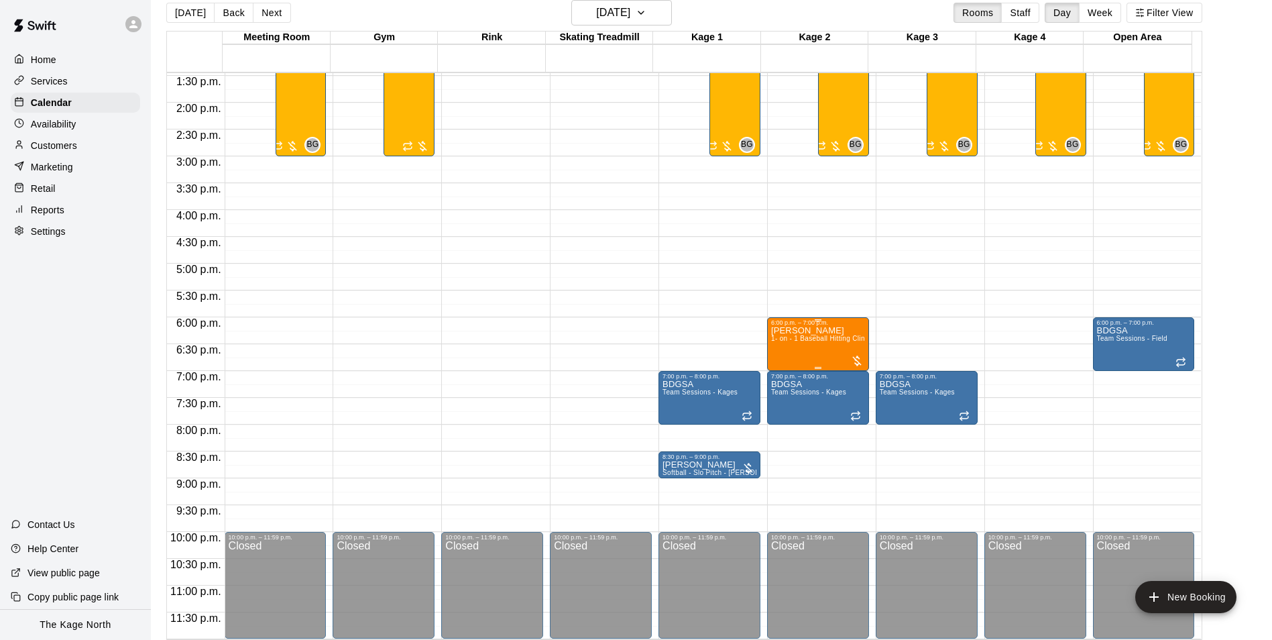
click at [798, 352] on div "[PERSON_NAME] 1- on - 1 Baseball Hitting Clinic" at bounding box center [818, 646] width 94 height 640
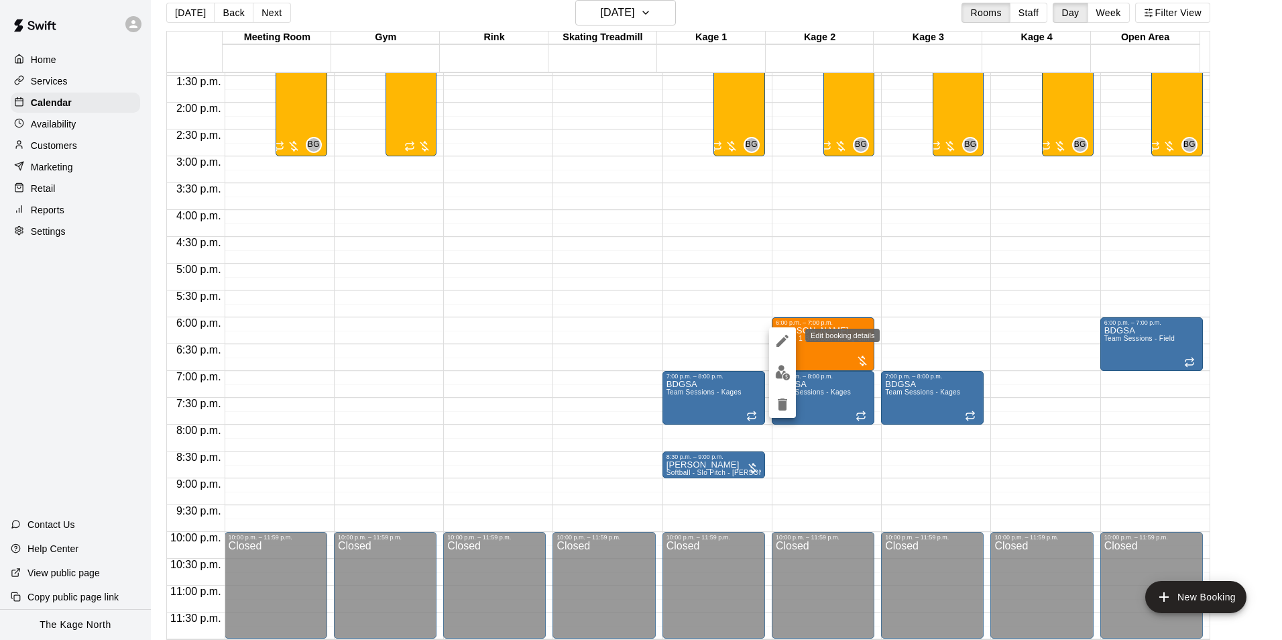
click at [780, 337] on icon "edit" at bounding box center [782, 341] width 16 height 16
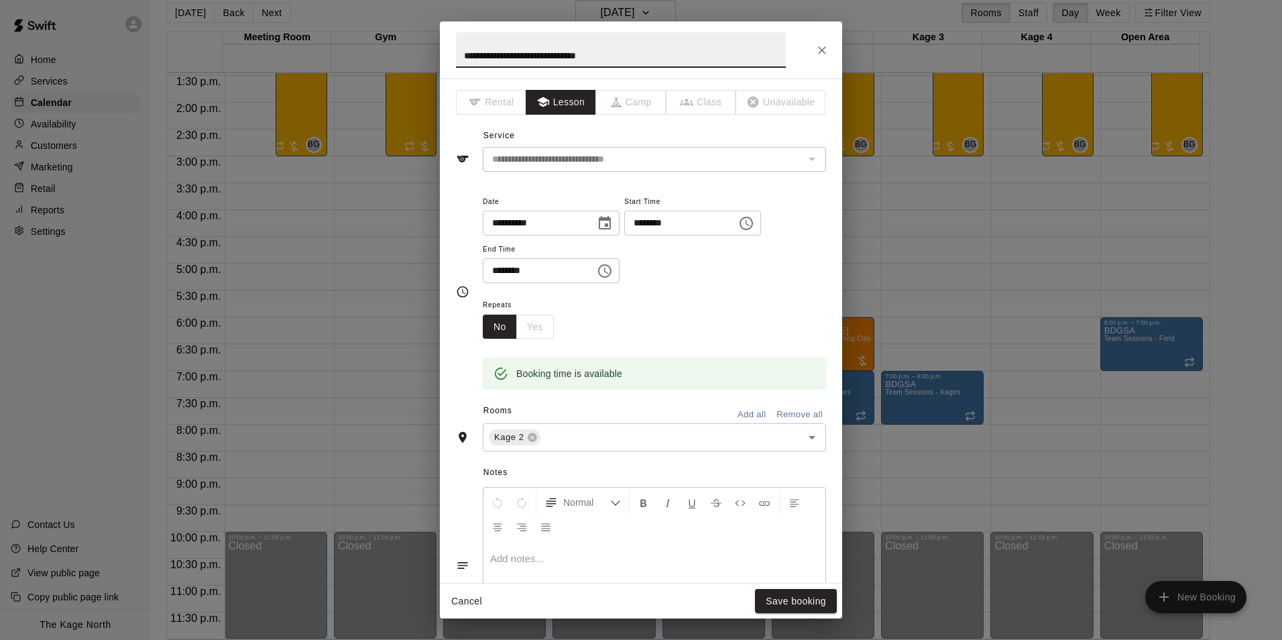
click at [463, 57] on input "**********" at bounding box center [621, 50] width 330 height 36
type input "**********"
click at [801, 604] on button "Save booking" at bounding box center [796, 601] width 82 height 25
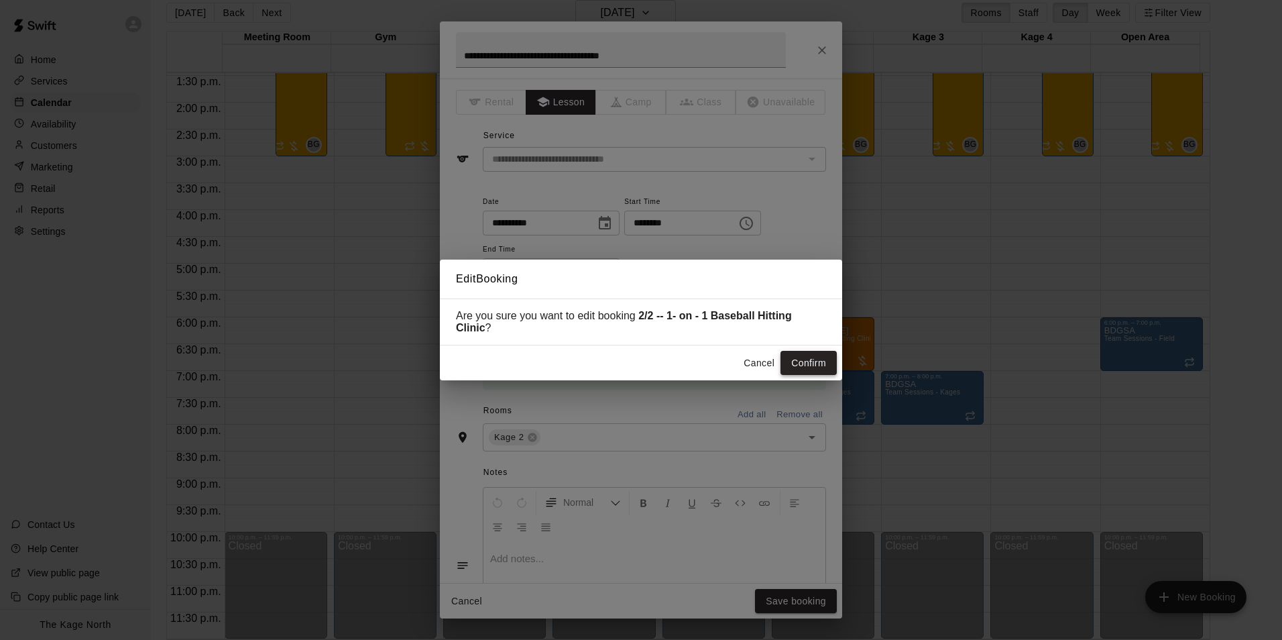
click at [805, 364] on button "Confirm" at bounding box center [808, 363] width 56 height 25
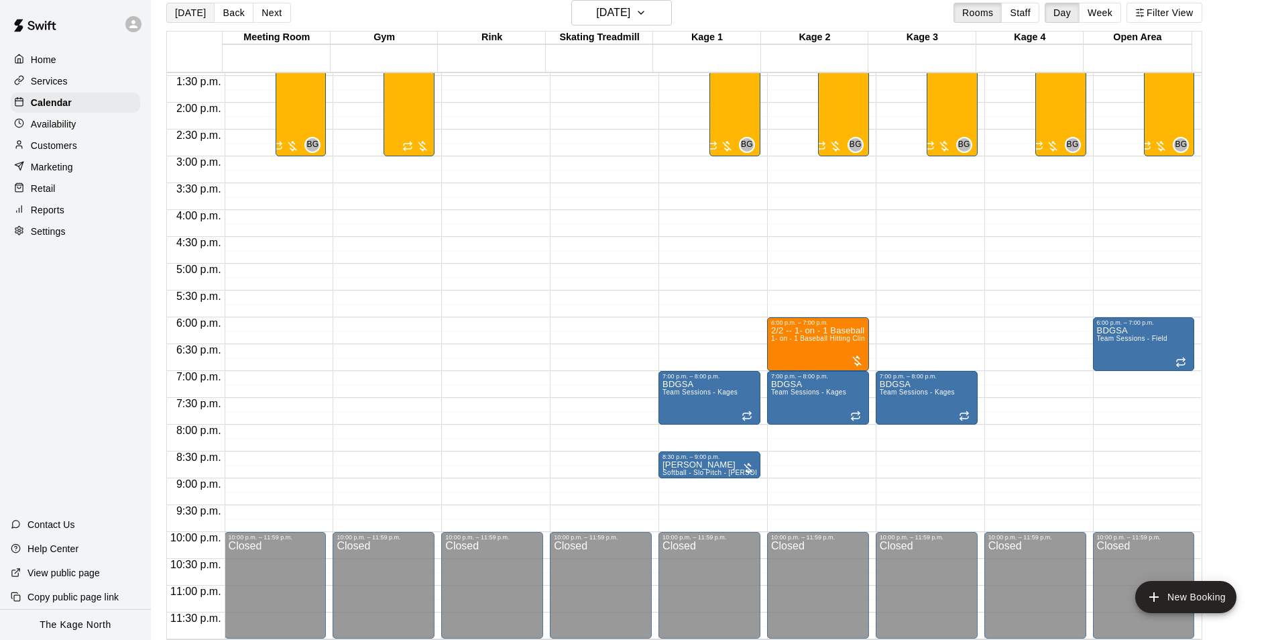
click at [176, 11] on button "[DATE]" at bounding box center [190, 13] width 48 height 20
